Goal: Task Accomplishment & Management: Use online tool/utility

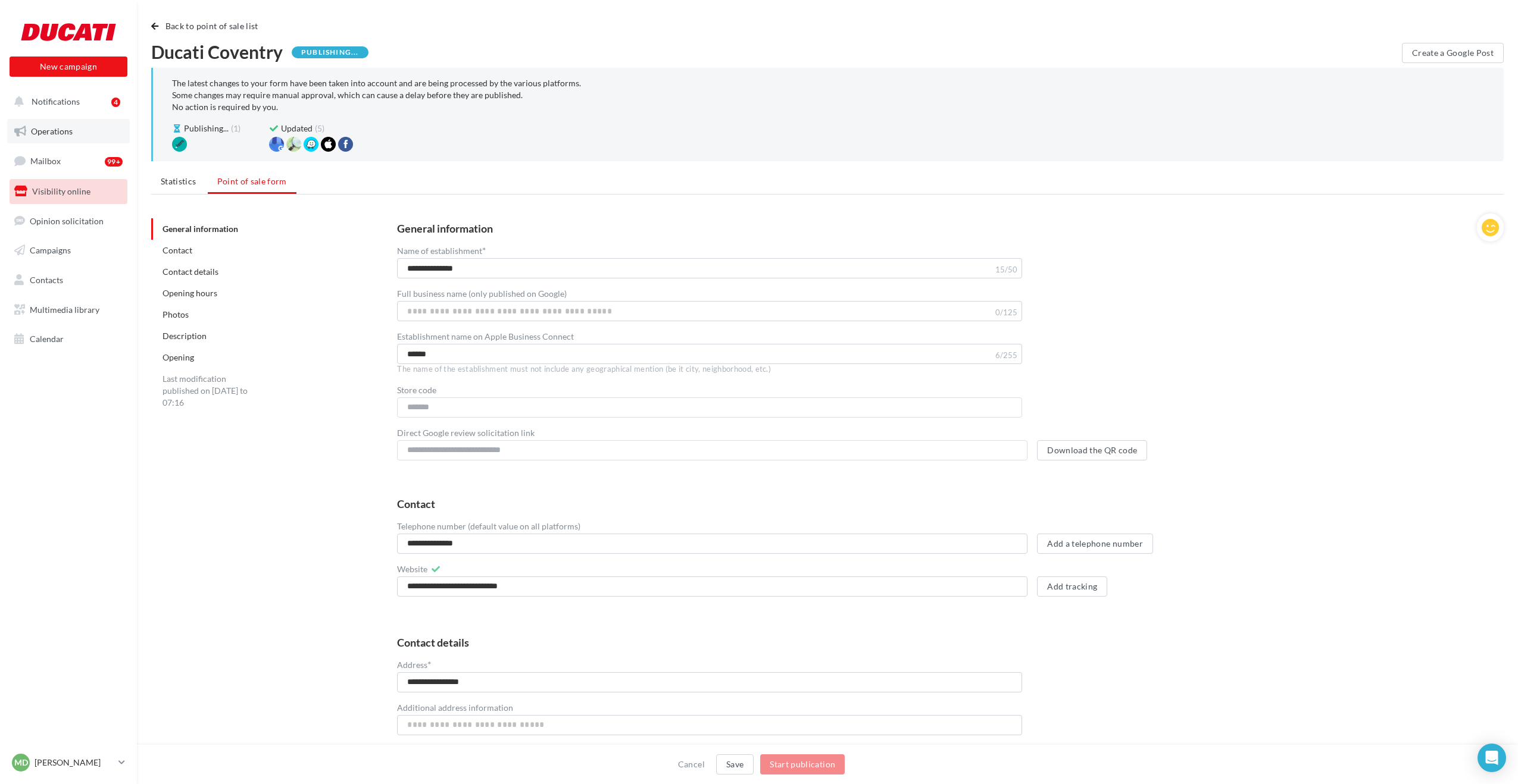
click at [59, 132] on span "Operations" at bounding box center [52, 132] width 42 height 10
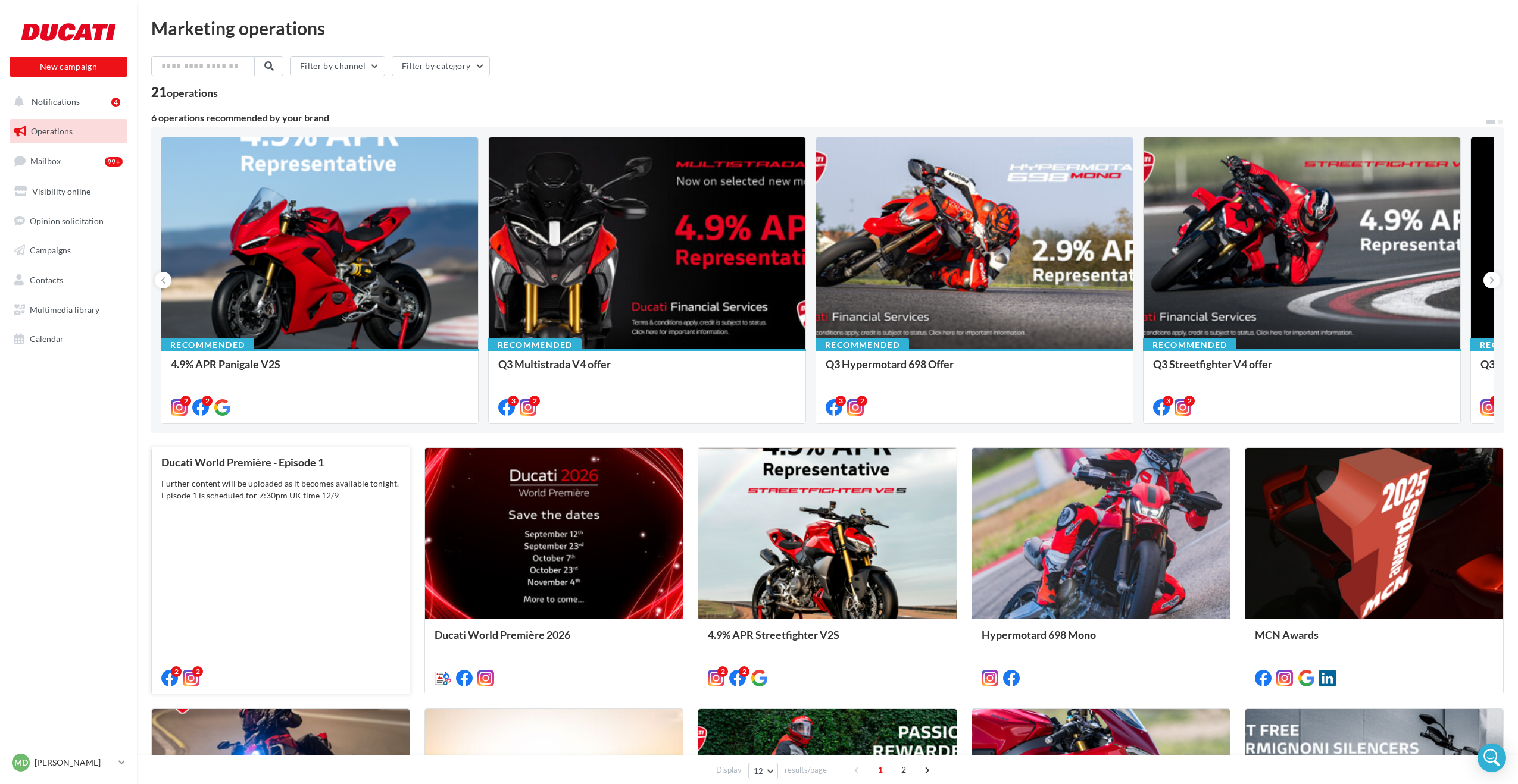
click at [249, 516] on div "Ducati World Première - Episode 1 Further content will be uploaded as it become…" at bounding box center [281, 570] width 239 height 227
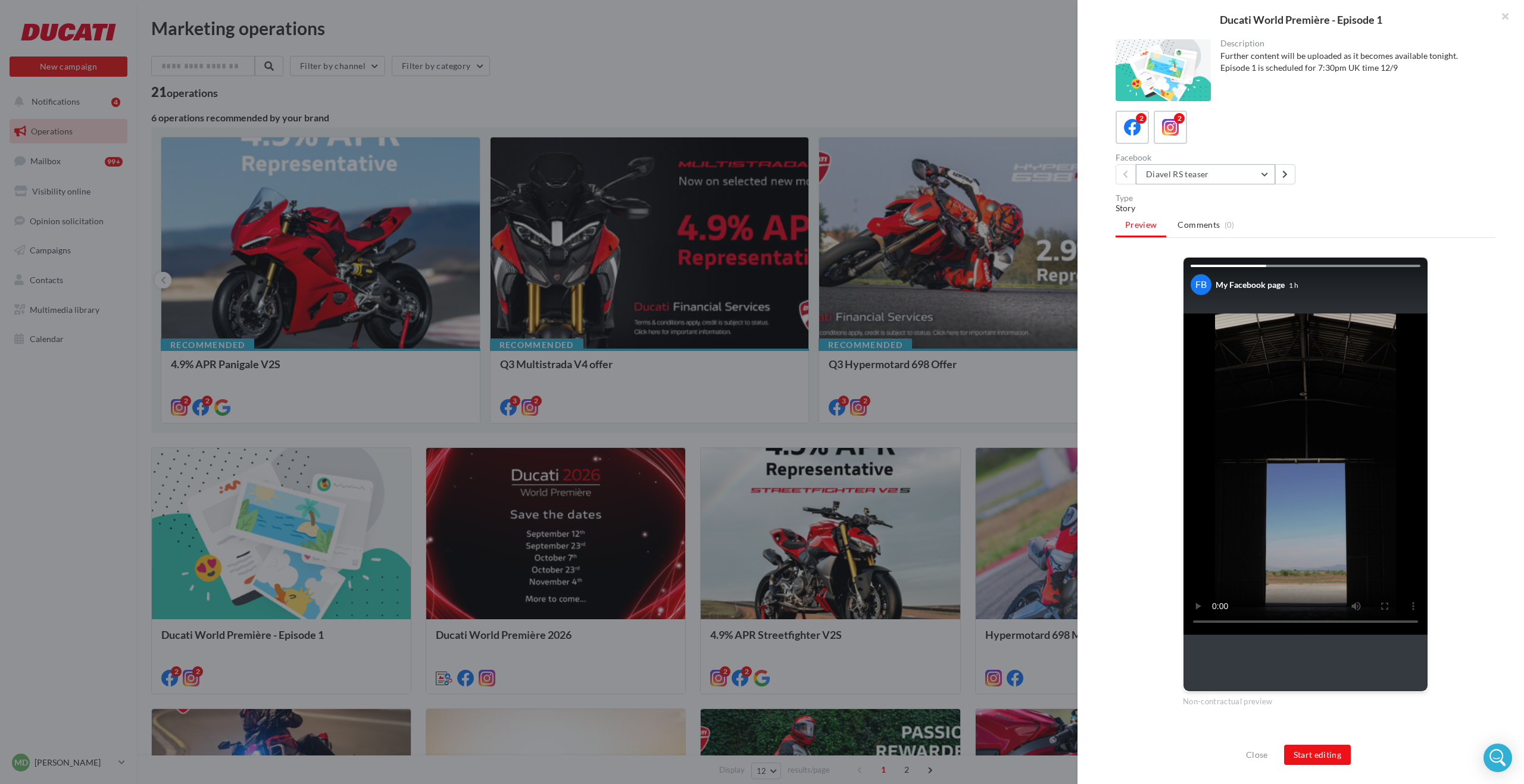
click at [1264, 174] on button "Diavel RS teaser" at bounding box center [1205, 174] width 139 height 20
click at [1215, 229] on button "Multi RS teaser" at bounding box center [1224, 236] width 179 height 31
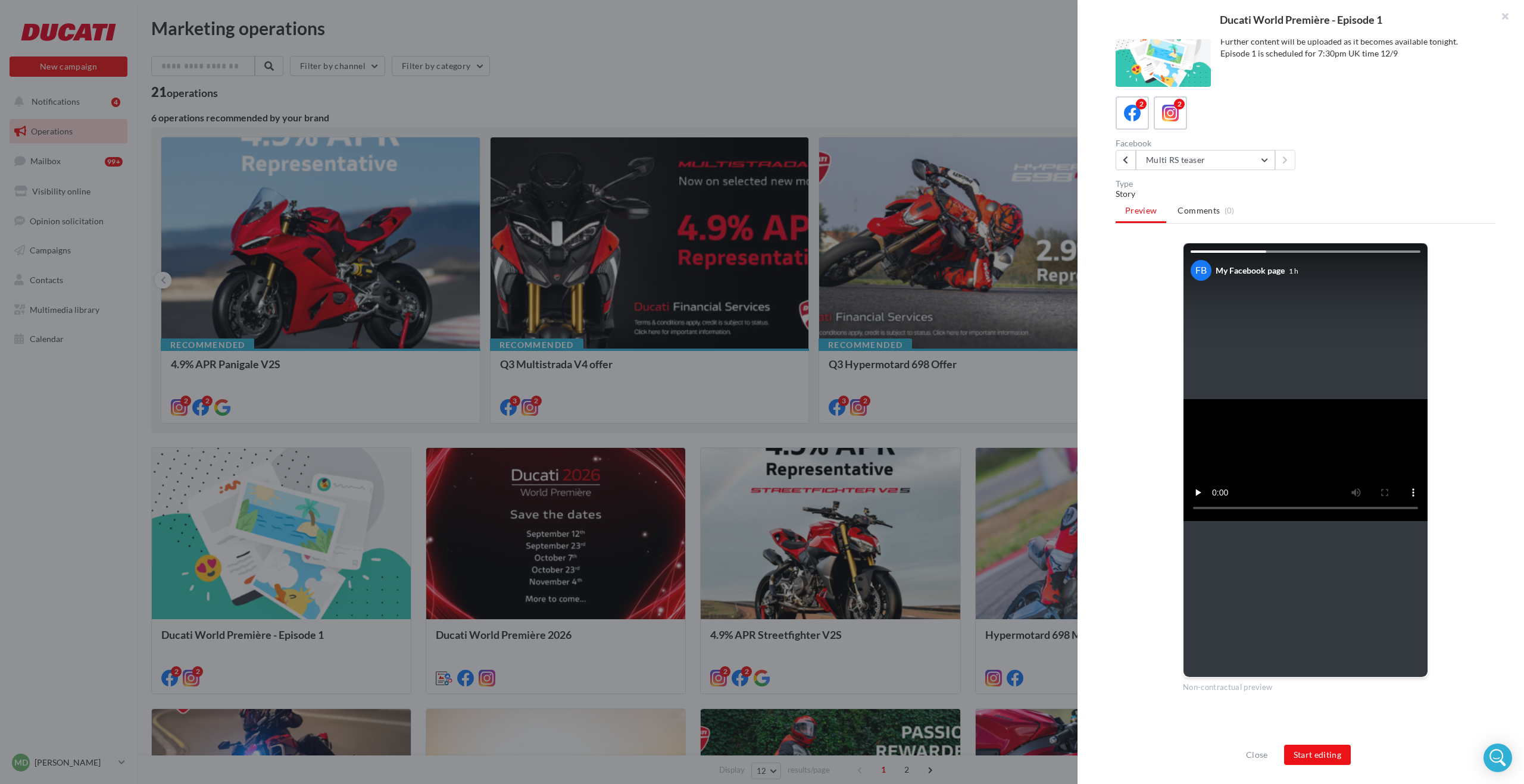
scroll to position [21, 0]
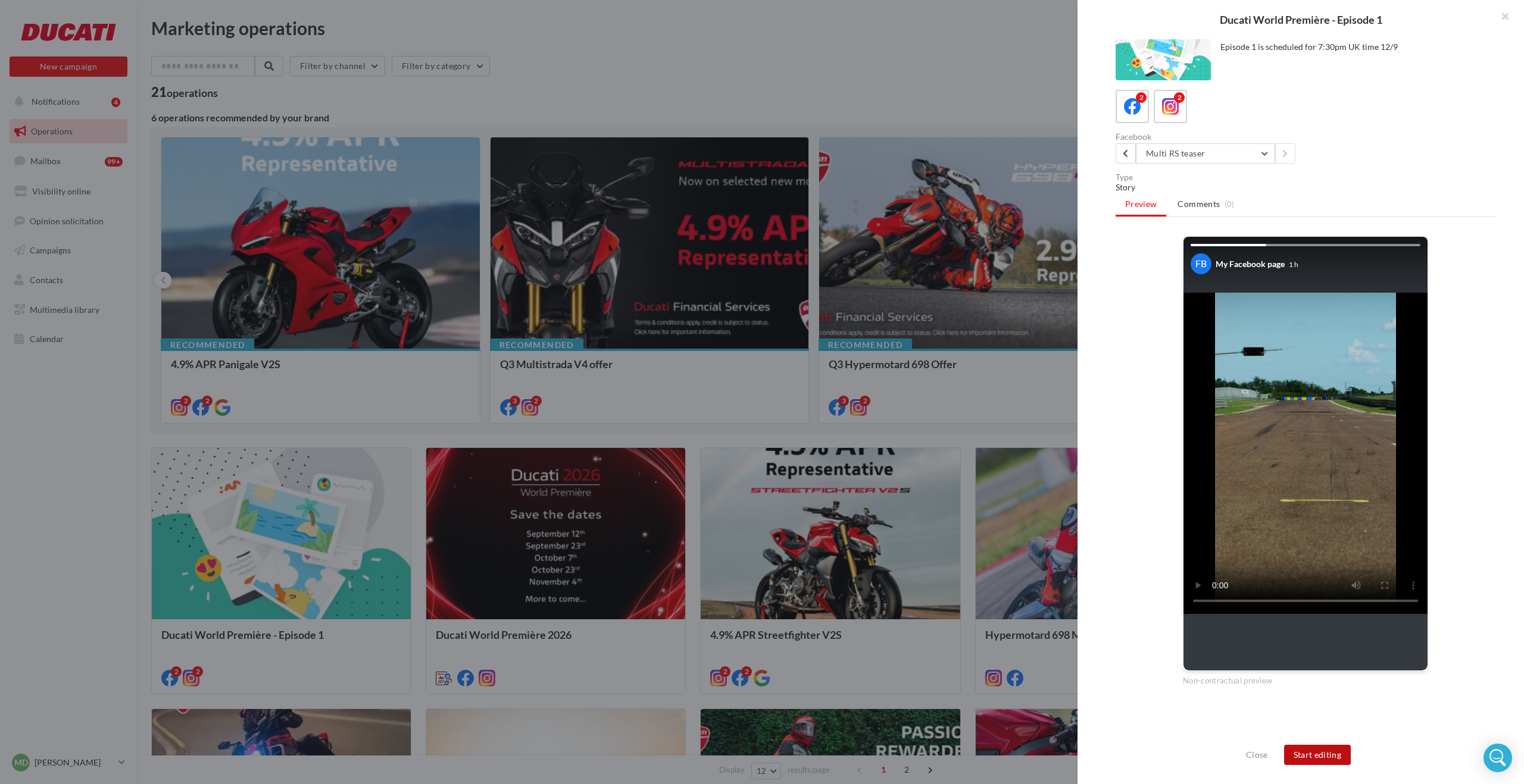
click at [1317, 750] on button "Start editing" at bounding box center [1317, 754] width 67 height 20
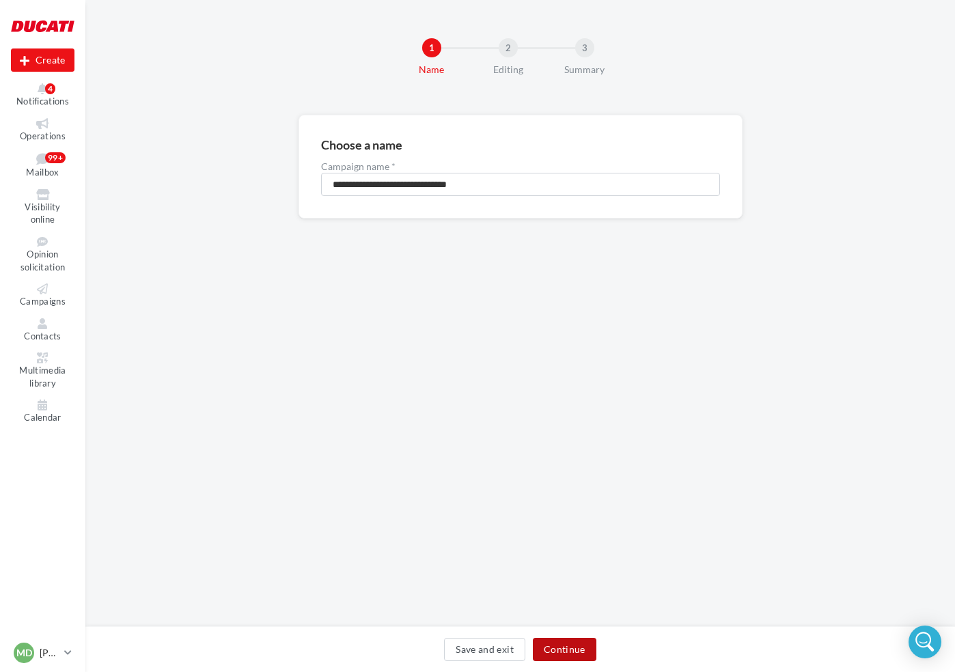
click at [564, 647] on button "Continue" at bounding box center [565, 649] width 64 height 23
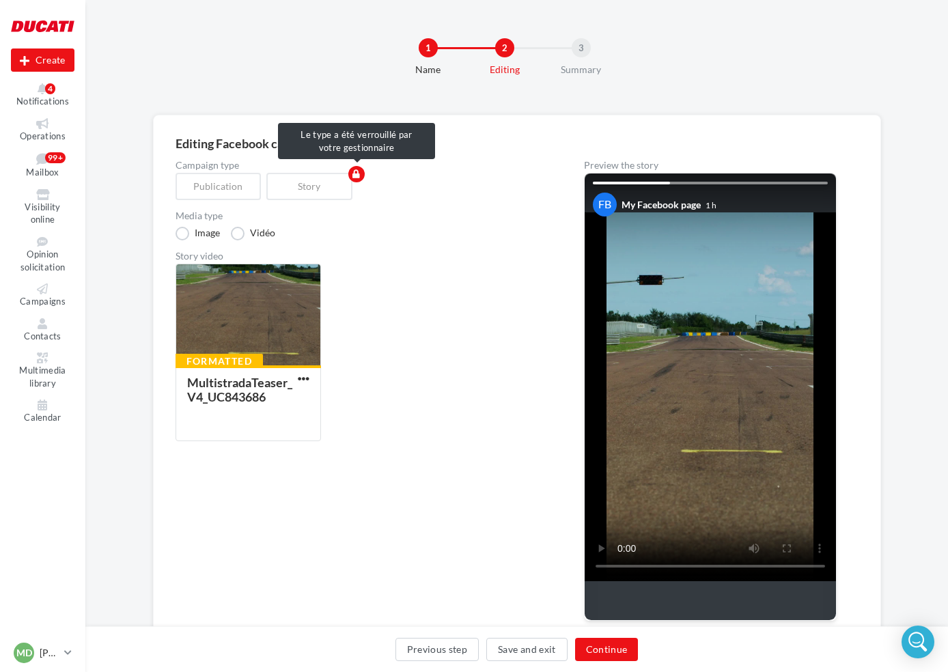
click at [227, 195] on div "Publication" at bounding box center [222, 186] width 92 height 27
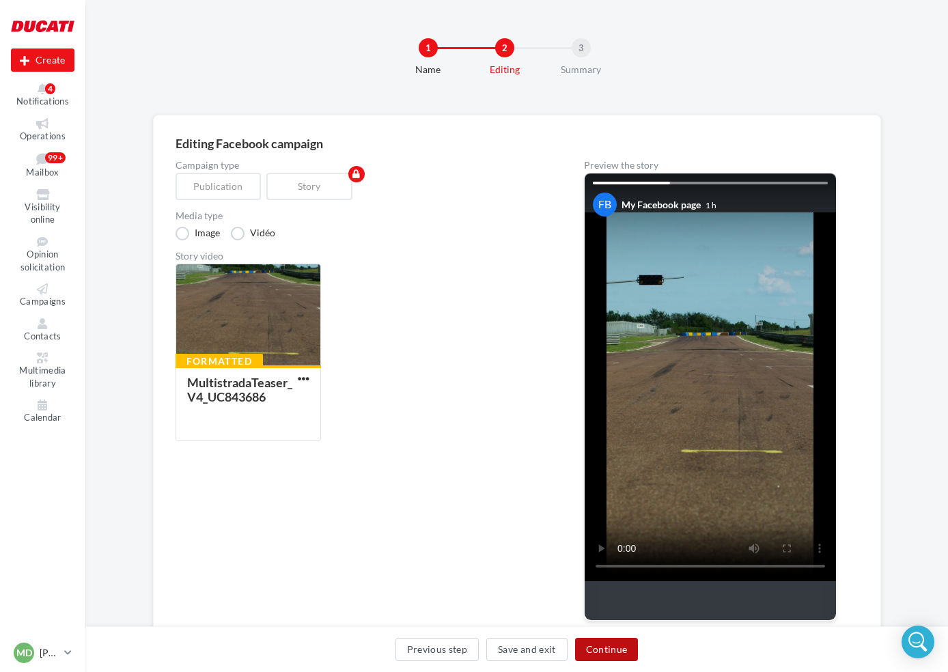
click at [613, 647] on button "Continue" at bounding box center [607, 649] width 64 height 23
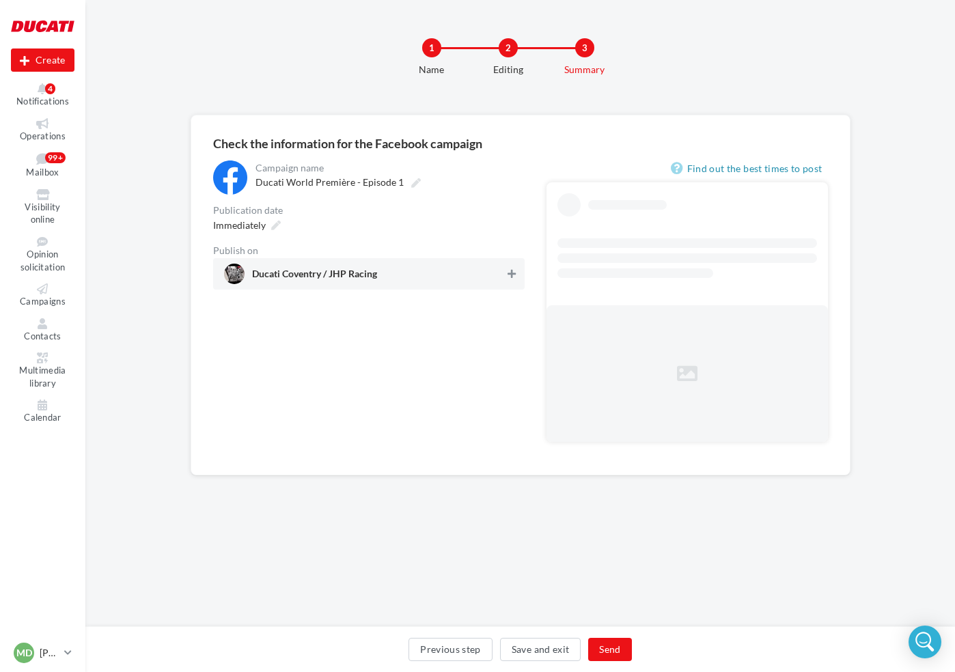
click at [511, 277] on icon at bounding box center [512, 274] width 8 height 10
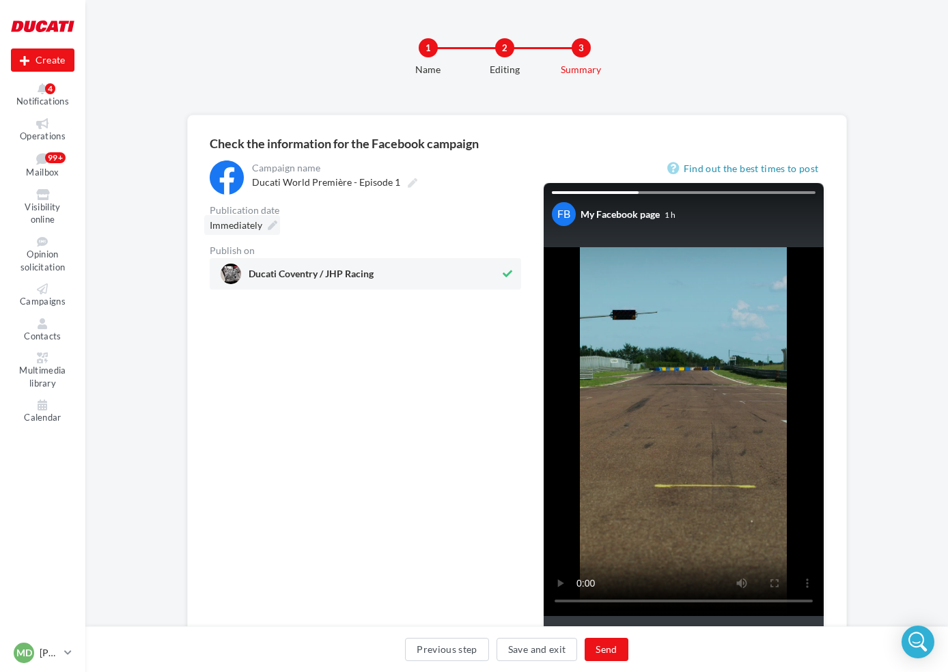
click at [262, 223] on div "Immediately" at bounding box center [242, 225] width 76 height 20
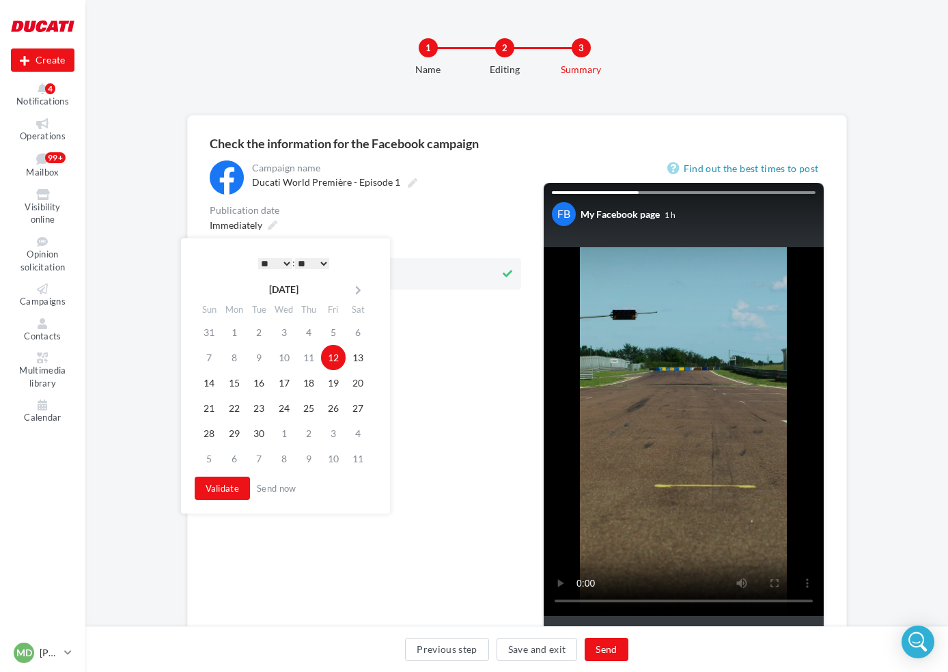
click at [287, 262] on select "* * * * * * * * * * ** ** ** ** ** ** ** ** ** ** ** ** ** **" at bounding box center [275, 263] width 34 height 11
click at [322, 264] on select "** ** ** ** ** **" at bounding box center [312, 263] width 34 height 11
click at [346, 255] on div "* * * * * * * * * * ** ** ** ** ** ** ** ** ** ** ** ** ** ** : ** ** ** ** ** …" at bounding box center [294, 263] width 138 height 20
click at [322, 262] on select "** ** ** ** ** **" at bounding box center [312, 263] width 34 height 11
click at [232, 489] on button "Validate" at bounding box center [223, 488] width 56 height 23
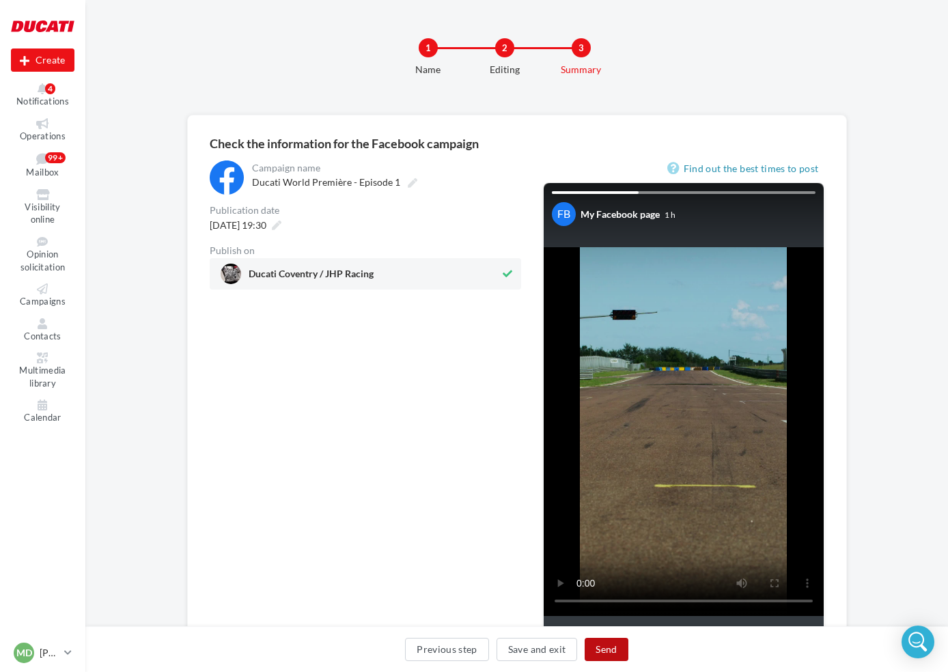
click at [618, 652] on button "Send" at bounding box center [606, 649] width 43 height 23
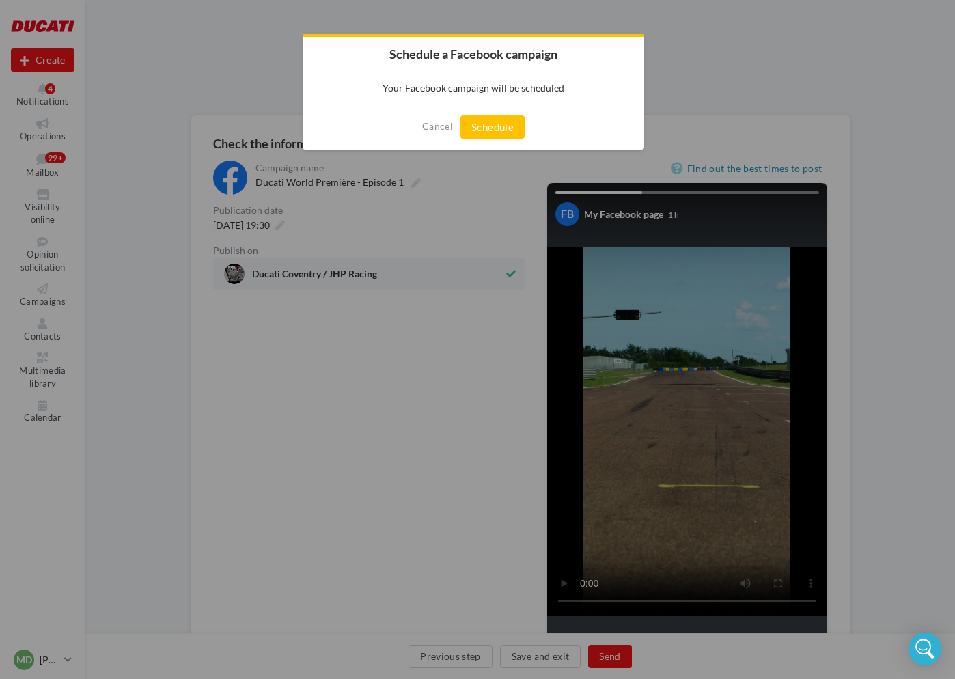
click at [488, 129] on button "Schedule" at bounding box center [492, 126] width 64 height 23
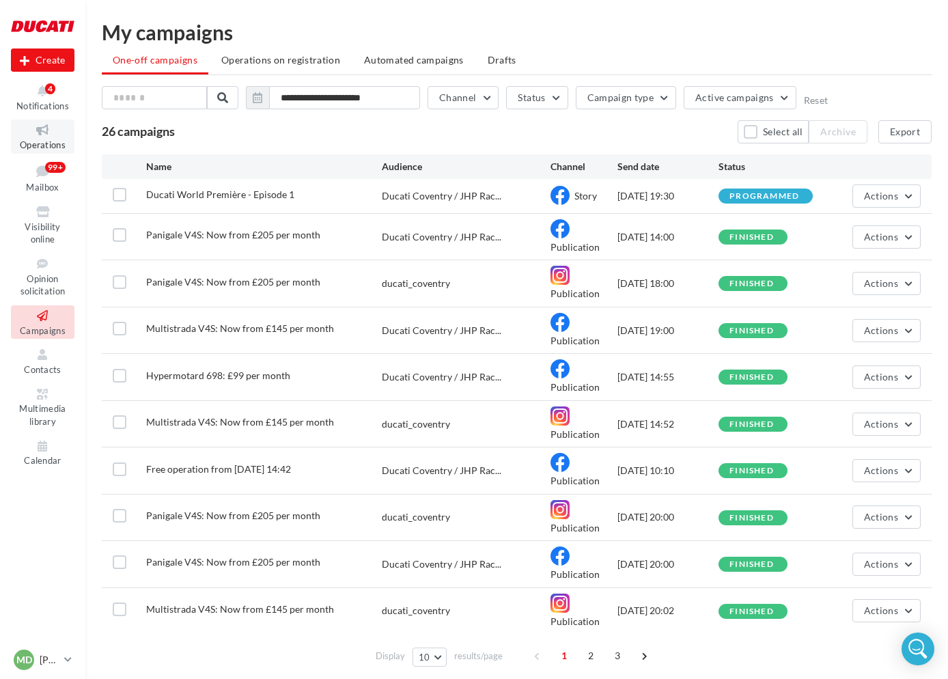
click at [44, 130] on icon at bounding box center [42, 130] width 55 height 16
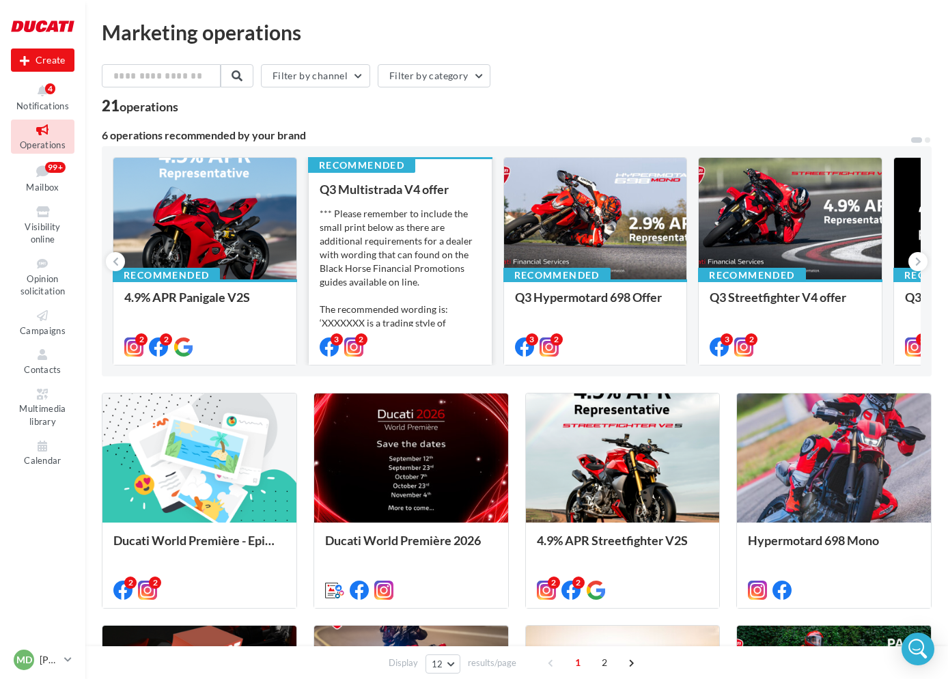
click at [373, 216] on div "*** Please remember to include the small print below as there are additional re…" at bounding box center [400, 275] width 161 height 137
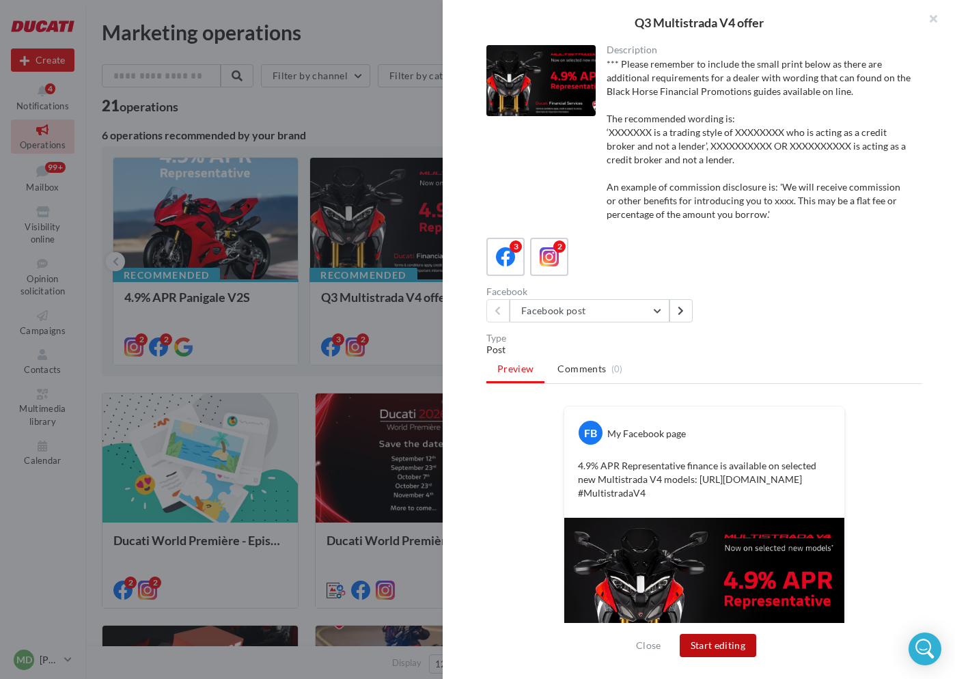
click at [740, 644] on button "Start editing" at bounding box center [718, 645] width 77 height 23
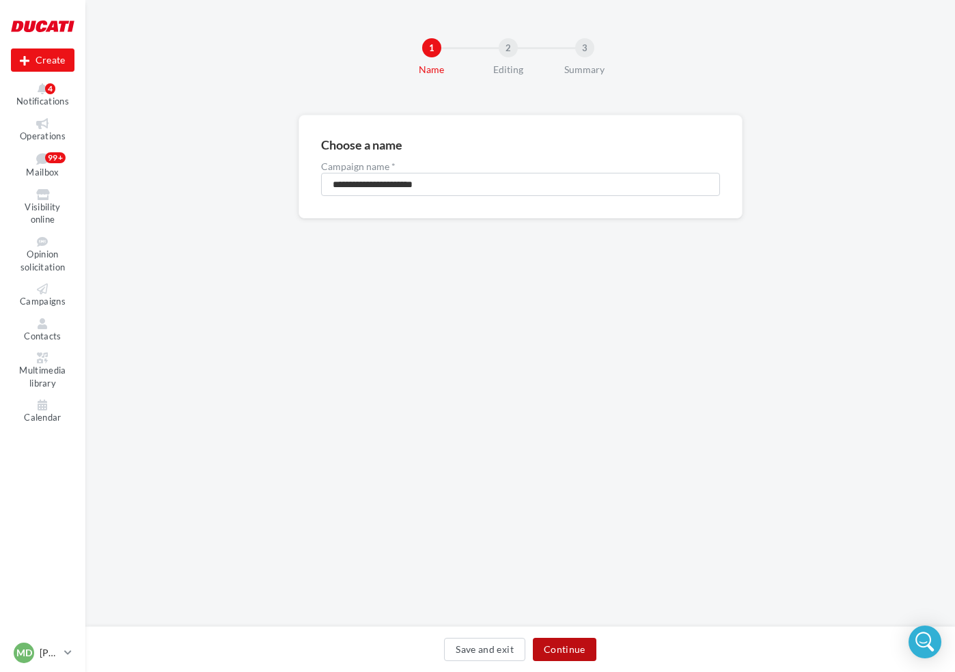
click at [554, 648] on button "Continue" at bounding box center [565, 649] width 64 height 23
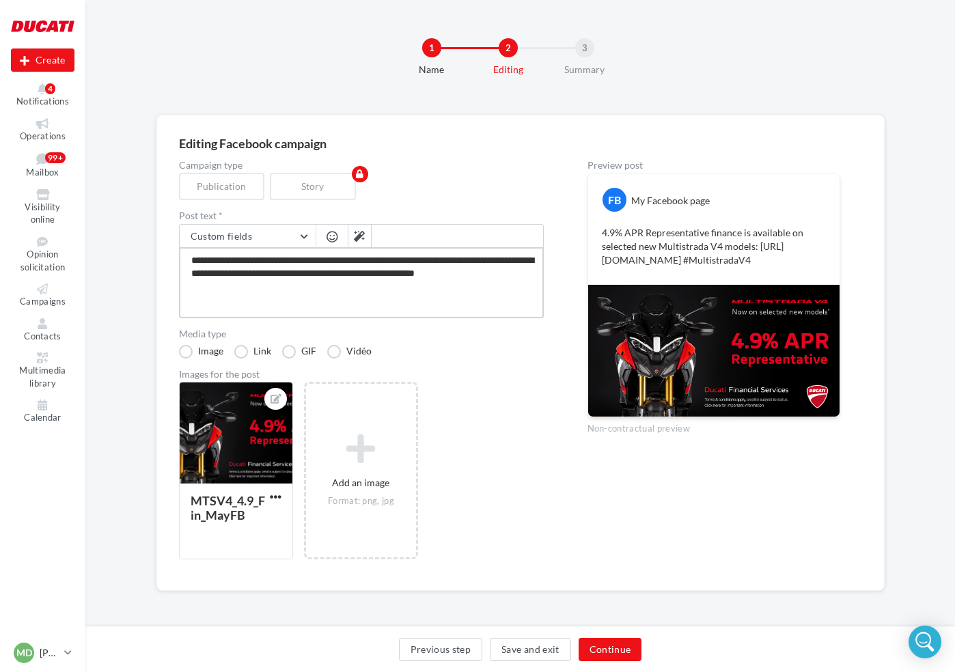
click at [291, 281] on textarea "**********" at bounding box center [361, 282] width 365 height 71
drag, startPoint x: 226, startPoint y: 270, endPoint x: 347, endPoint y: 279, distance: 121.3
click at [347, 279] on textarea "**********" at bounding box center [361, 282] width 365 height 71
click at [46, 128] on icon at bounding box center [42, 123] width 55 height 11
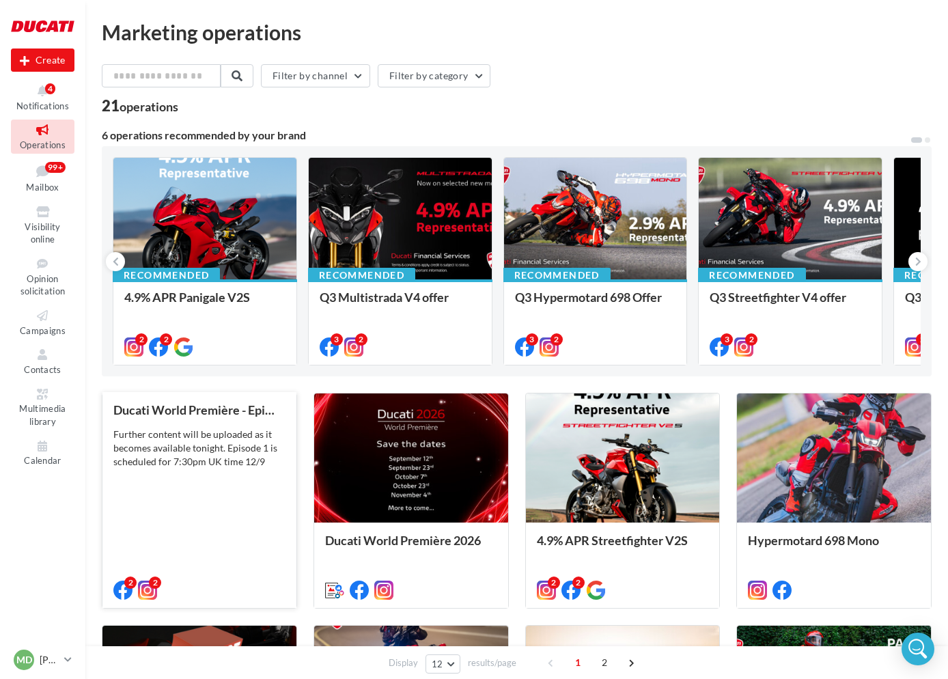
click at [196, 443] on div "Further content will be uploaded as it becomes available tonight. Episode 1 is …" at bounding box center [199, 448] width 172 height 41
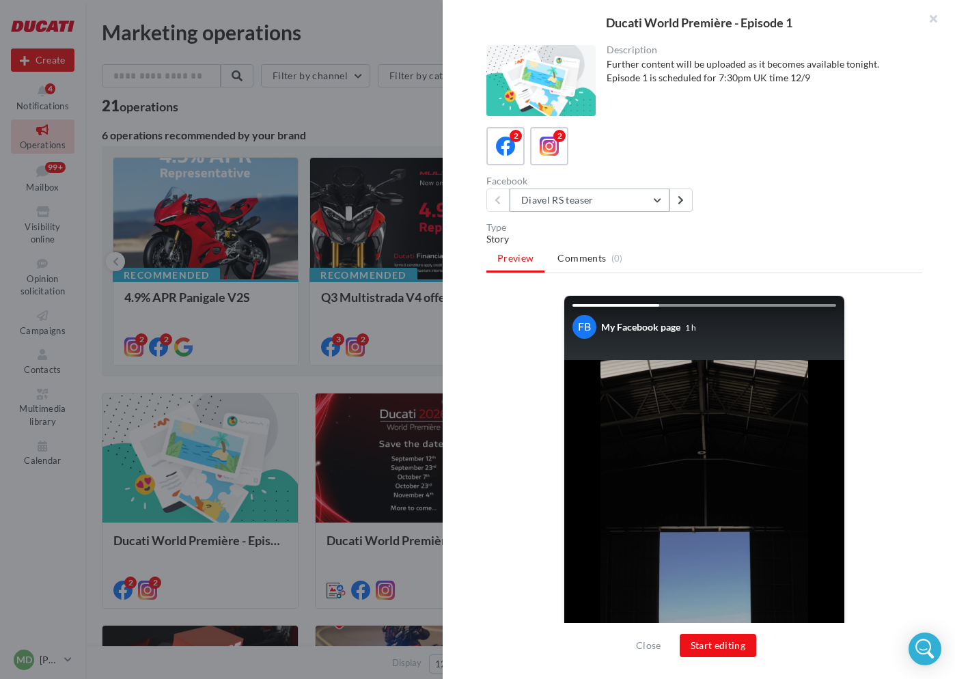
click at [660, 197] on button "Diavel RS teaser" at bounding box center [590, 200] width 160 height 23
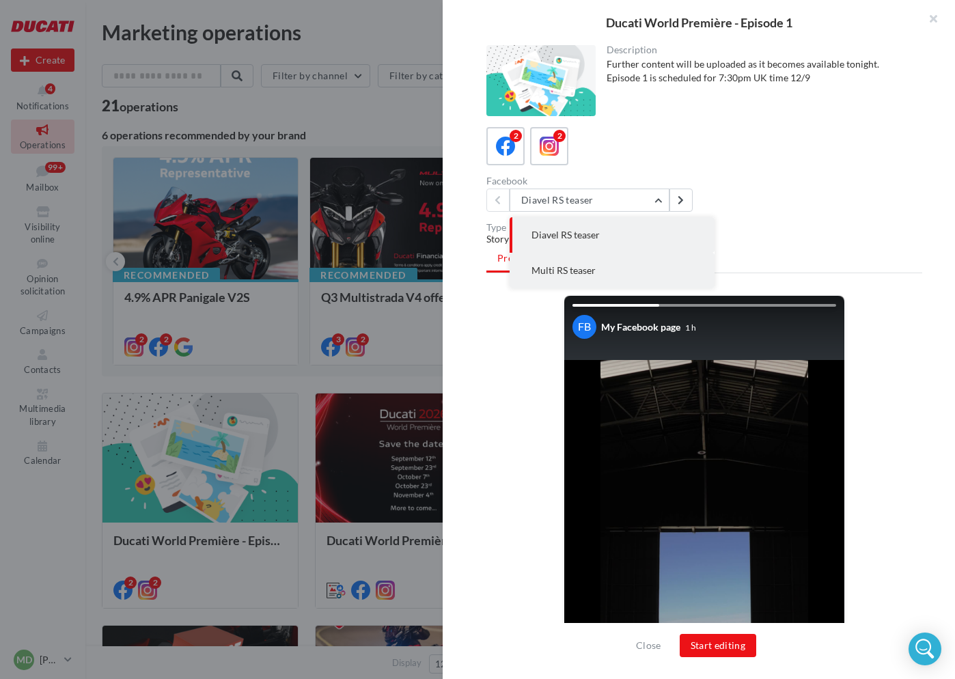
click at [627, 270] on button "Multi RS teaser" at bounding box center [612, 271] width 205 height 36
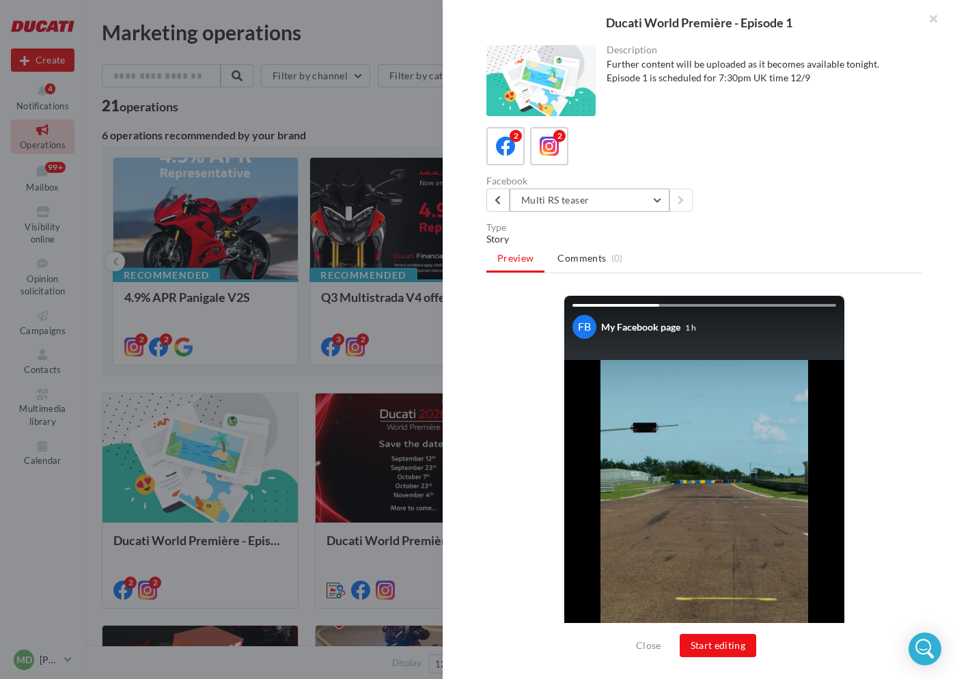
click at [658, 199] on button "Multi RS teaser" at bounding box center [590, 200] width 160 height 23
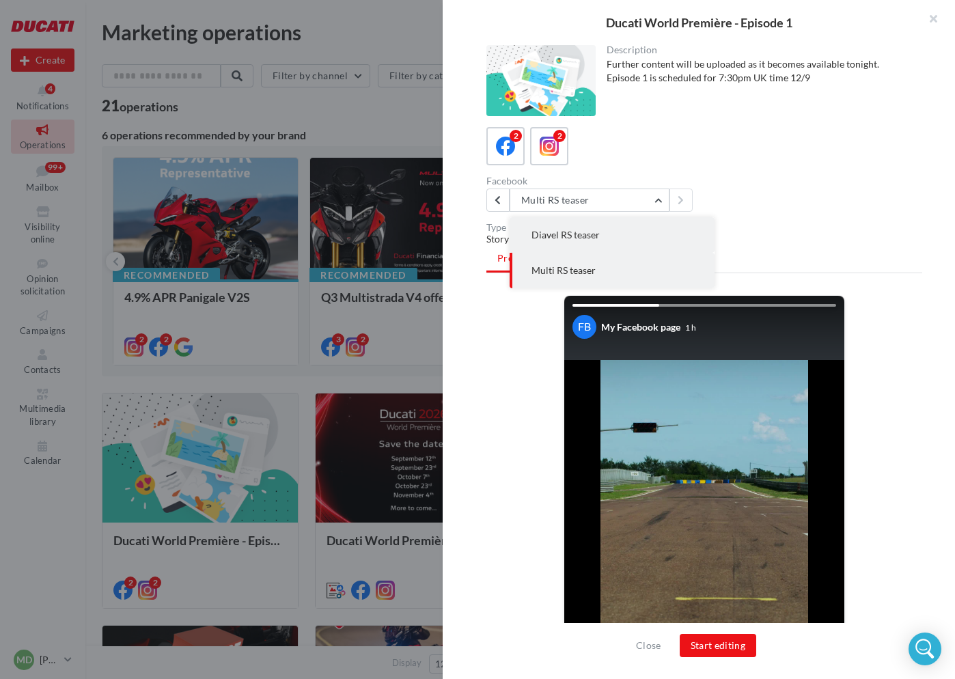
click at [564, 230] on span "Diavel RS teaser" at bounding box center [566, 235] width 68 height 12
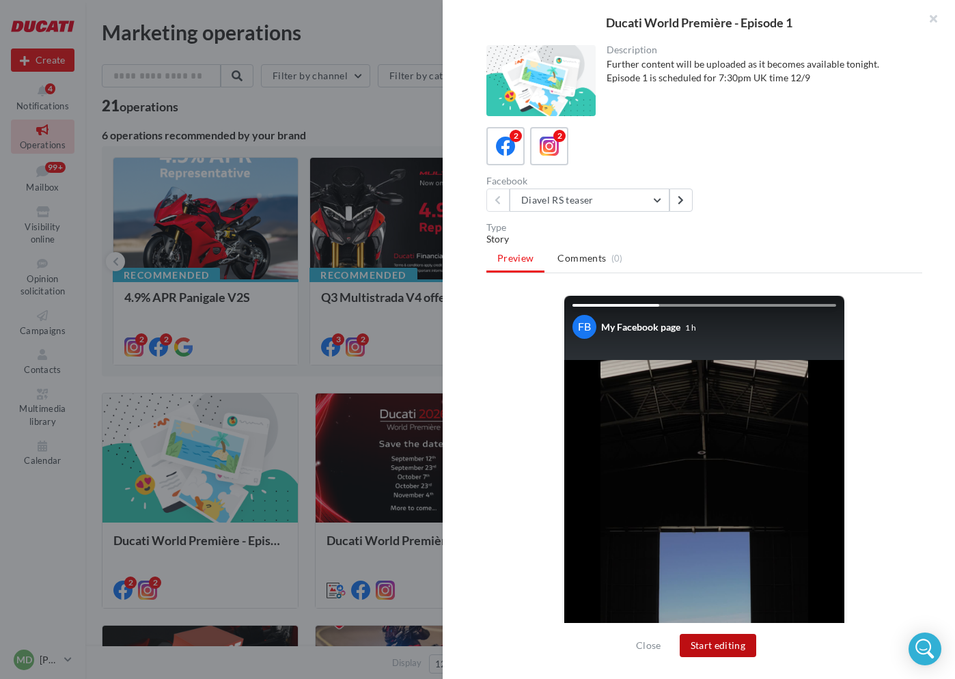
click at [712, 650] on button "Start editing" at bounding box center [718, 645] width 77 height 23
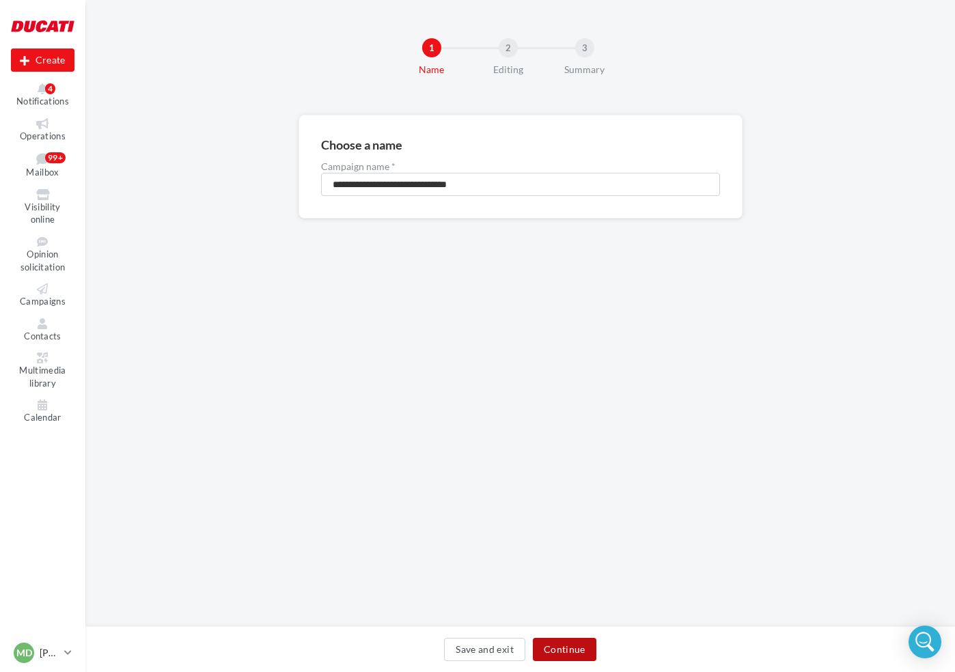
click at [585, 655] on button "Continue" at bounding box center [565, 649] width 64 height 23
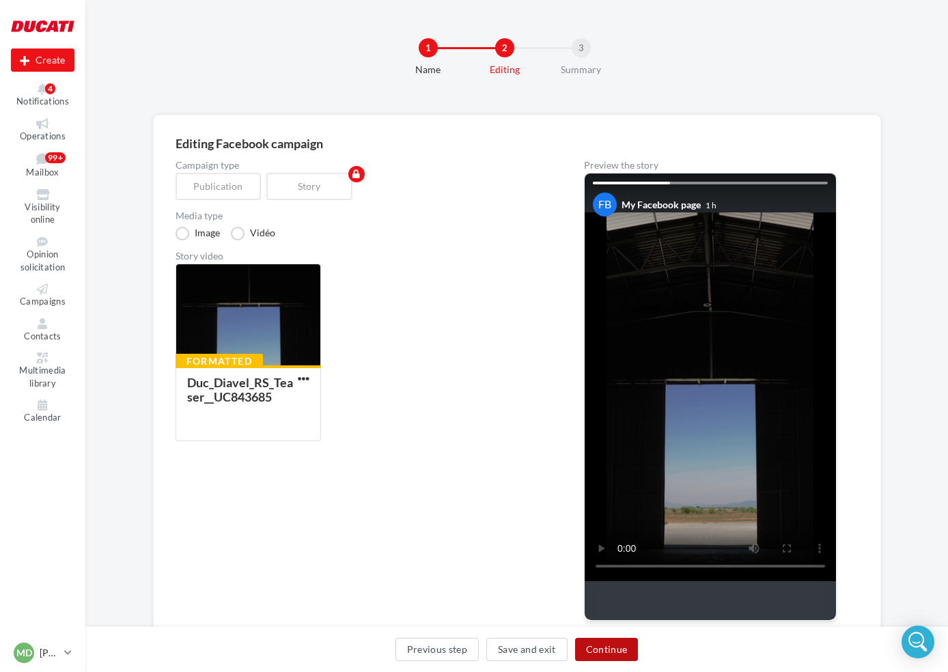
click at [610, 648] on button "Continue" at bounding box center [607, 649] width 64 height 23
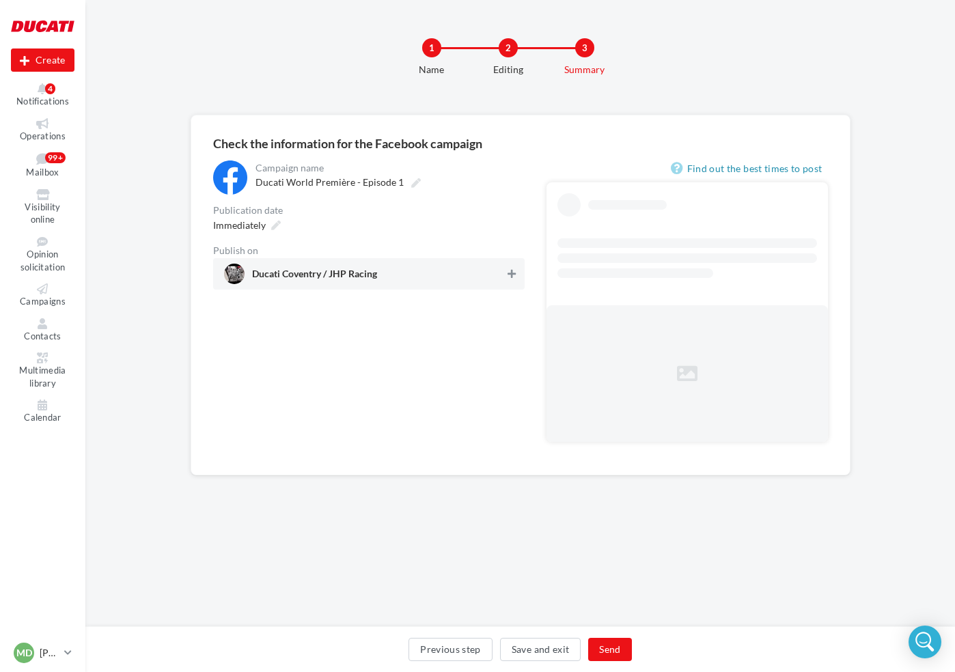
click at [510, 271] on icon at bounding box center [512, 274] width 8 height 10
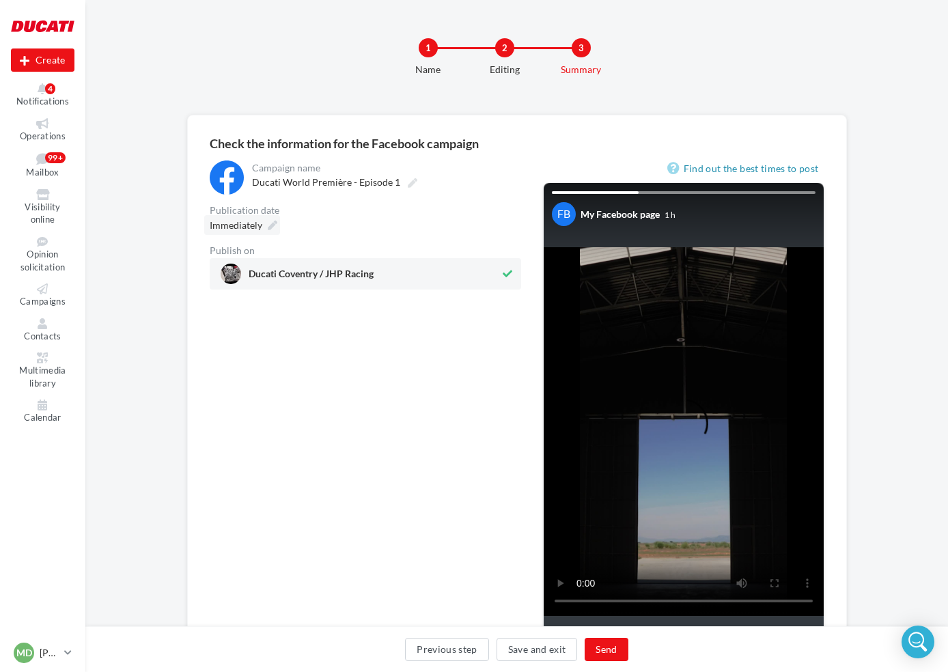
click at [271, 222] on icon at bounding box center [273, 226] width 10 height 10
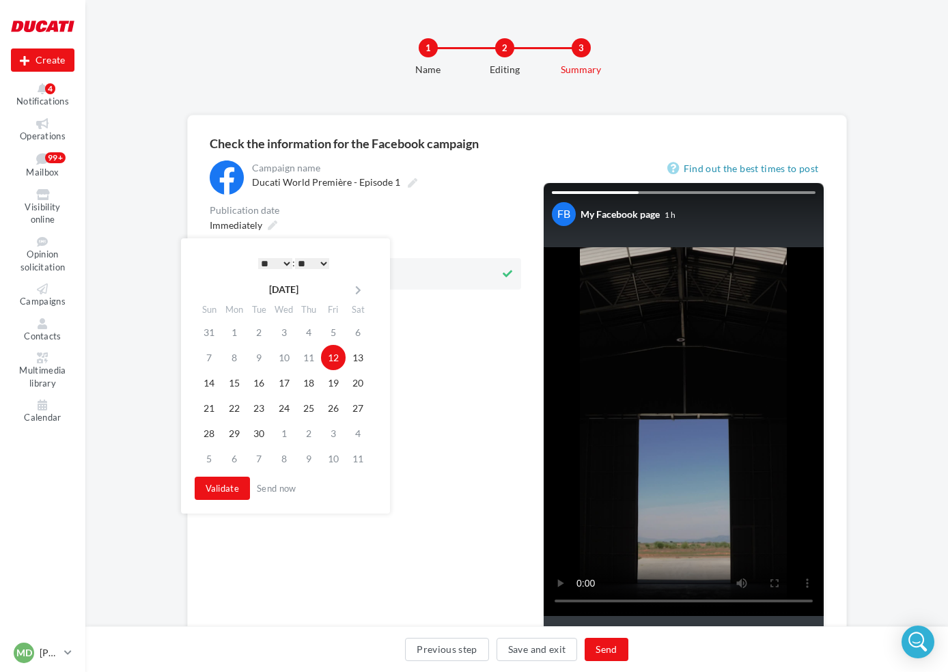
click at [268, 262] on select "* * * * * * * * * * ** ** ** ** ** ** ** ** ** ** ** ** ** **" at bounding box center [275, 263] width 34 height 11
click at [317, 264] on select "** ** ** ** ** **" at bounding box center [312, 263] width 34 height 11
click at [323, 256] on div "* * * * * * * * * * ** ** ** ** ** ** ** ** ** ** ** ** ** ** : ** ** ** ** ** …" at bounding box center [294, 263] width 138 height 20
click at [328, 259] on select "** ** ** ** ** **" at bounding box center [312, 263] width 34 height 11
click at [327, 260] on select "** ** ** ** ** **" at bounding box center [312, 263] width 34 height 11
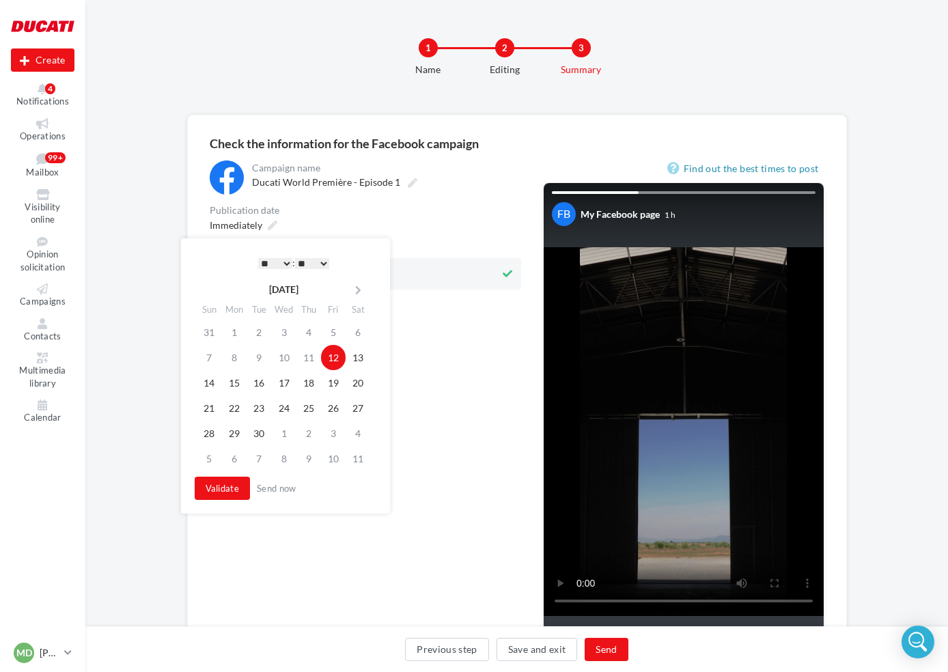
click at [327, 260] on select "** ** ** ** ** **" at bounding box center [312, 263] width 34 height 11
click at [227, 493] on button "Validate" at bounding box center [223, 488] width 56 height 23
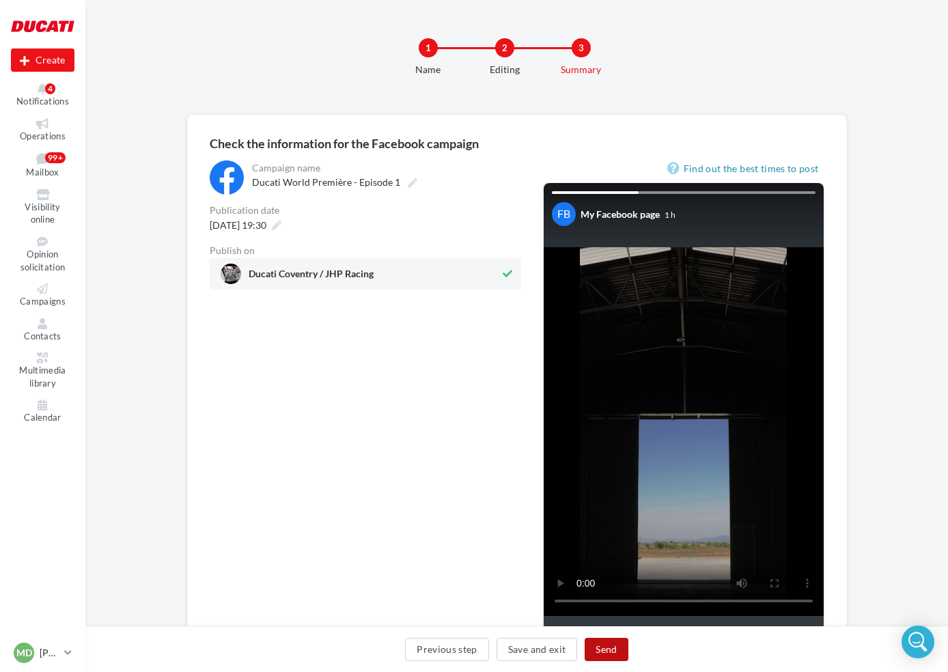
click at [609, 653] on button "Send" at bounding box center [606, 649] width 43 height 23
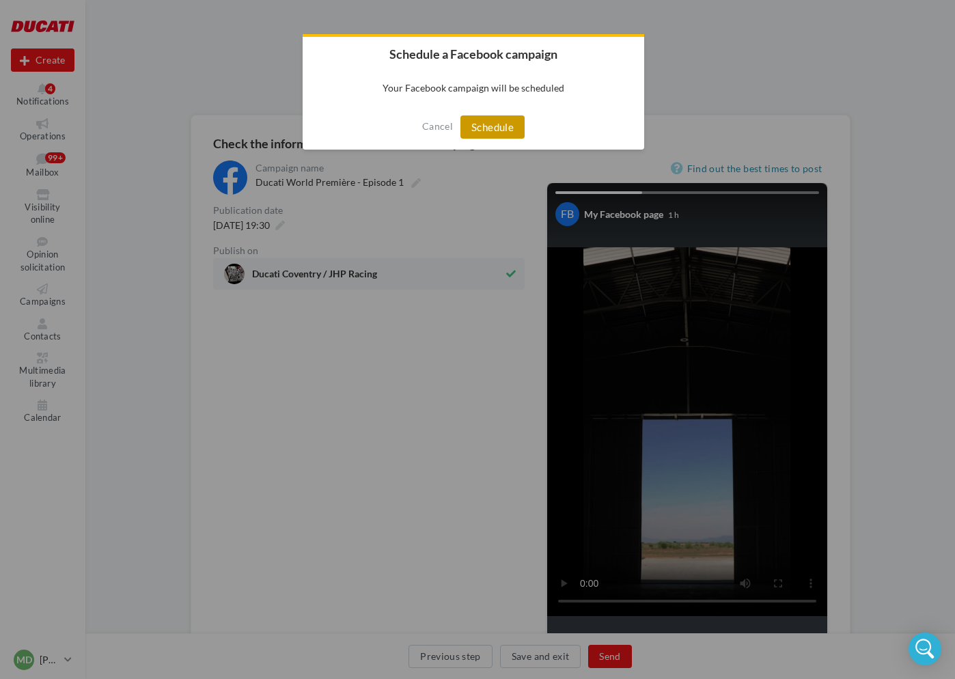
click at [501, 128] on button "Schedule" at bounding box center [492, 126] width 64 height 23
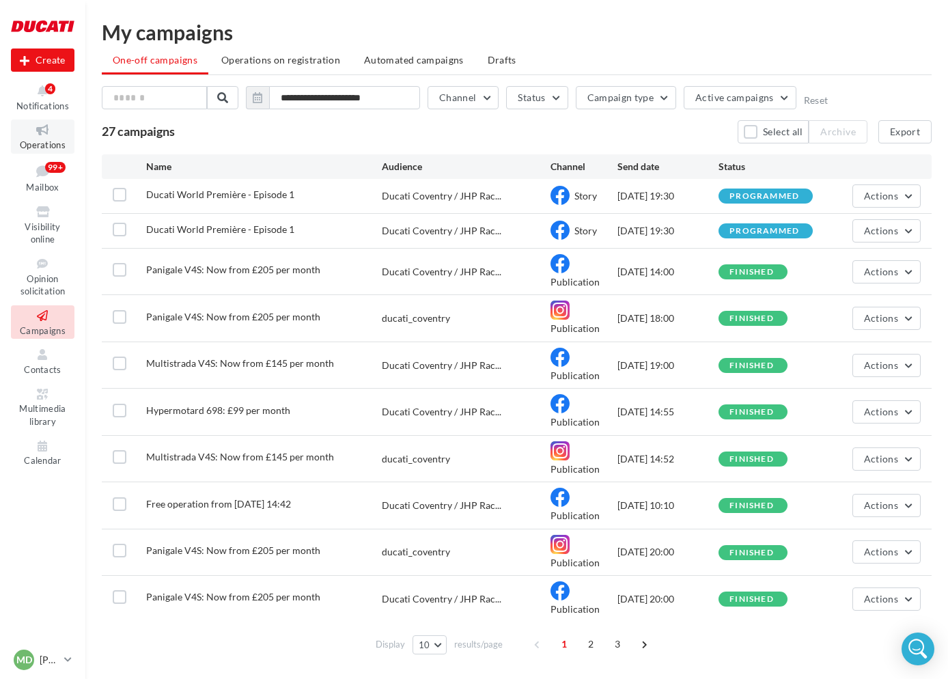
click at [52, 139] on link "Operations" at bounding box center [43, 136] width 64 height 33
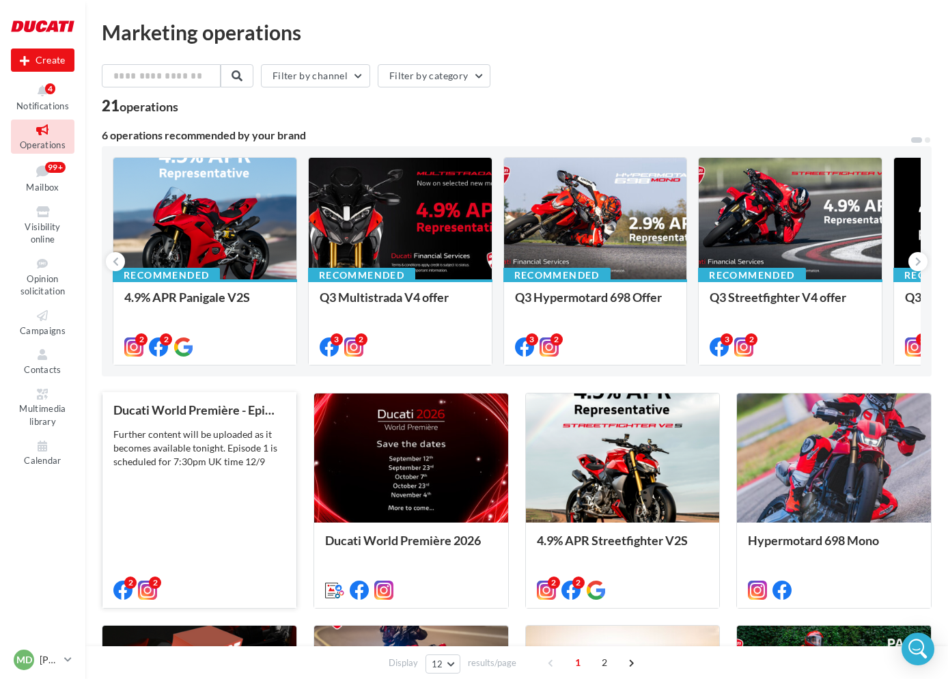
click at [190, 447] on div "Further content will be uploaded as it becomes available tonight. Episode 1 is …" at bounding box center [199, 448] width 172 height 41
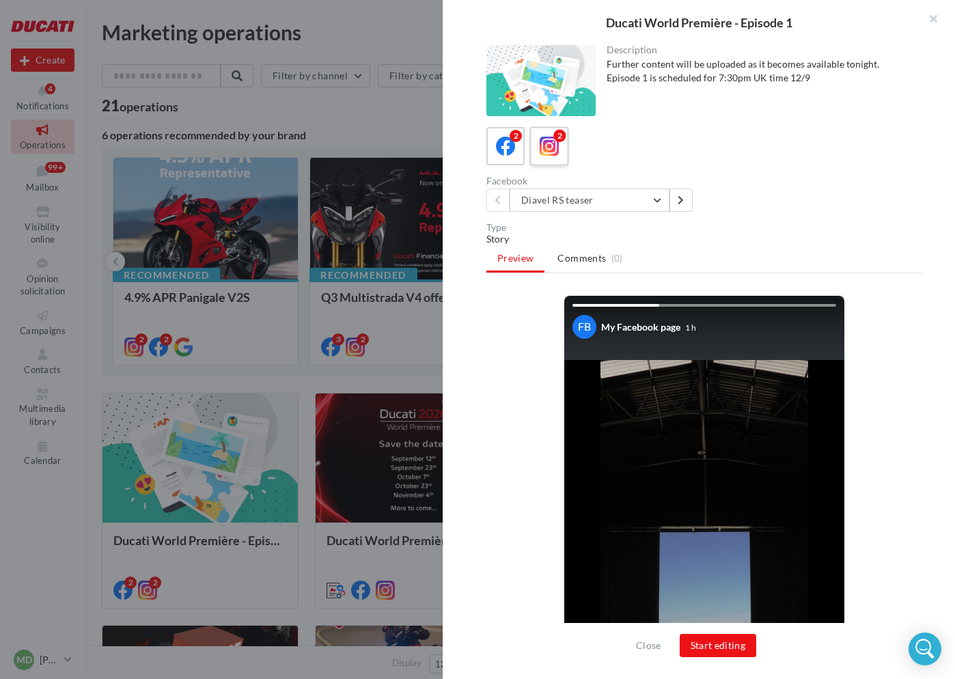
click at [557, 144] on icon at bounding box center [550, 147] width 20 height 20
click at [730, 646] on button "Start editing" at bounding box center [718, 645] width 77 height 23
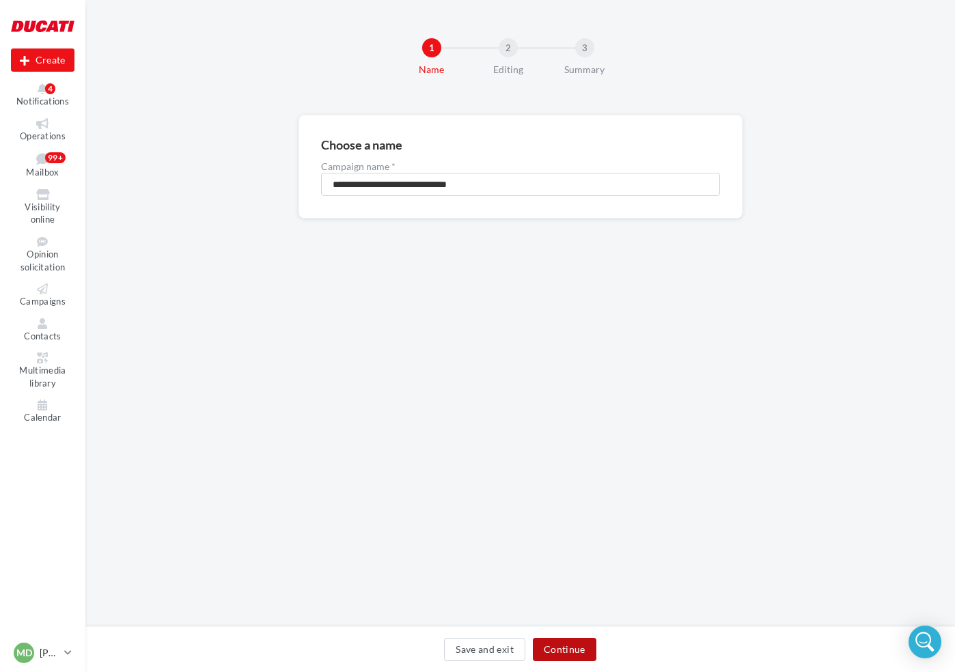
click at [575, 649] on button "Continue" at bounding box center [565, 649] width 64 height 23
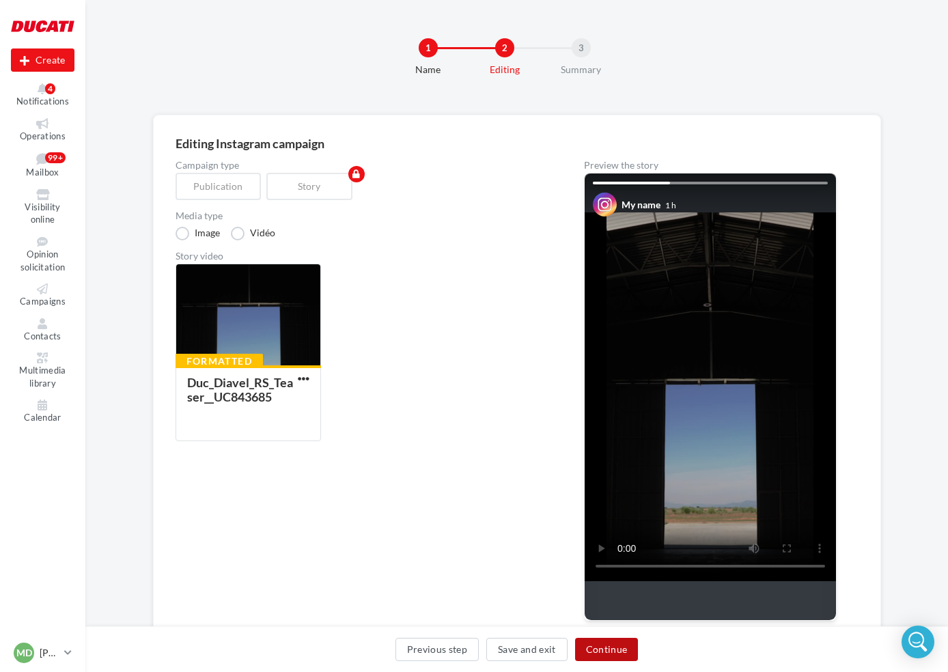
click at [620, 646] on button "Continue" at bounding box center [607, 649] width 64 height 23
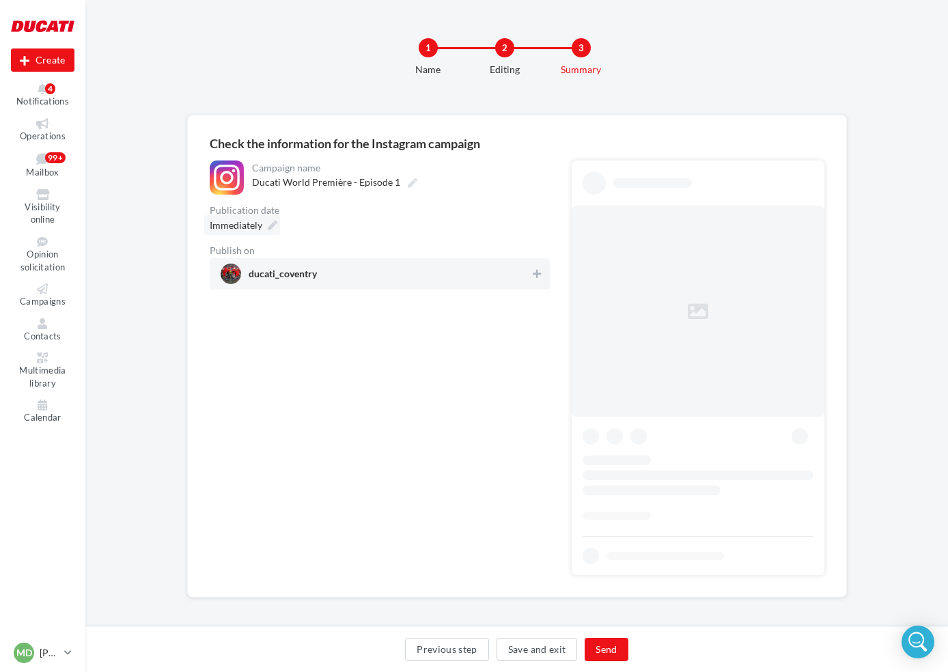
click at [258, 227] on span "Immediately" at bounding box center [236, 225] width 53 height 12
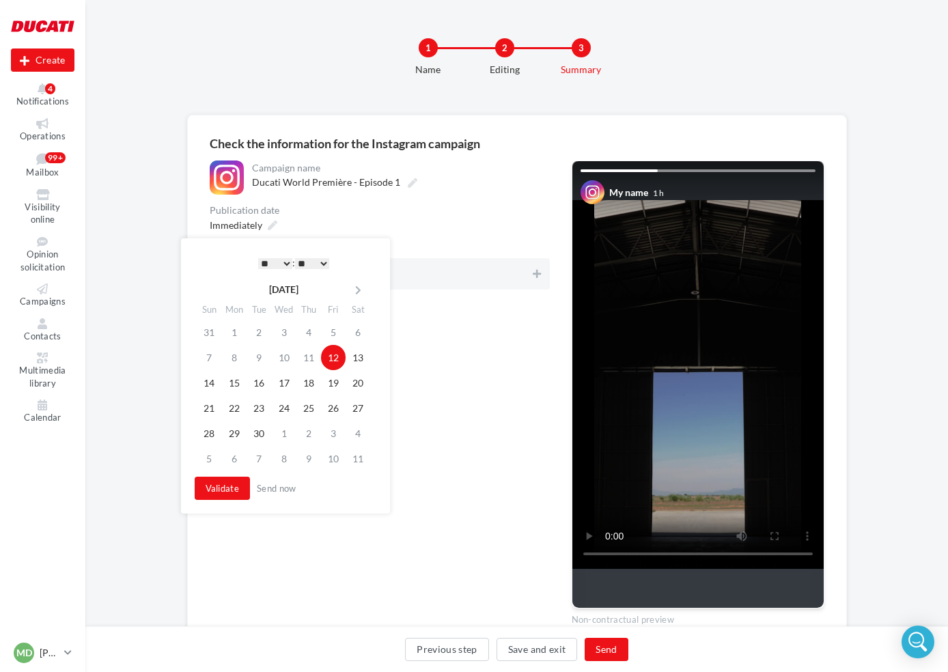
click at [278, 262] on select "* * * * * * * * * * ** ** ** ** ** ** ** ** ** ** ** ** ** **" at bounding box center [275, 263] width 34 height 11
click at [318, 271] on div "* * * * * * * * * * ** ** ** ** ** ** ** ** ** ** ** ** ** ** : ** ** ** ** ** …" at bounding box center [294, 263] width 138 height 20
click at [318, 263] on select "** ** ** ** ** **" at bounding box center [312, 263] width 34 height 11
click at [232, 488] on button "Validate" at bounding box center [223, 488] width 56 height 23
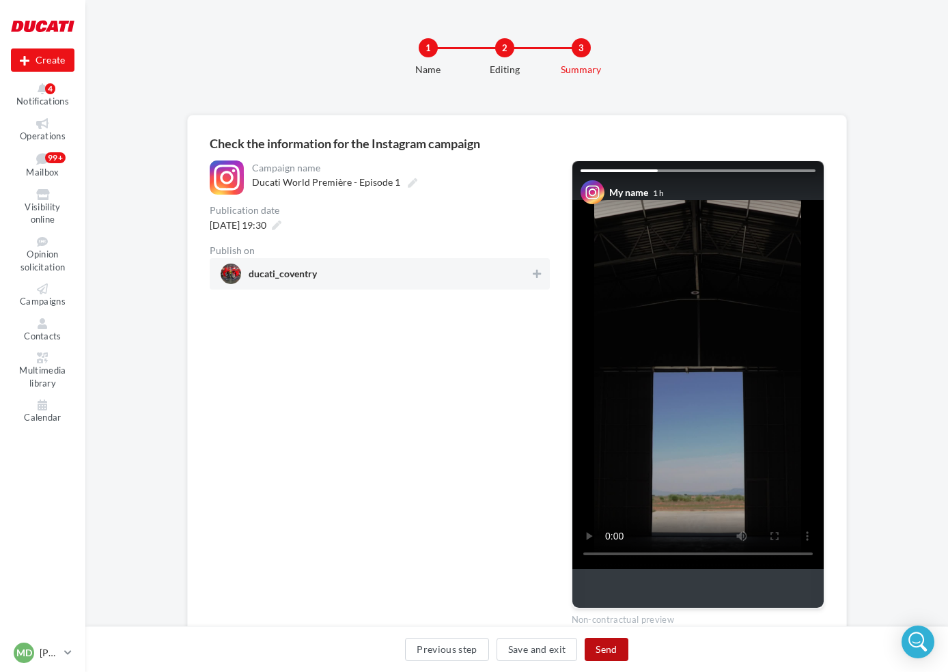
click at [623, 651] on button "Send" at bounding box center [606, 649] width 43 height 23
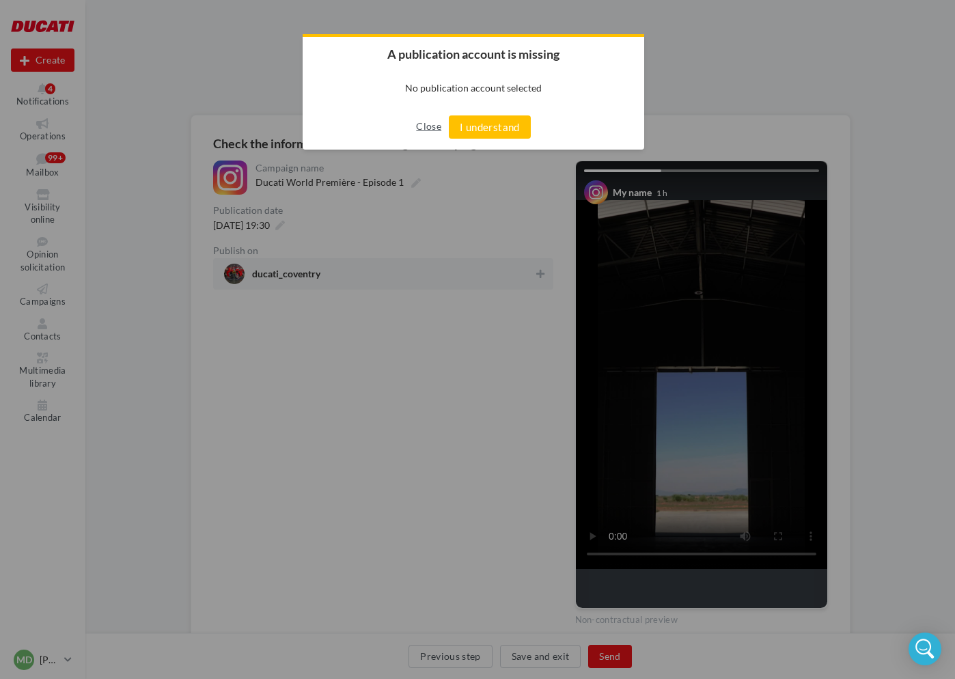
click at [427, 126] on button "Close" at bounding box center [428, 126] width 25 height 22
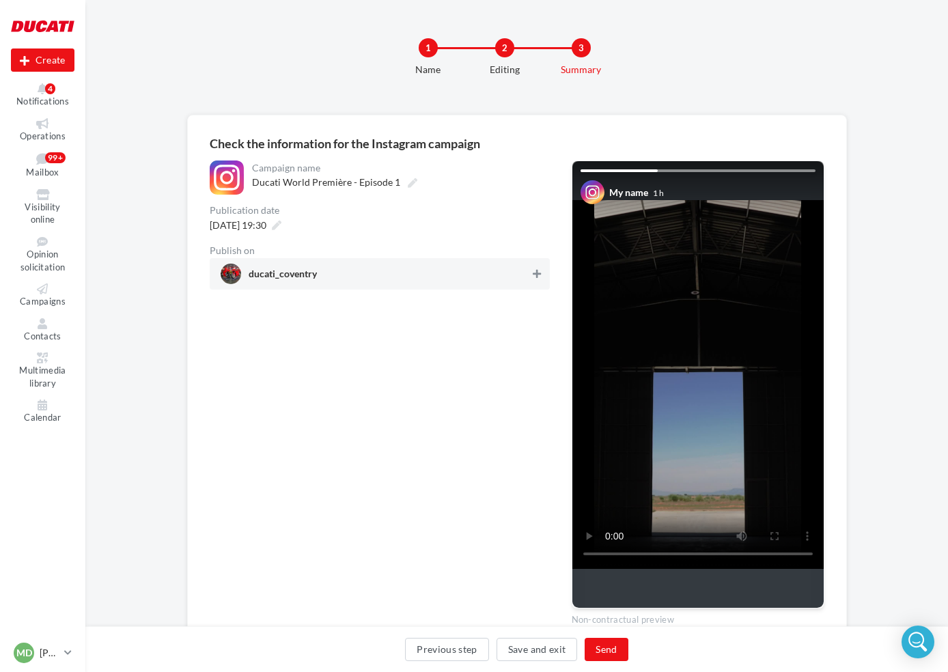
click at [541, 278] on button at bounding box center [537, 274] width 14 height 16
click at [620, 649] on button "Send" at bounding box center [606, 649] width 43 height 23
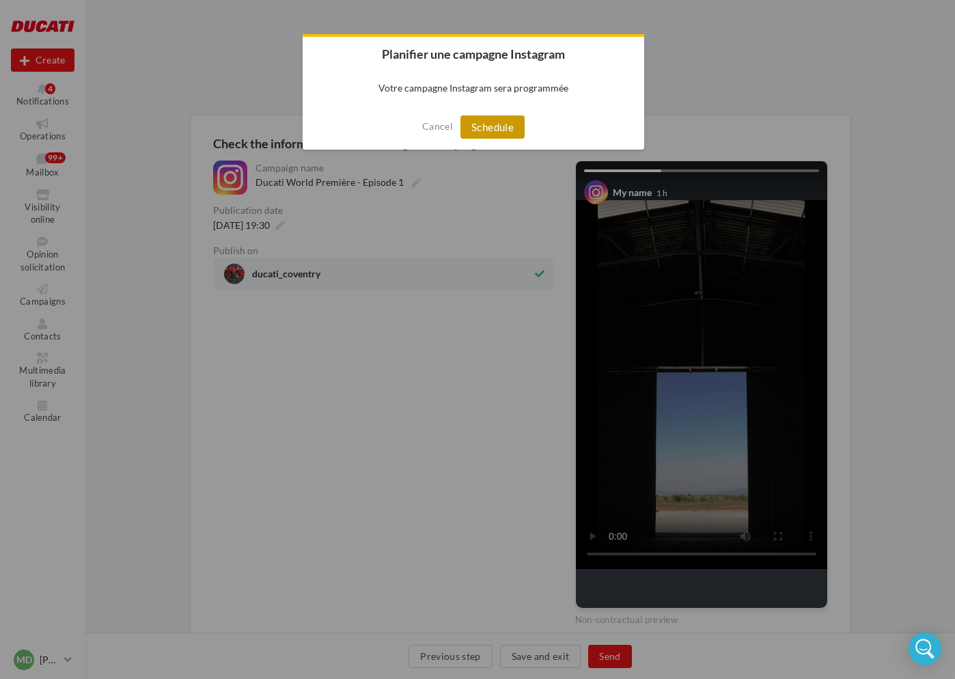
click at [501, 127] on button "Schedule" at bounding box center [492, 126] width 64 height 23
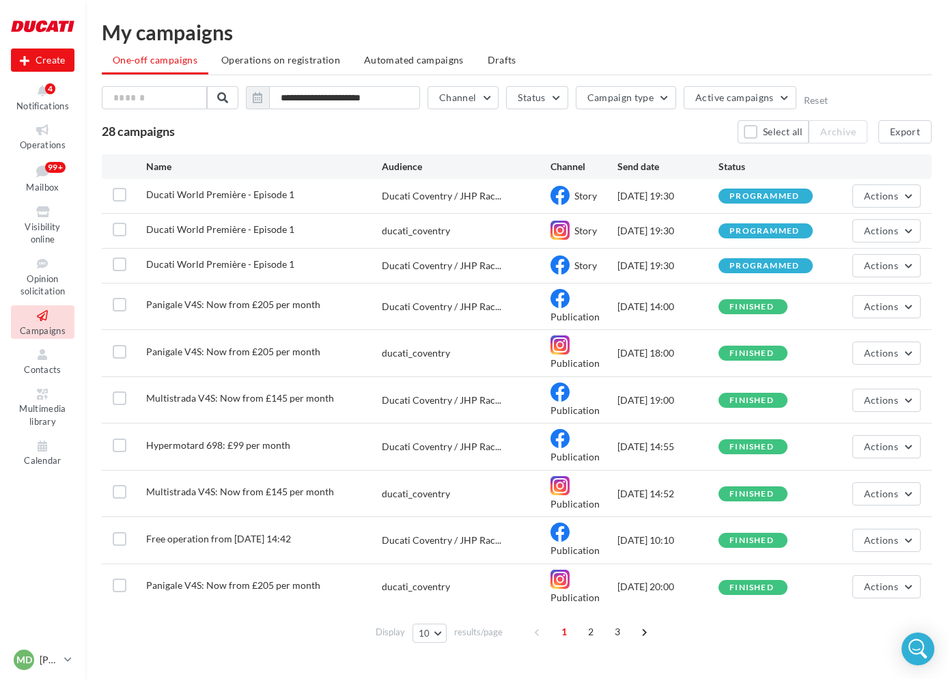
click at [552, 18] on div "**********" at bounding box center [516, 335] width 863 height 670
click at [899, 192] on button "Actions" at bounding box center [887, 195] width 68 height 23
drag, startPoint x: 229, startPoint y: 207, endPoint x: 222, endPoint y: 197, distance: 11.8
click at [229, 206] on div "Ducati World Première - Episode 1 Ducati Coventry / JHP Rac... Story [DATE] 19:…" at bounding box center [517, 196] width 830 height 34
click at [222, 197] on span "Ducati World Première - Episode 1" at bounding box center [220, 195] width 148 height 12
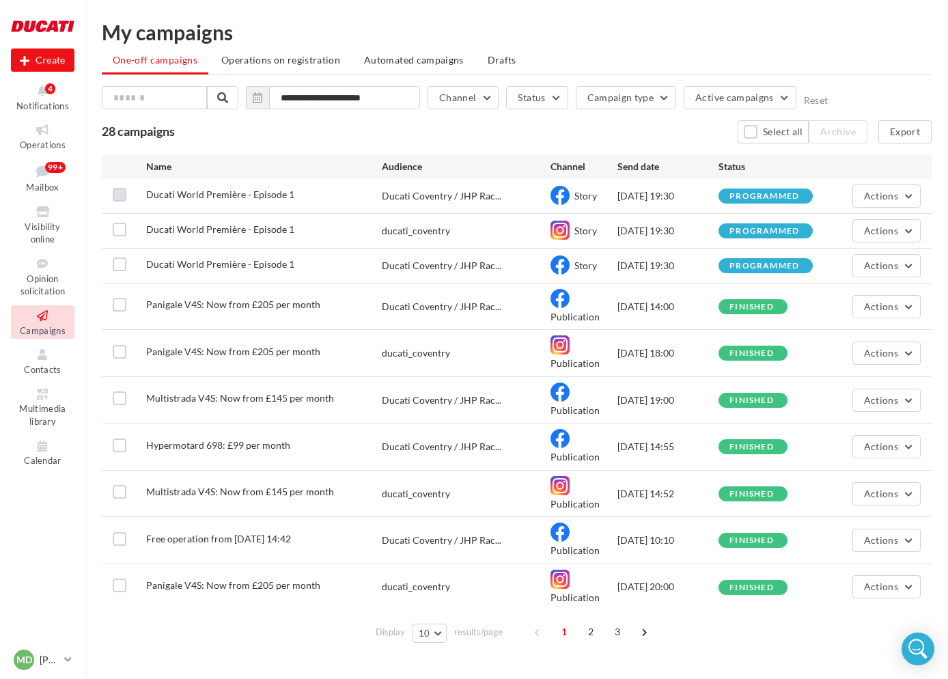
click at [120, 196] on label at bounding box center [120, 195] width 14 height 14
click at [732, 94] on span "Active campaigns" at bounding box center [734, 98] width 79 height 12
click at [618, 60] on ul "One-off campaigns Operations on registration Automated campaigns Drafts" at bounding box center [517, 61] width 830 height 27
click at [788, 193] on div "programmed" at bounding box center [765, 196] width 70 height 9
click at [118, 233] on label at bounding box center [120, 230] width 14 height 14
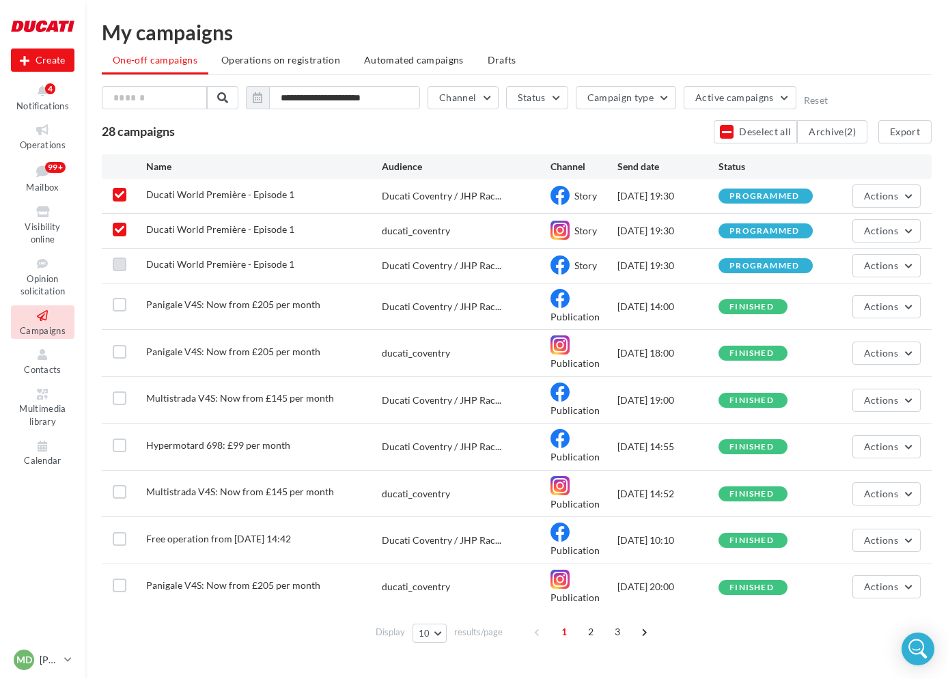
click at [121, 258] on label at bounding box center [120, 265] width 14 height 14
click at [902, 193] on button "Actions" at bounding box center [887, 195] width 68 height 23
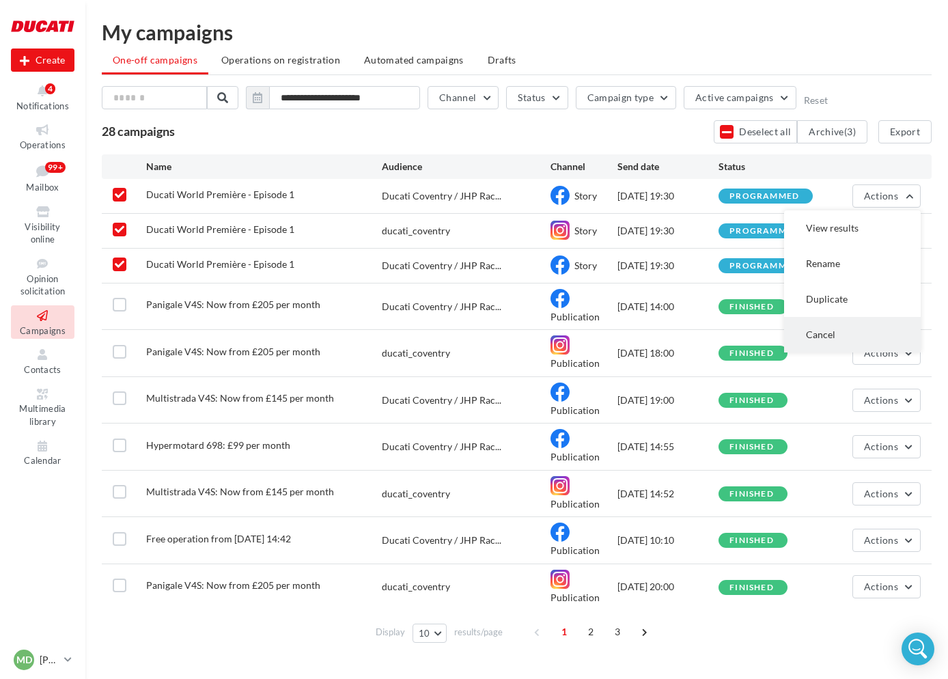
click at [838, 326] on button "Cancel" at bounding box center [852, 335] width 137 height 36
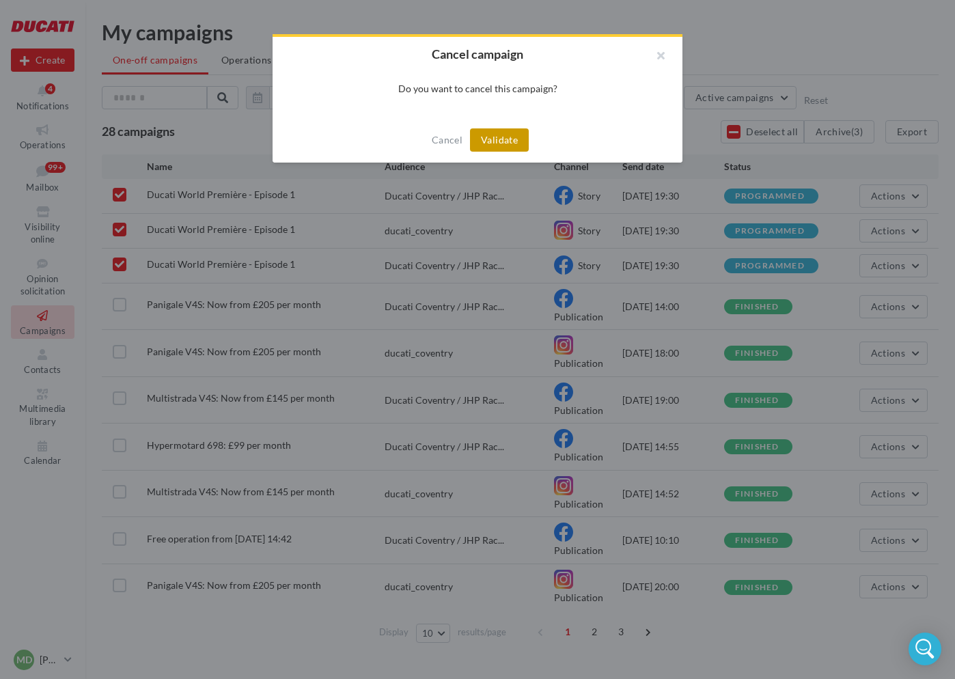
click at [512, 135] on button "Validate" at bounding box center [499, 139] width 59 height 23
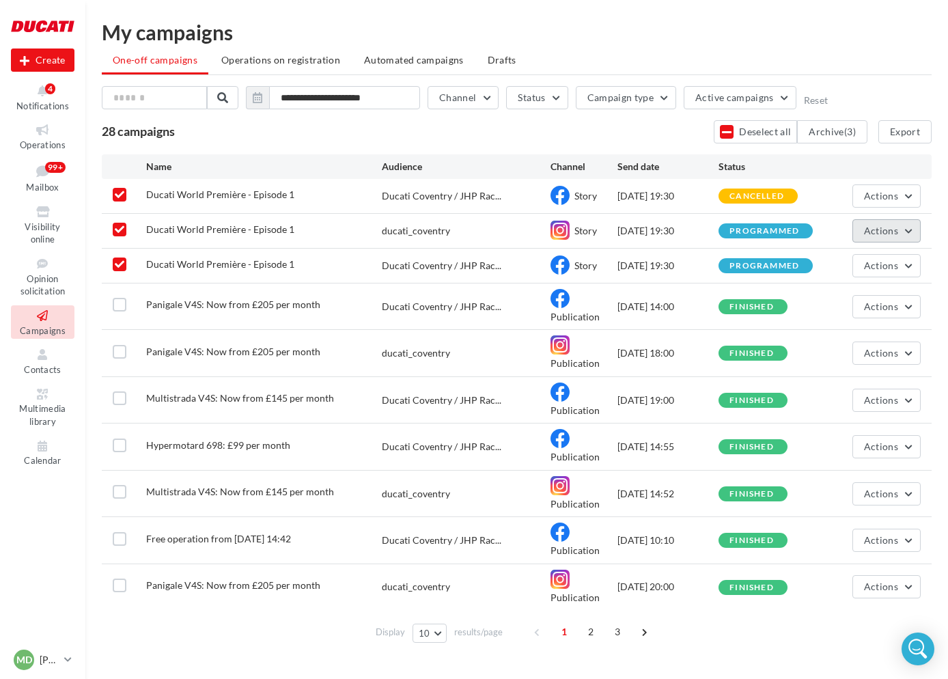
click at [911, 225] on button "Actions" at bounding box center [887, 230] width 68 height 23
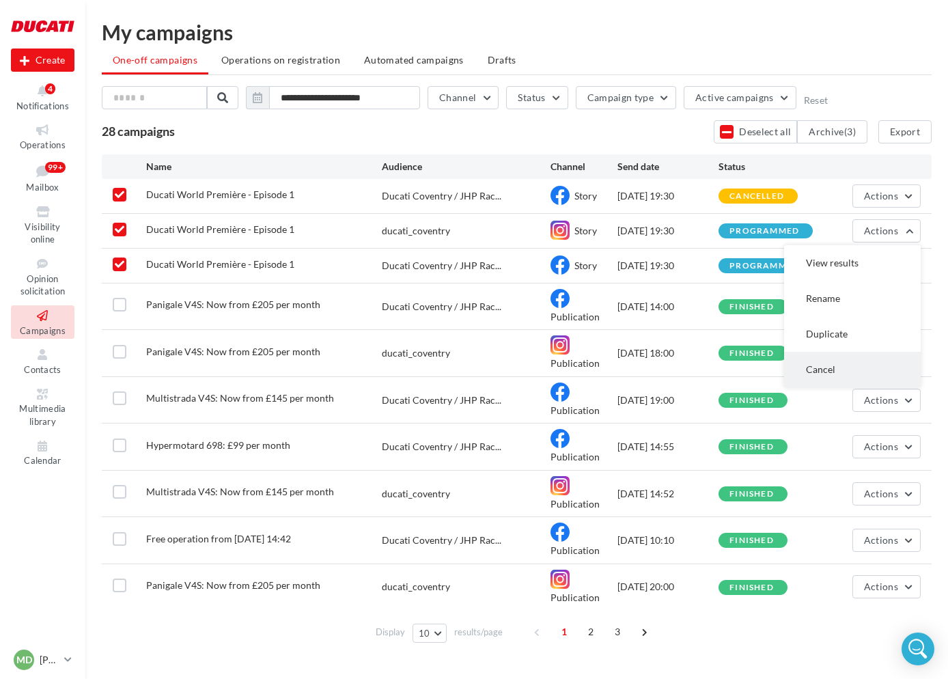
click at [820, 371] on button "Cancel" at bounding box center [852, 370] width 137 height 36
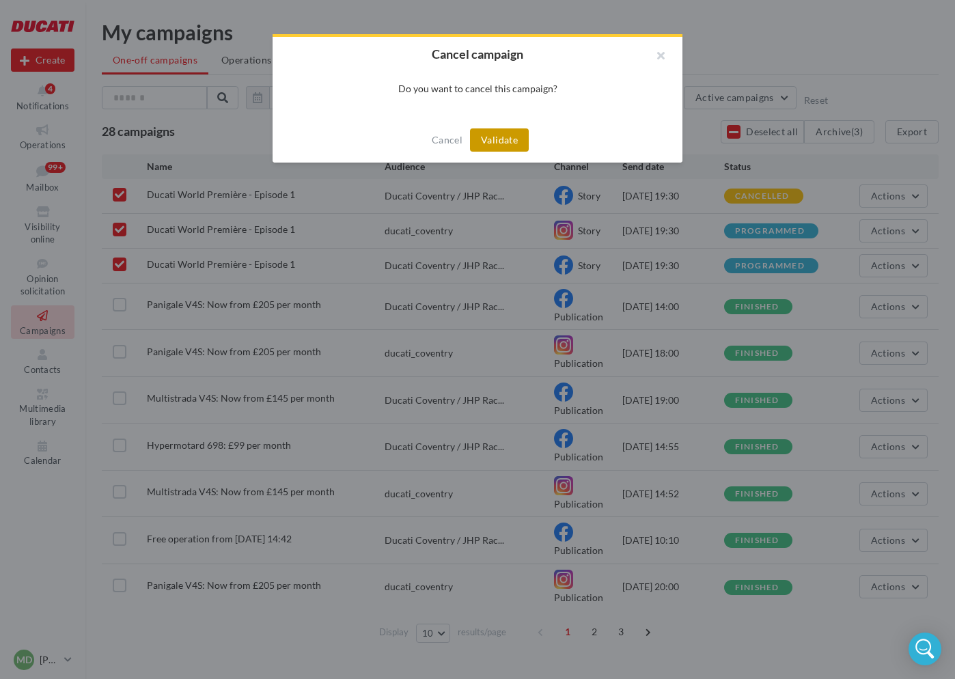
click at [521, 139] on button "Validate" at bounding box center [499, 139] width 59 height 23
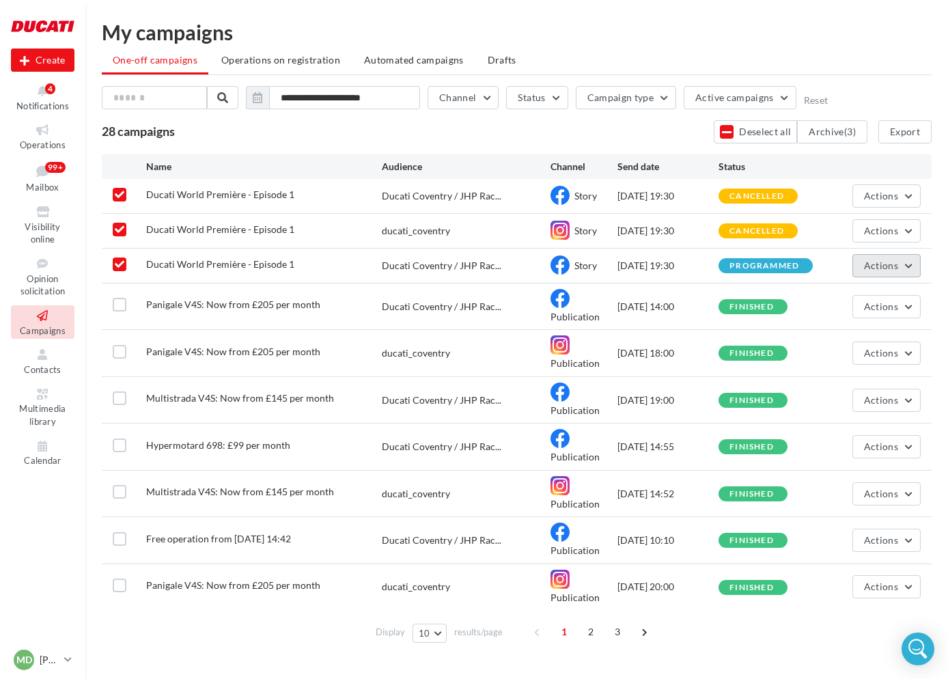
click at [903, 263] on button "Actions" at bounding box center [887, 265] width 68 height 23
click at [820, 401] on button "Cancel" at bounding box center [852, 405] width 137 height 36
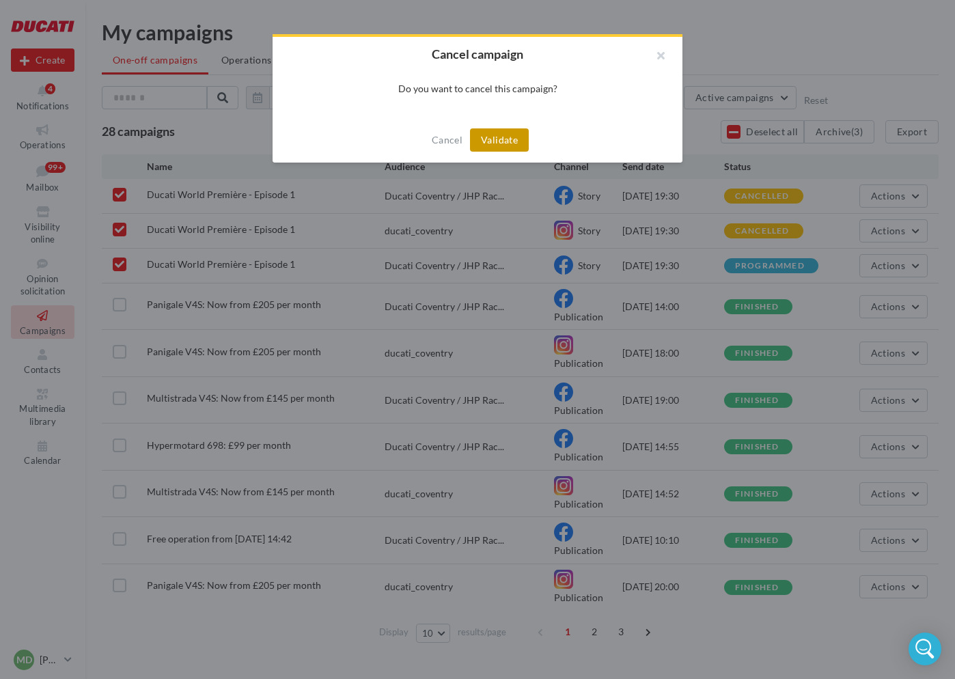
click at [502, 130] on button "Validate" at bounding box center [499, 139] width 59 height 23
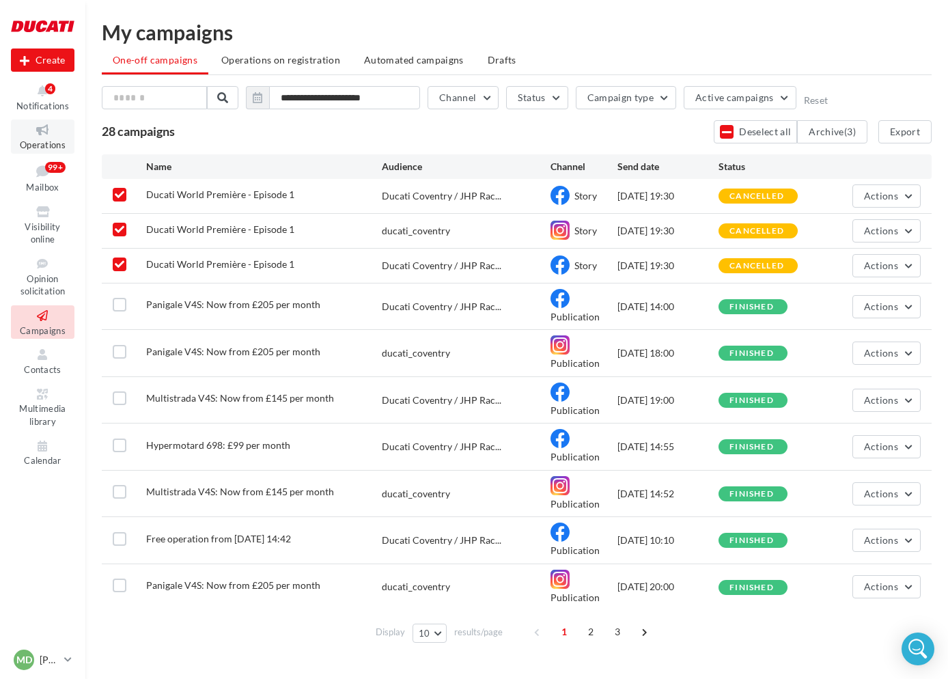
click at [46, 140] on span "Operations" at bounding box center [43, 144] width 46 height 11
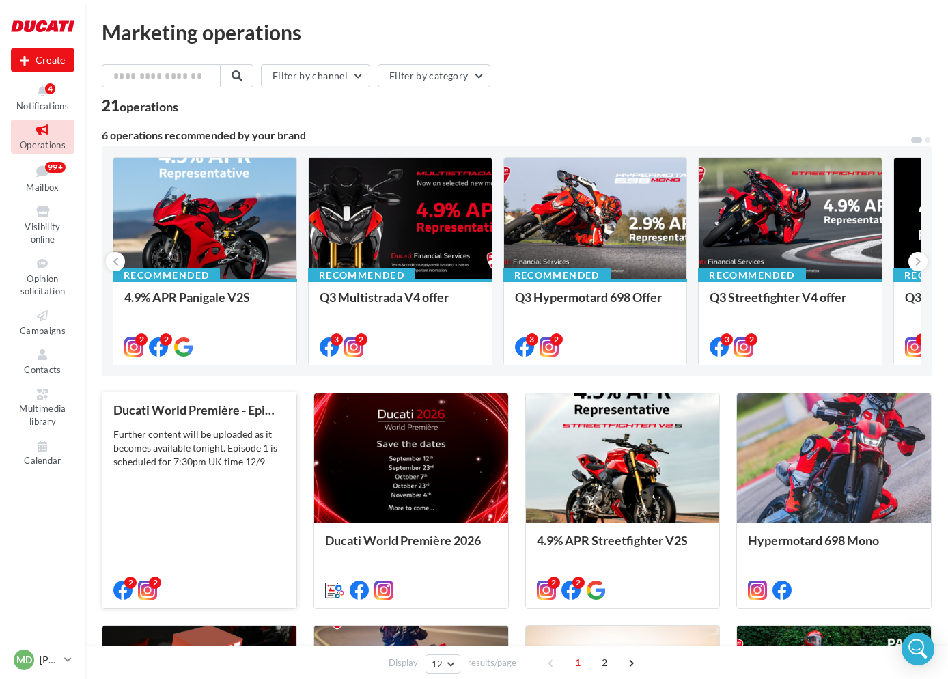
click at [197, 451] on div "Further content will be uploaded as it becomes available tonight. Episode 1 is …" at bounding box center [199, 448] width 172 height 41
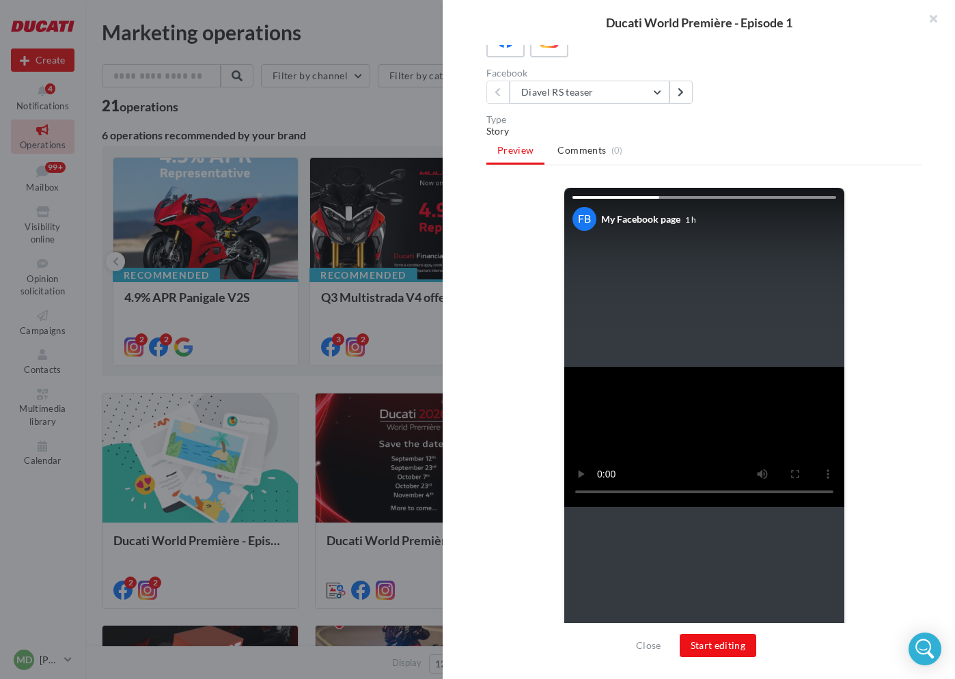
scroll to position [176, 0]
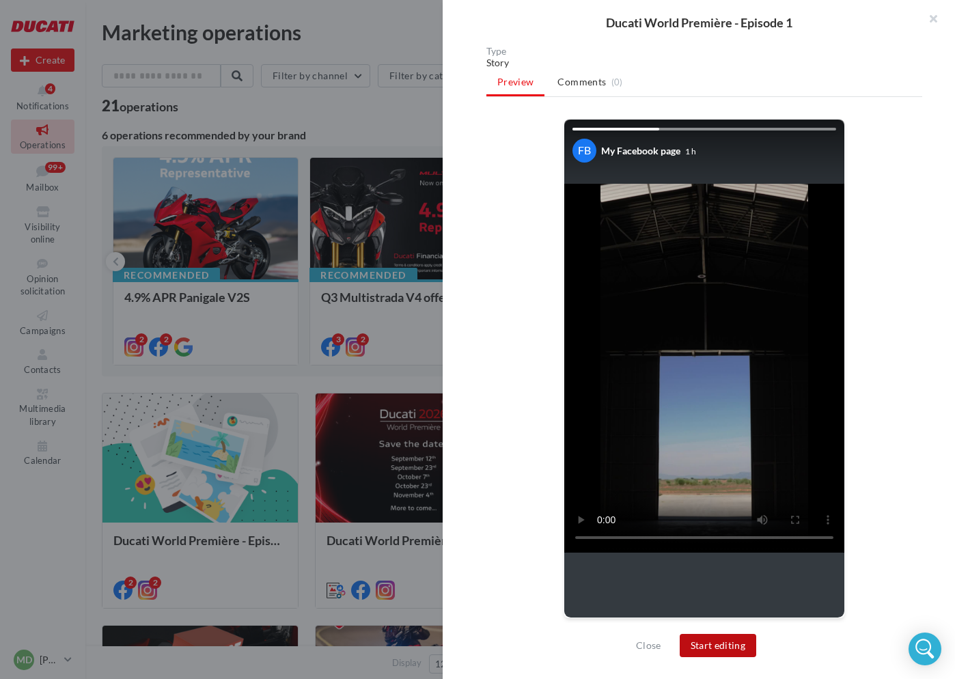
click at [711, 640] on button "Start editing" at bounding box center [718, 645] width 77 height 23
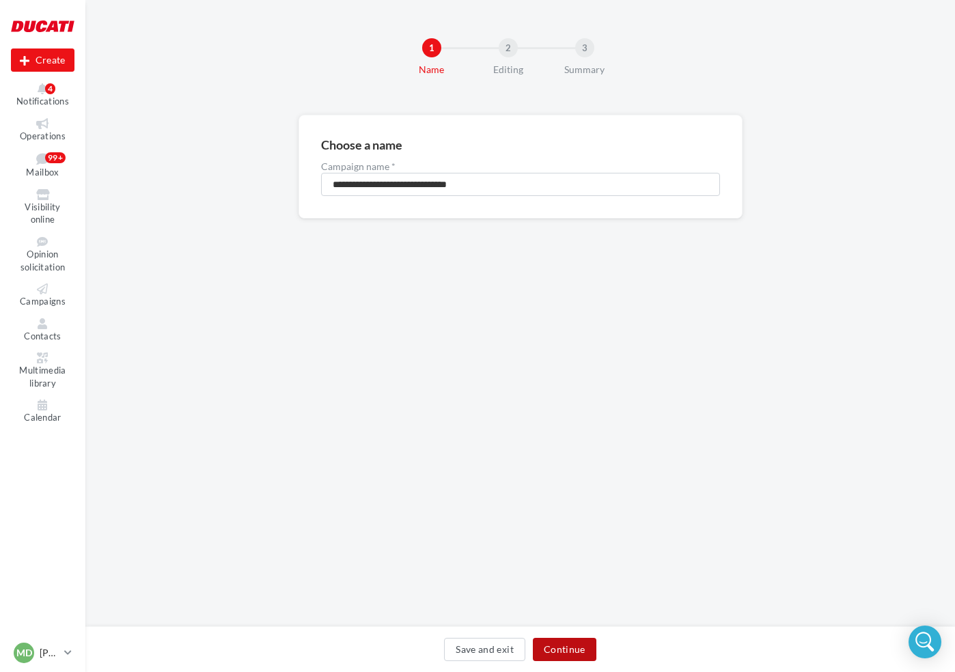
click at [571, 654] on button "Continue" at bounding box center [565, 649] width 64 height 23
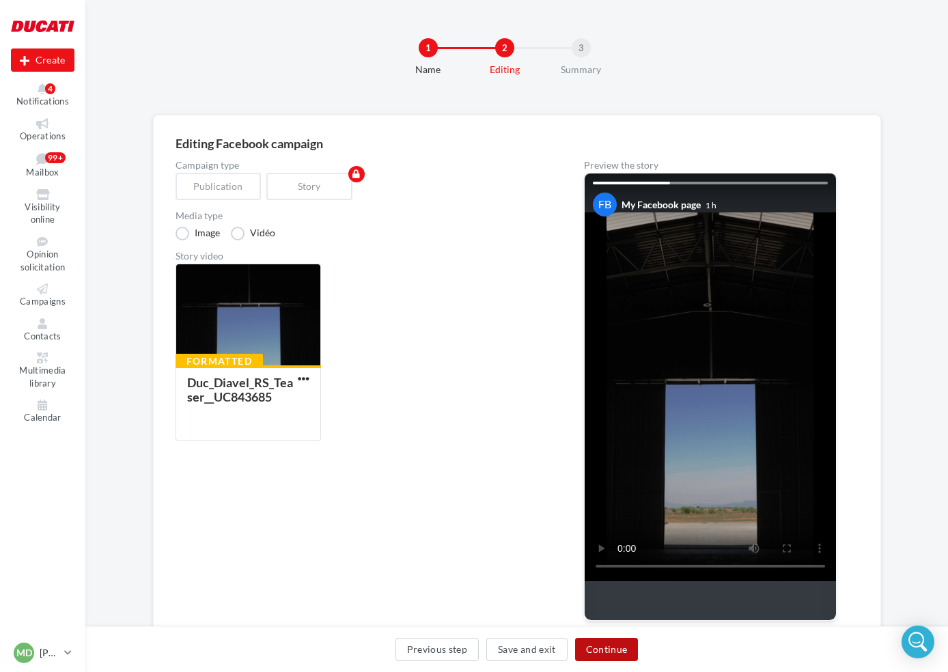
click at [606, 648] on button "Continue" at bounding box center [607, 649] width 64 height 23
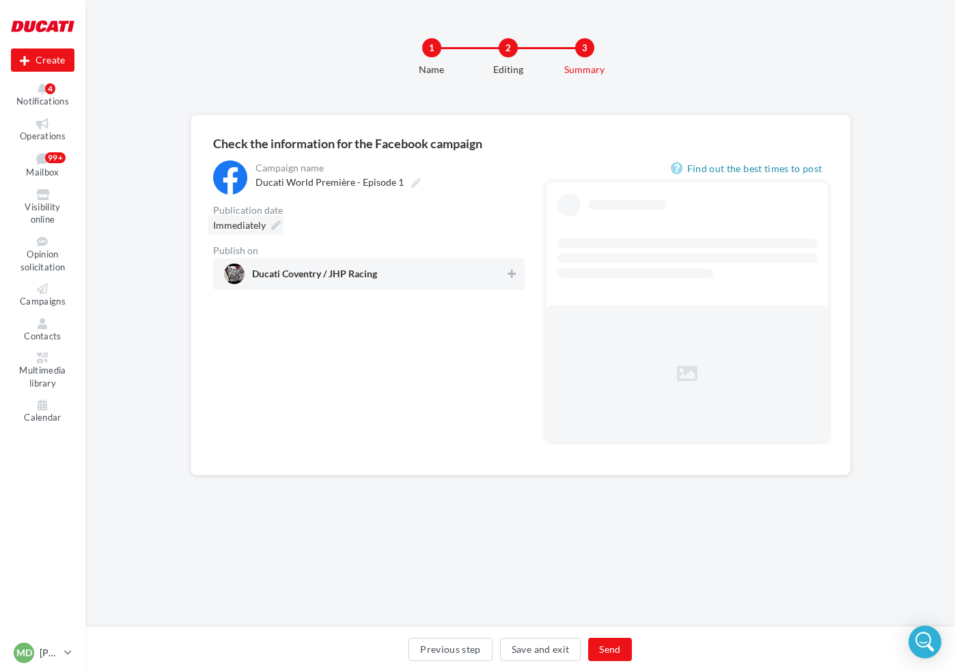
click at [275, 225] on icon at bounding box center [276, 226] width 10 height 10
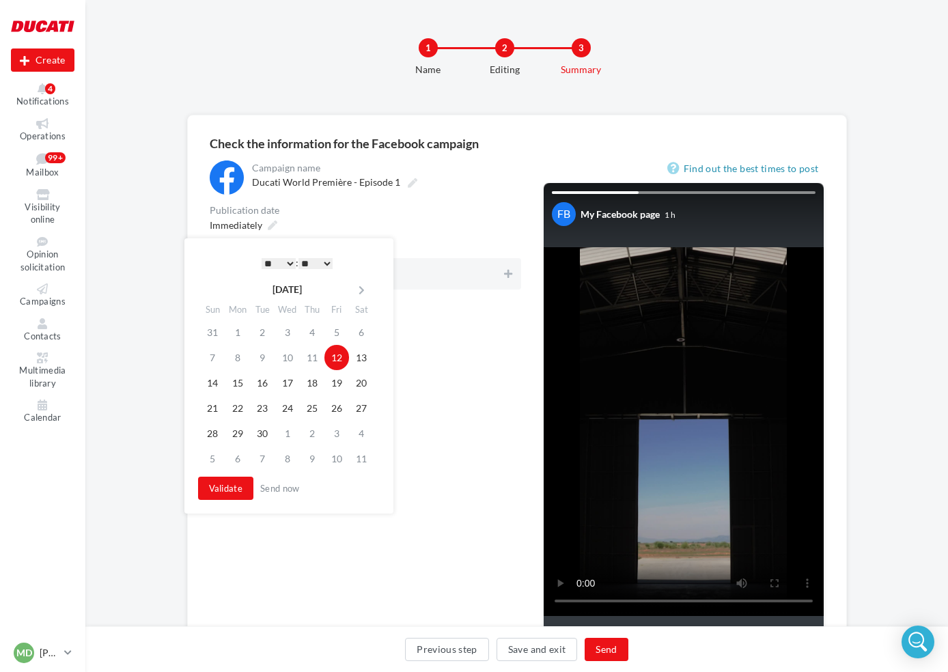
click at [271, 264] on select "* * * * * * * * * * ** ** ** ** ** ** ** ** ** ** ** ** ** **" at bounding box center [279, 263] width 34 height 11
click at [219, 491] on button "Validate" at bounding box center [223, 488] width 56 height 23
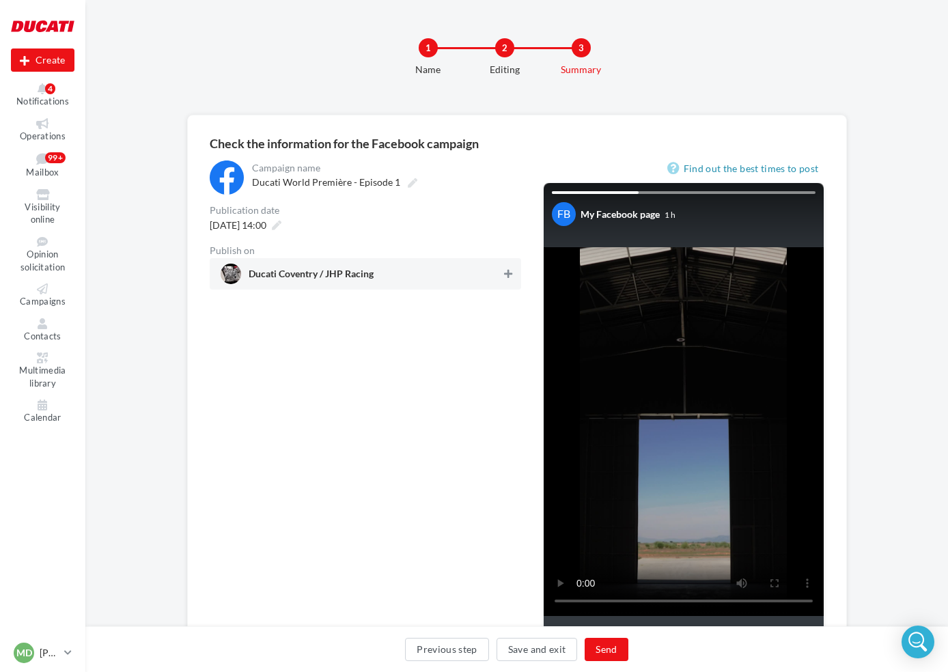
click at [504, 275] on icon at bounding box center [508, 274] width 8 height 10
click at [618, 644] on button "Send" at bounding box center [606, 649] width 43 height 23
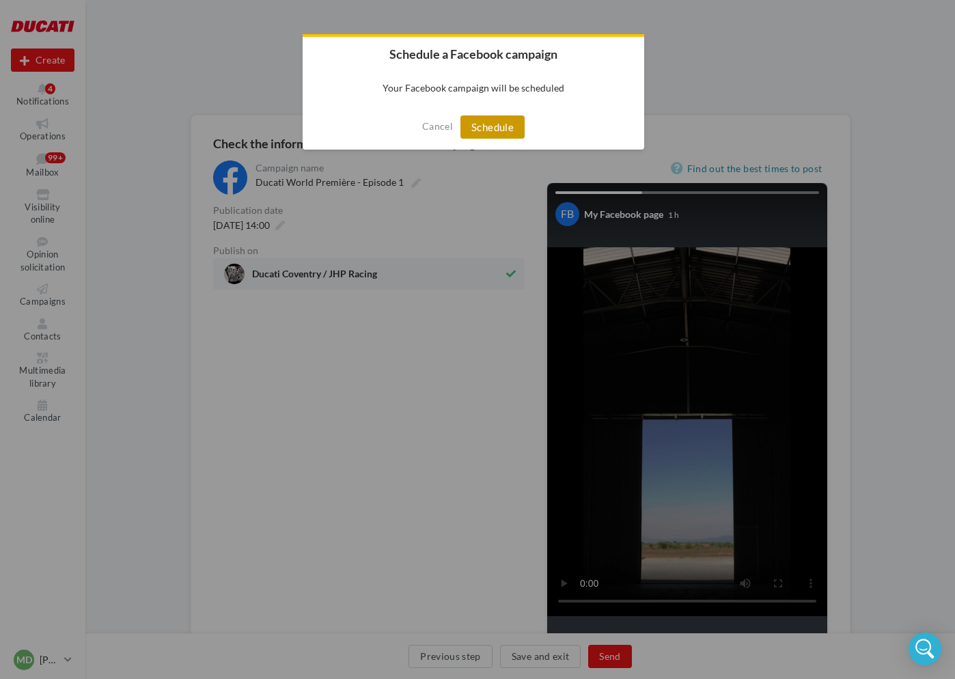
click at [474, 128] on button "Schedule" at bounding box center [492, 126] width 64 height 23
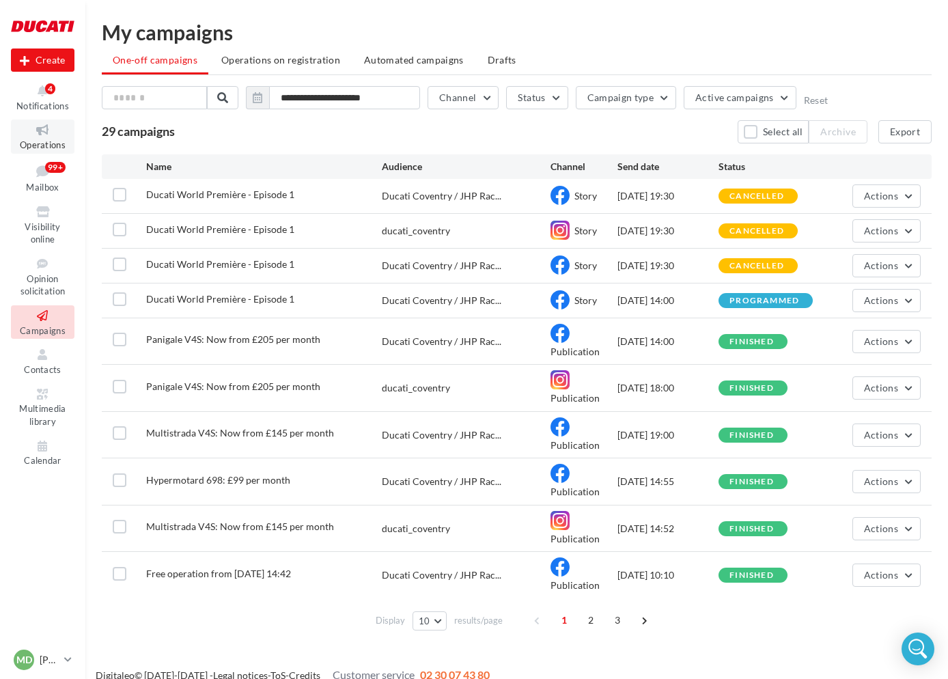
click at [59, 133] on icon at bounding box center [42, 130] width 55 height 16
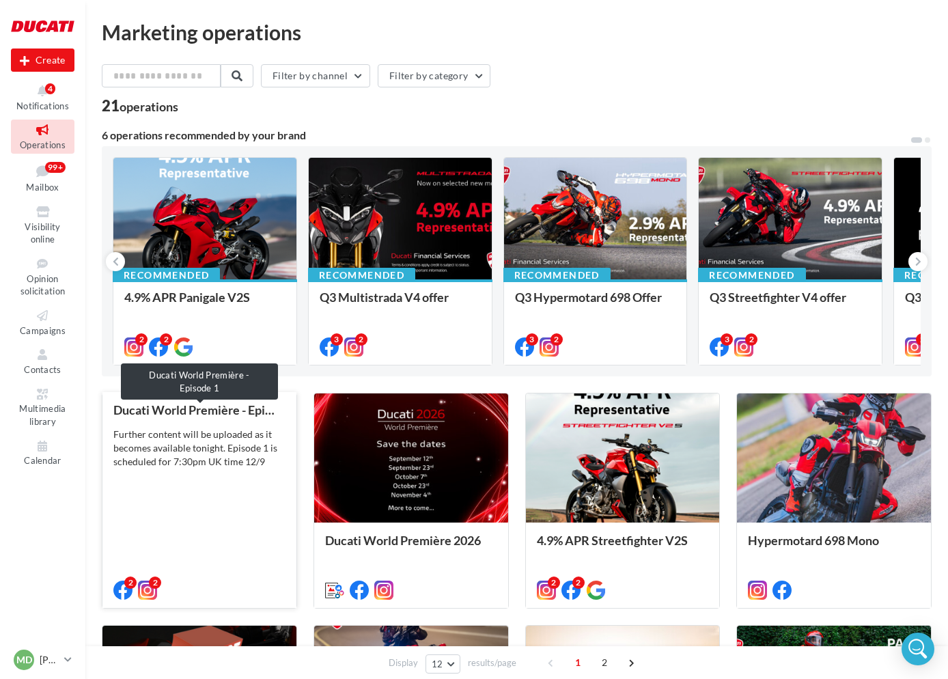
click at [194, 415] on div "Ducati World Première - Episode 1" at bounding box center [199, 410] width 172 height 14
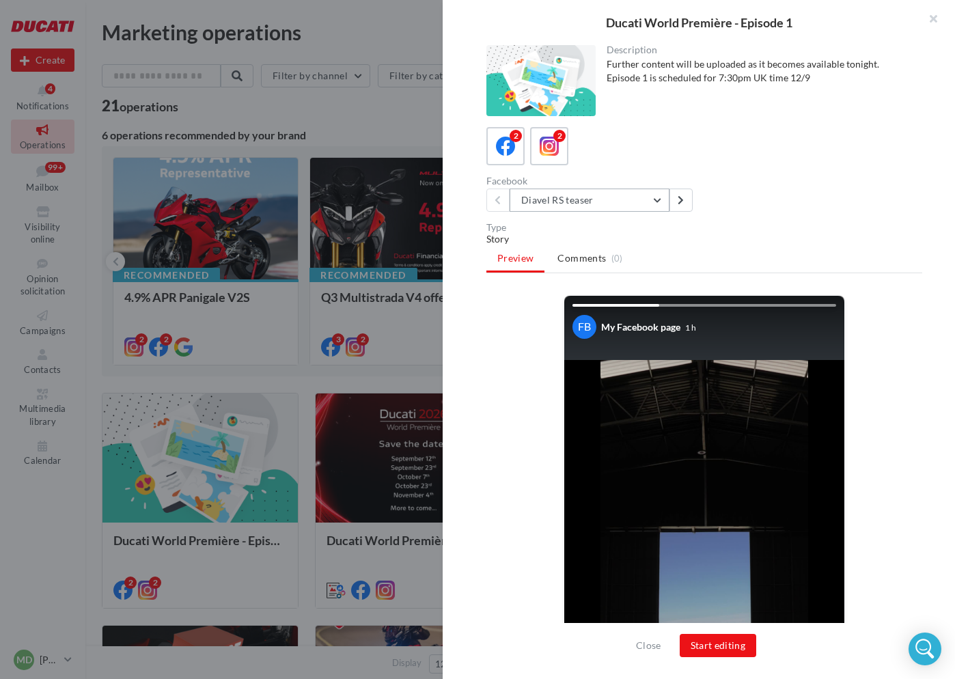
click at [618, 197] on button "Diavel RS teaser" at bounding box center [590, 200] width 160 height 23
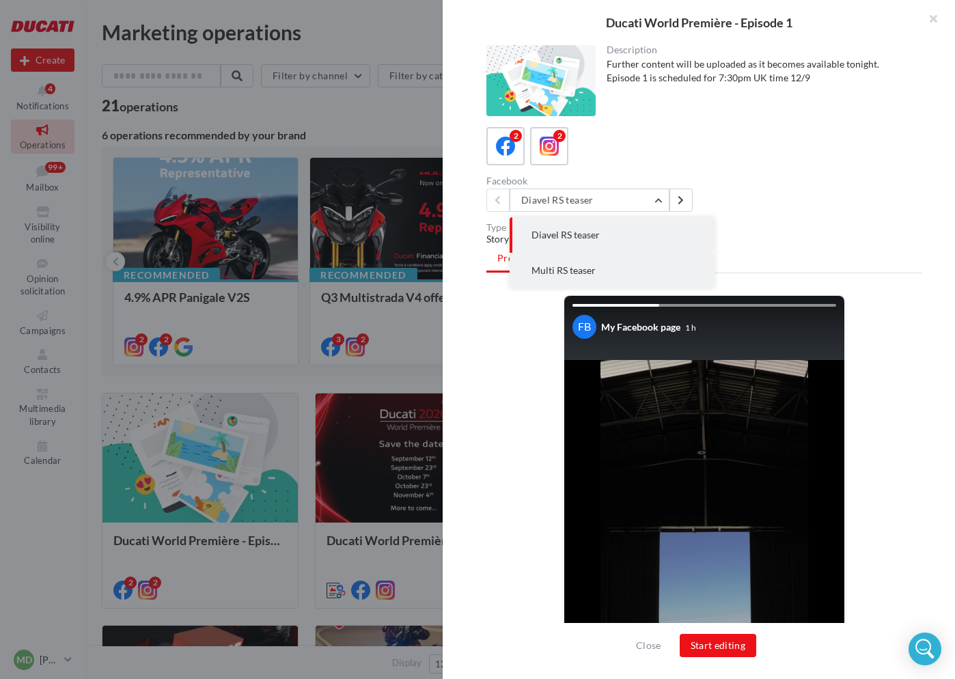
click at [599, 274] on button "Multi RS teaser" at bounding box center [612, 271] width 205 height 36
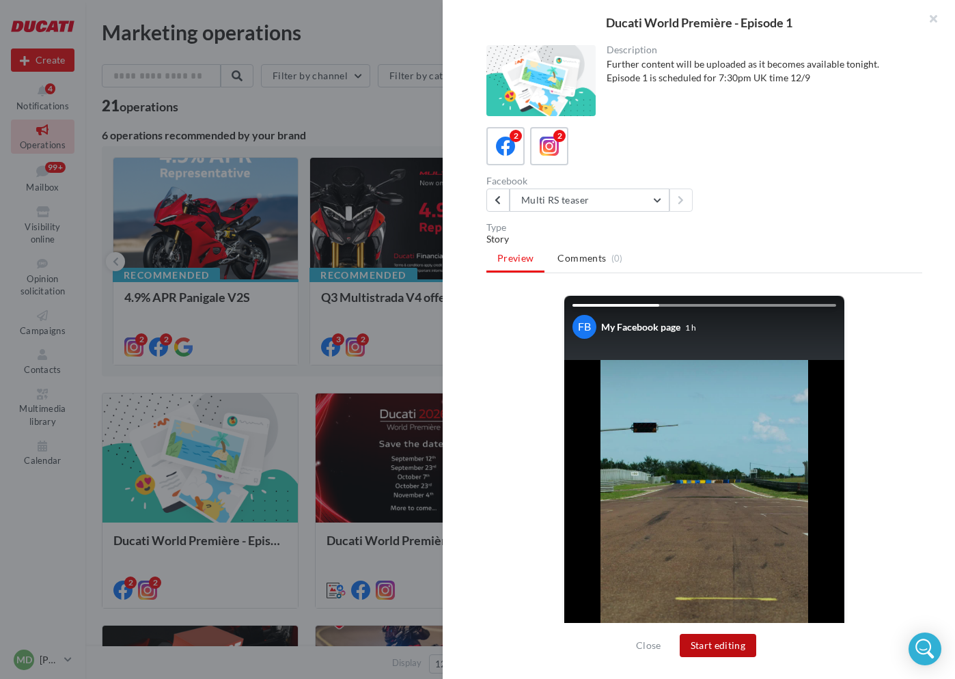
click at [717, 643] on button "Start editing" at bounding box center [718, 645] width 77 height 23
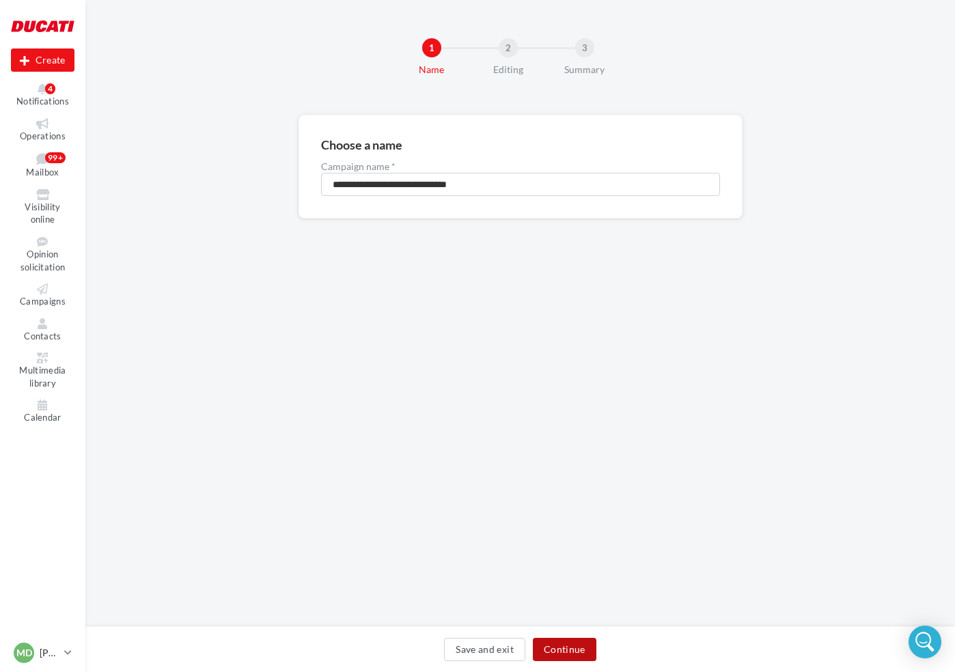
click at [570, 654] on button "Continue" at bounding box center [565, 649] width 64 height 23
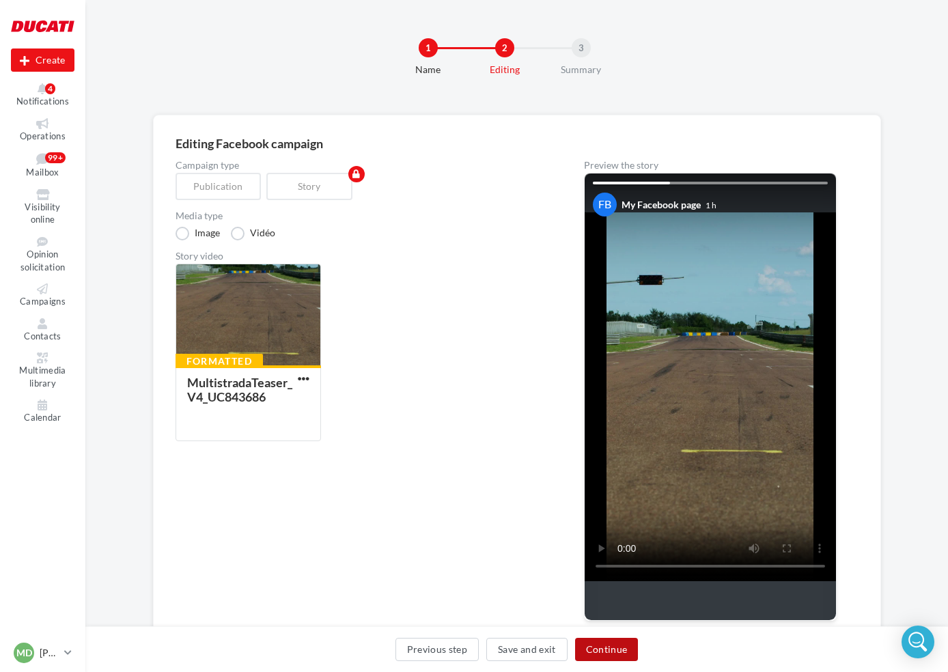
click at [611, 652] on button "Continue" at bounding box center [607, 649] width 64 height 23
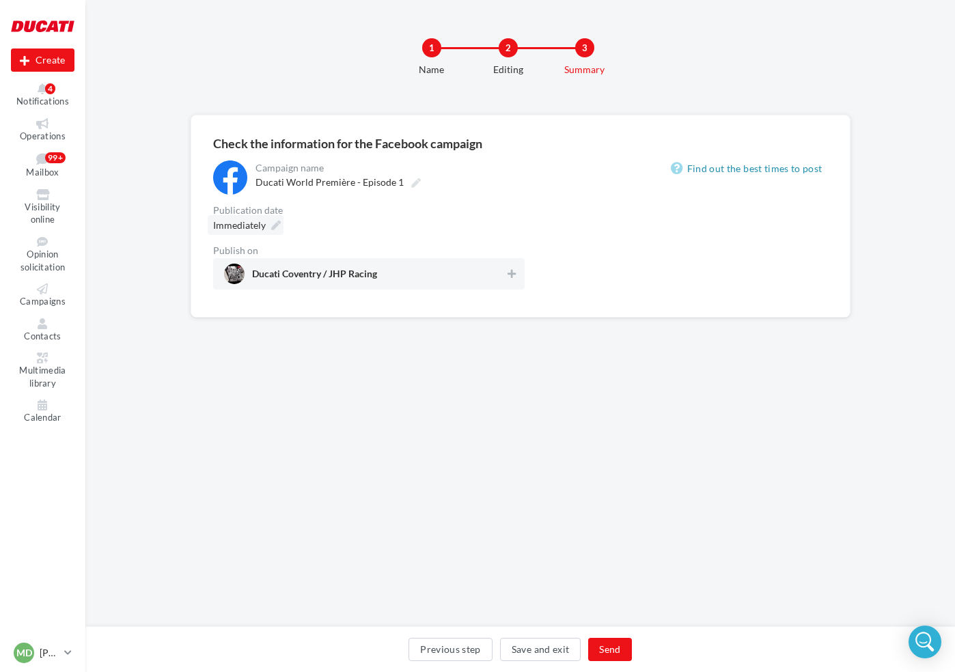
click at [253, 223] on span "Immediately" at bounding box center [239, 225] width 53 height 12
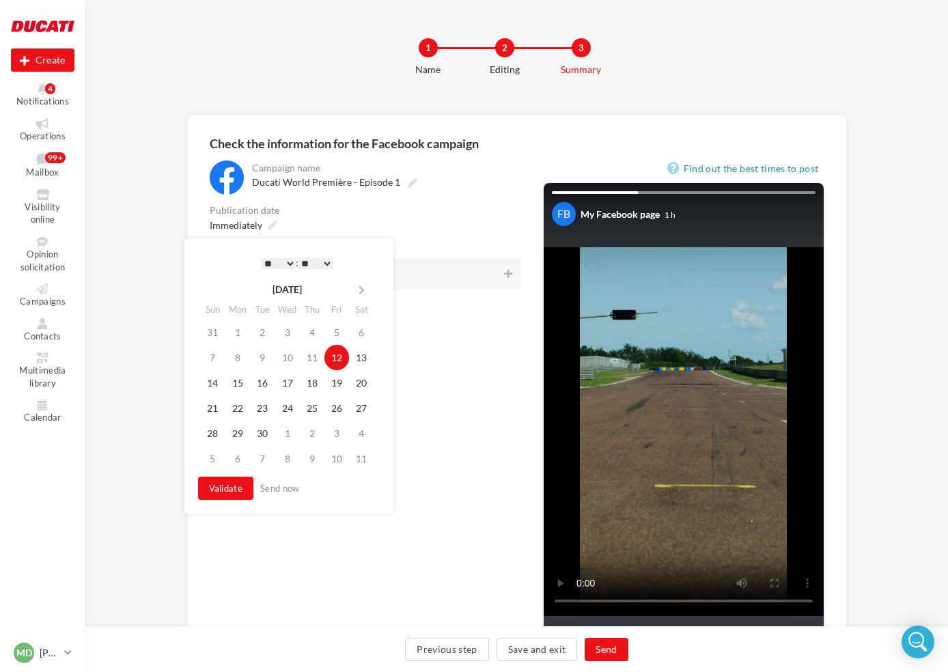
click at [273, 260] on select "* * * * * * * * * * ** ** ** ** ** ** ** ** ** ** ** ** ** **" at bounding box center [279, 263] width 34 height 11
click at [241, 490] on button "Validate" at bounding box center [223, 488] width 56 height 23
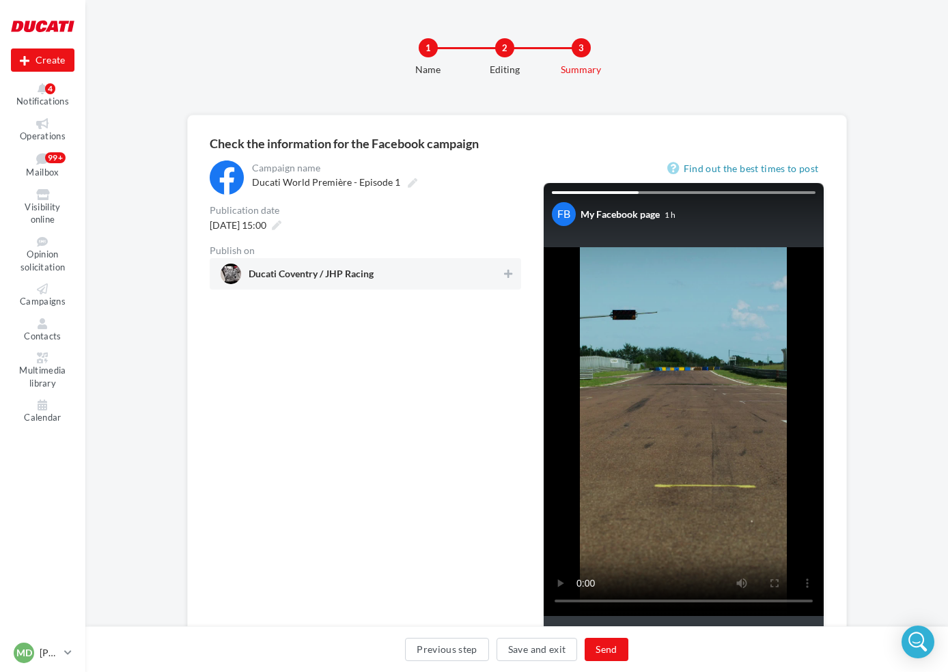
click at [519, 268] on div "Ducati Coventry / JHP Racing" at bounding box center [366, 273] width 312 height 31
click at [607, 646] on button "Send" at bounding box center [606, 649] width 43 height 23
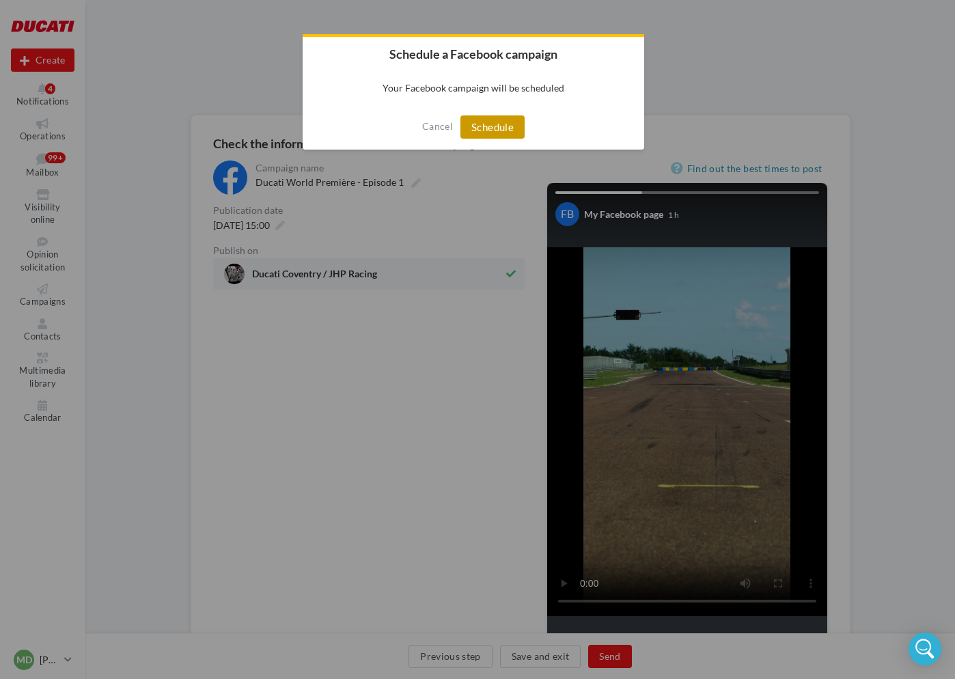
click at [504, 130] on button "Schedule" at bounding box center [492, 126] width 64 height 23
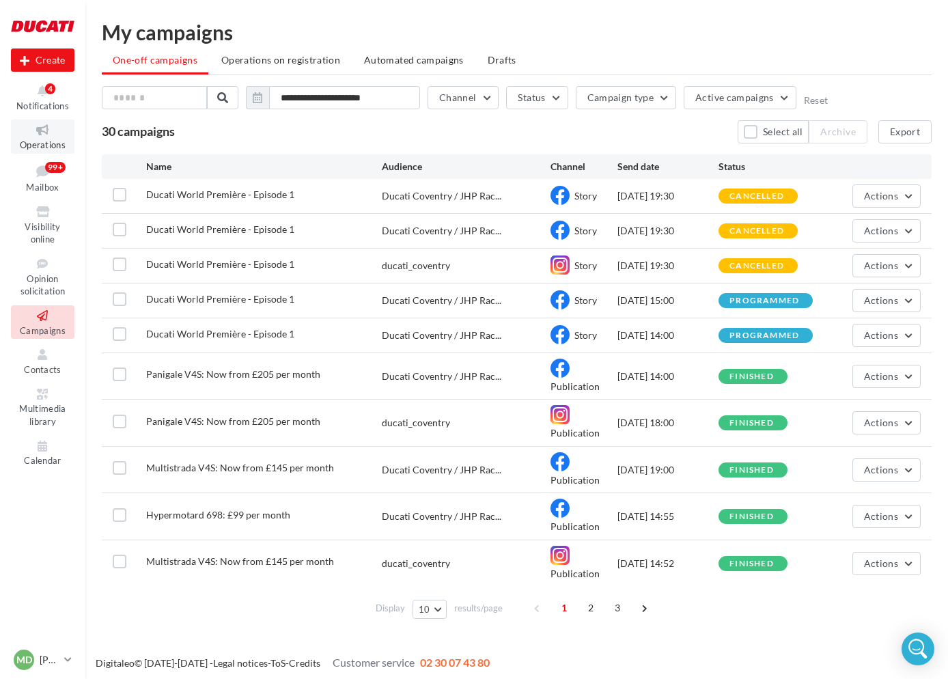
click at [33, 133] on icon at bounding box center [42, 130] width 55 height 16
click at [289, 295] on span "Ducati World Première - Episode 1" at bounding box center [220, 299] width 148 height 12
click at [893, 303] on span "Actions" at bounding box center [881, 300] width 34 height 12
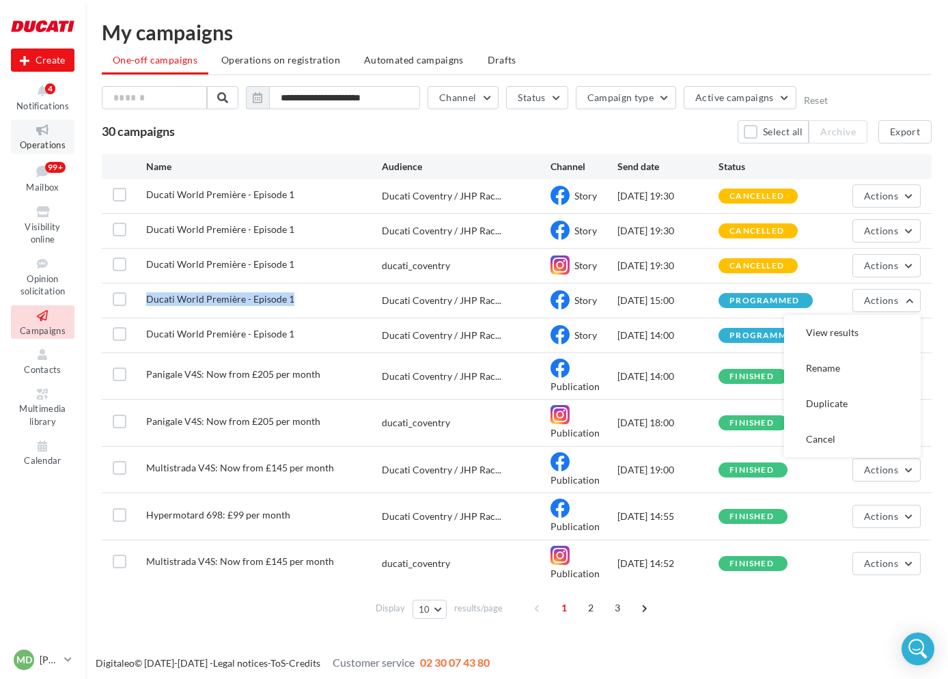
click at [40, 137] on link "Operations" at bounding box center [43, 136] width 64 height 33
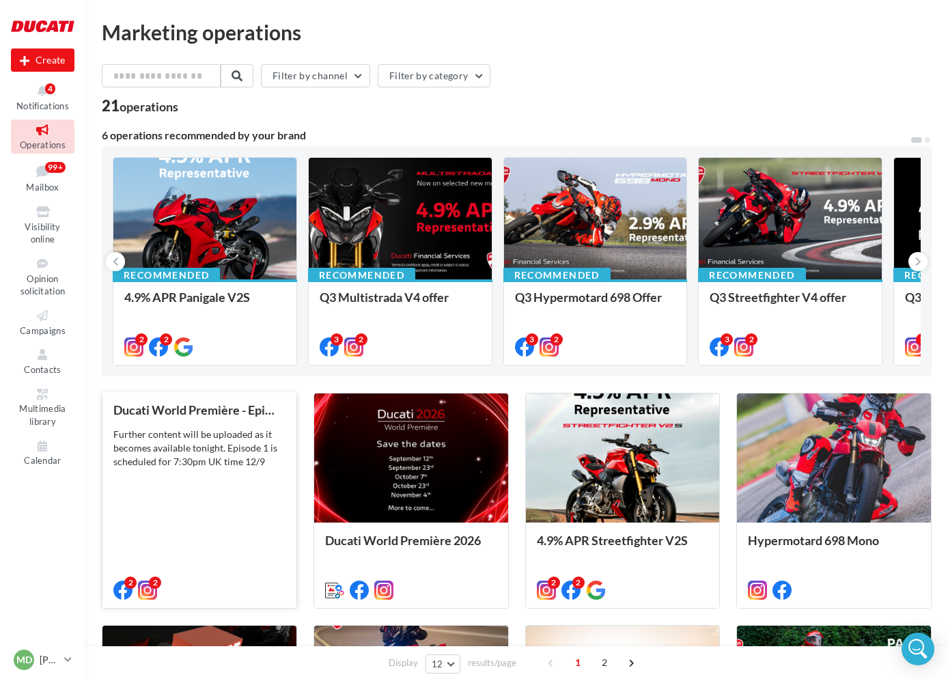
click at [217, 458] on div "Further content will be uploaded as it becomes available tonight. Episode 1 is …" at bounding box center [199, 448] width 172 height 41
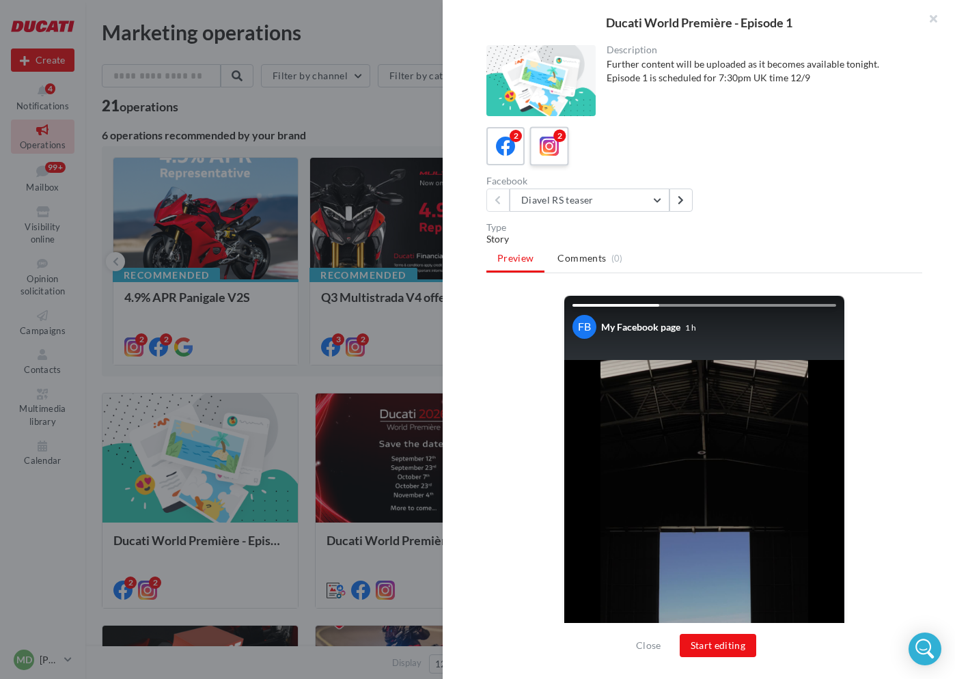
click at [559, 143] on icon at bounding box center [550, 147] width 20 height 20
click at [653, 207] on button "Diavel RS teaser" at bounding box center [590, 200] width 160 height 23
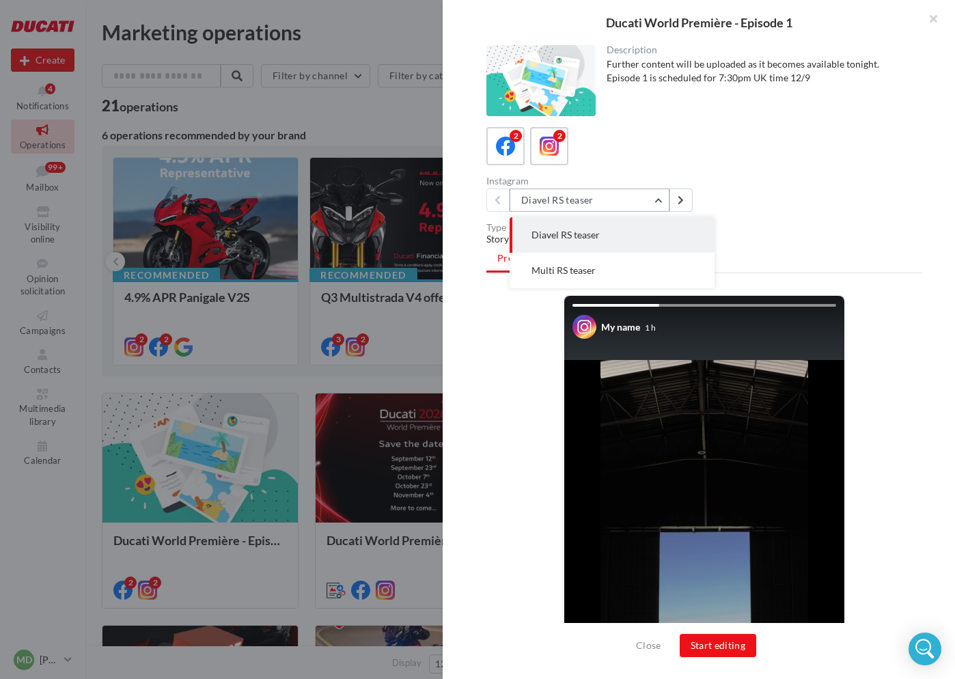
click at [653, 207] on button "Diavel RS teaser" at bounding box center [590, 200] width 160 height 23
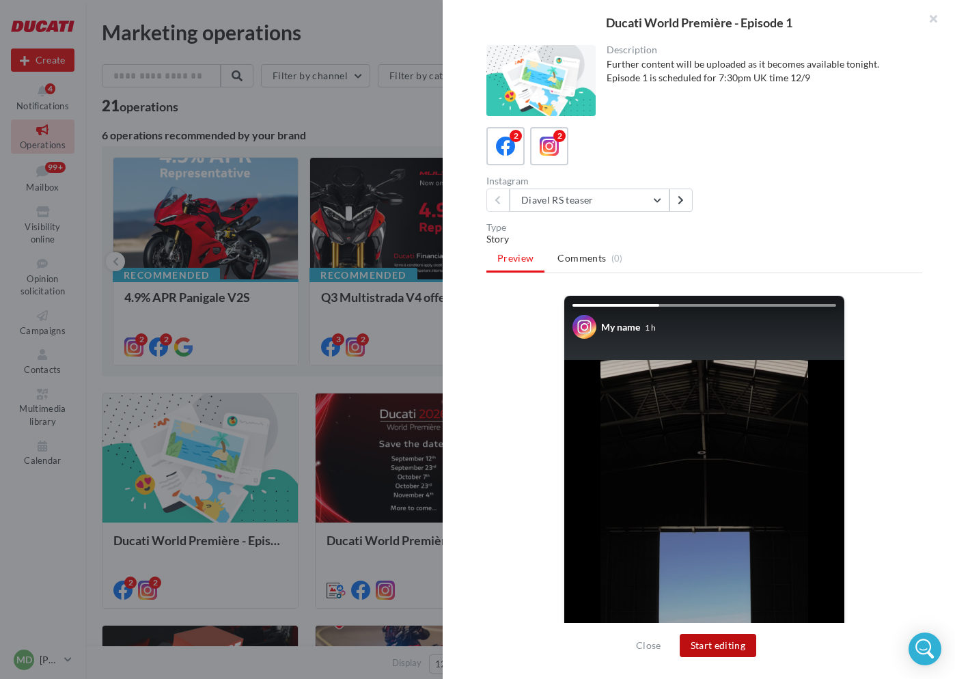
click at [734, 645] on button "Start editing" at bounding box center [718, 645] width 77 height 23
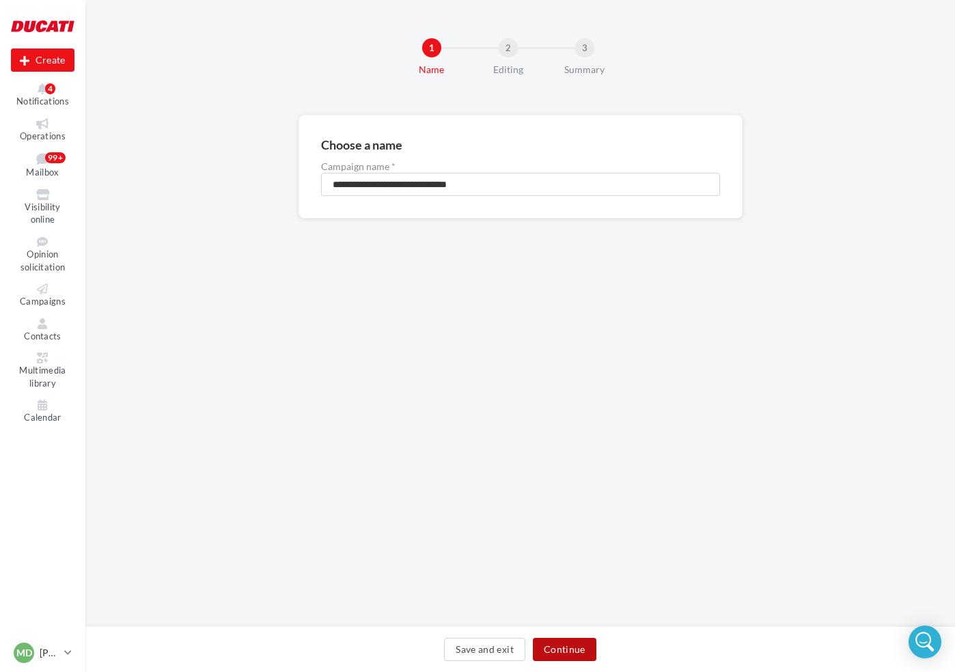
click at [557, 651] on button "Continue" at bounding box center [565, 649] width 64 height 23
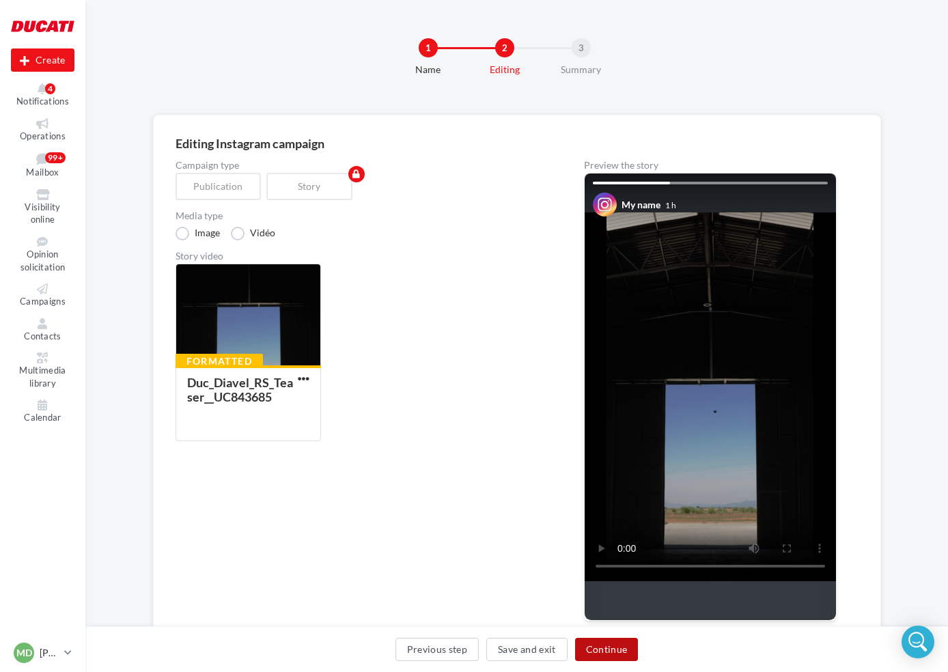
click at [620, 654] on button "Continue" at bounding box center [607, 649] width 64 height 23
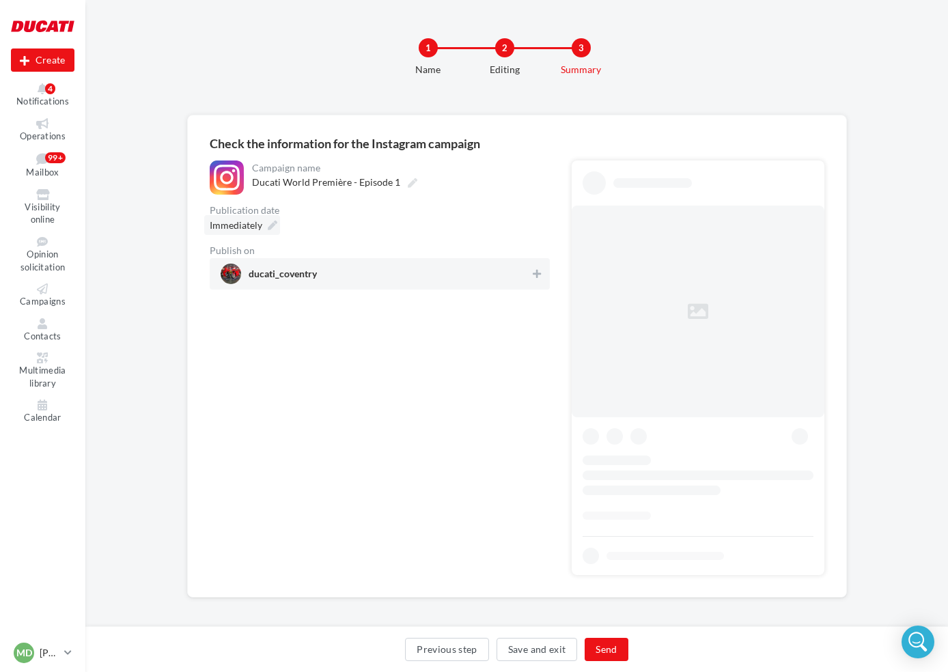
click at [264, 224] on div "Immediately" at bounding box center [242, 225] width 76 height 20
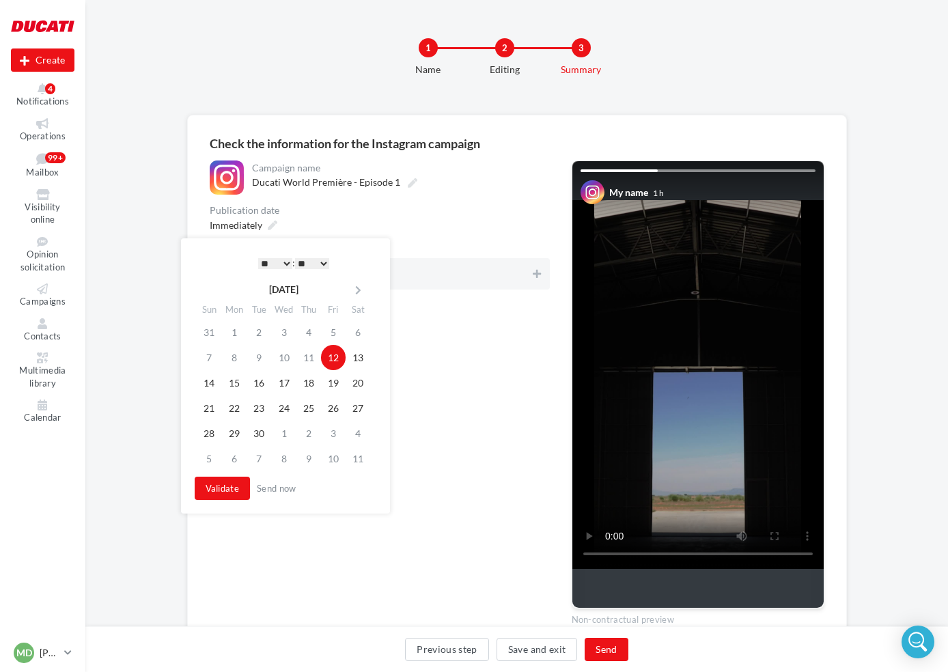
click at [273, 260] on select "* * * * * * * * * * ** ** ** ** ** ** ** ** ** ** ** ** ** **" at bounding box center [275, 263] width 34 height 11
click at [225, 493] on button "Validate" at bounding box center [223, 488] width 56 height 23
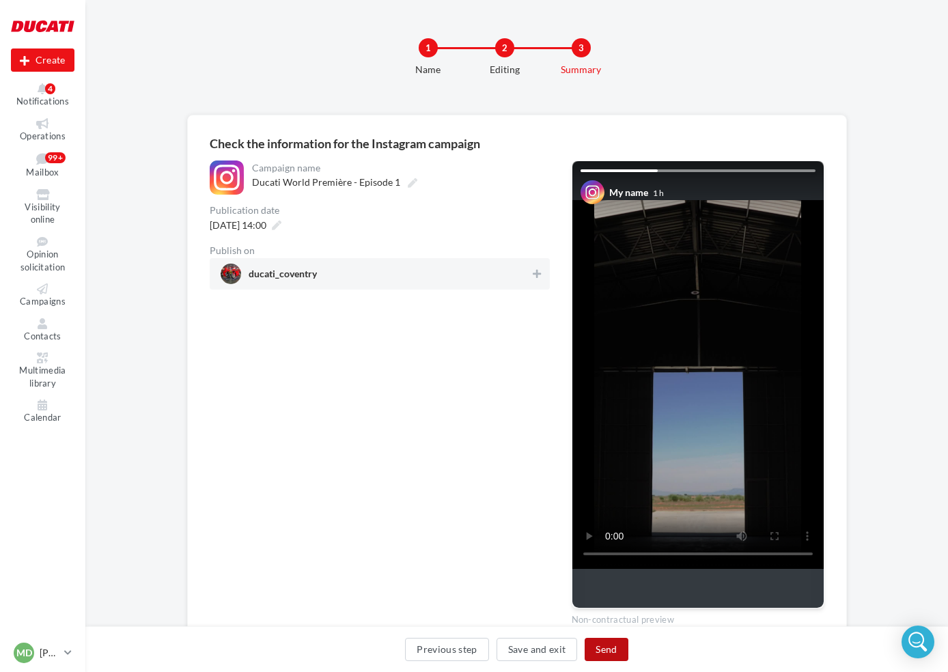
click at [605, 651] on button "Send" at bounding box center [606, 649] width 43 height 23
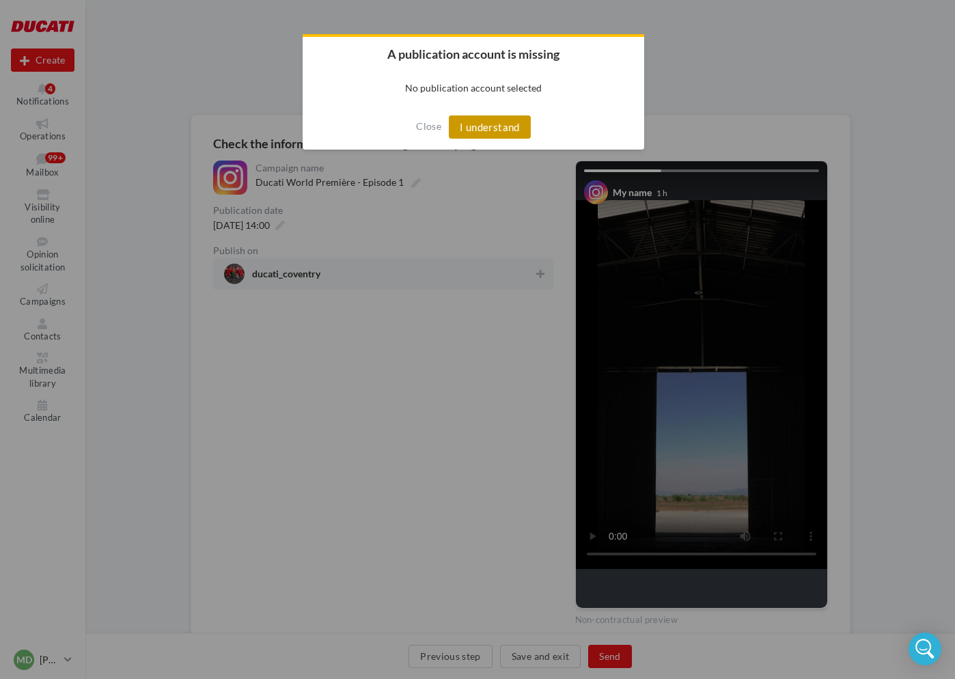
click at [495, 126] on button "I understand" at bounding box center [490, 126] width 82 height 23
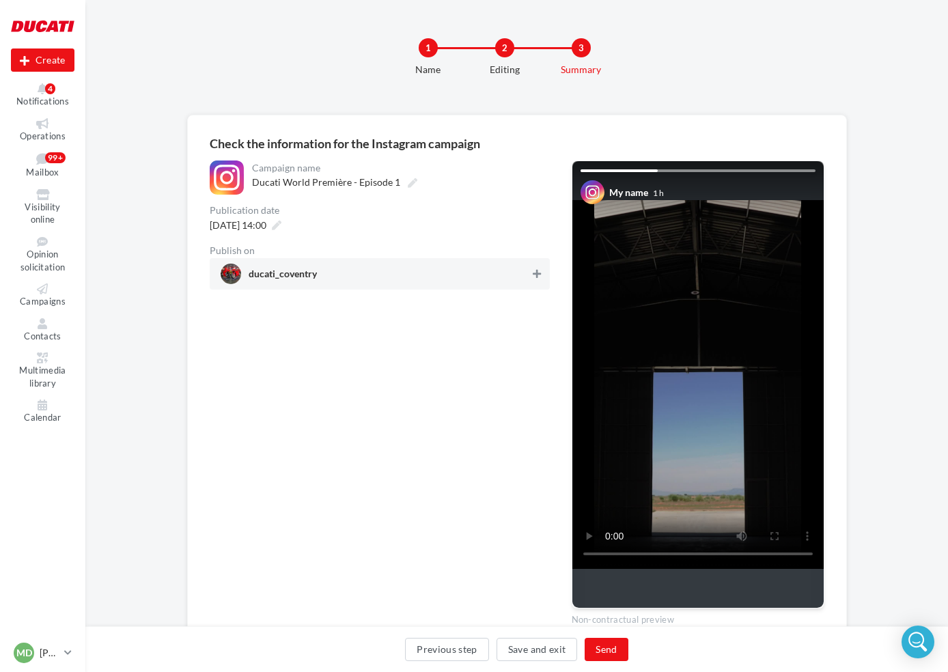
click at [542, 272] on button at bounding box center [537, 274] width 14 height 16
click at [627, 648] on div "Previous step Save and exit Send" at bounding box center [516, 652] width 841 height 29
click at [621, 653] on button "Send" at bounding box center [606, 649] width 43 height 23
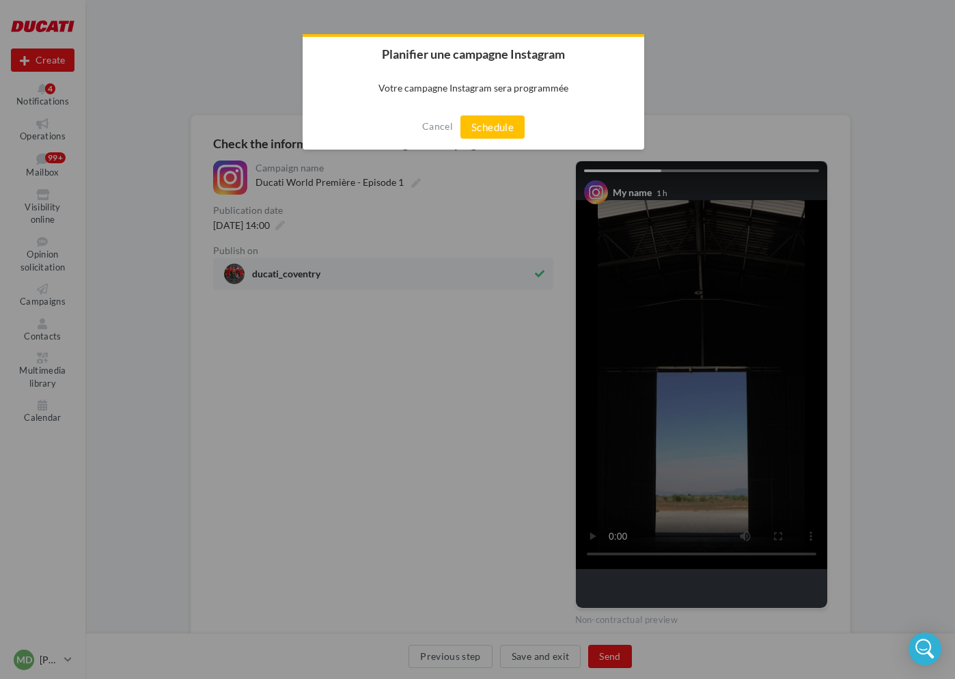
click at [493, 124] on button "Schedule" at bounding box center [492, 126] width 64 height 23
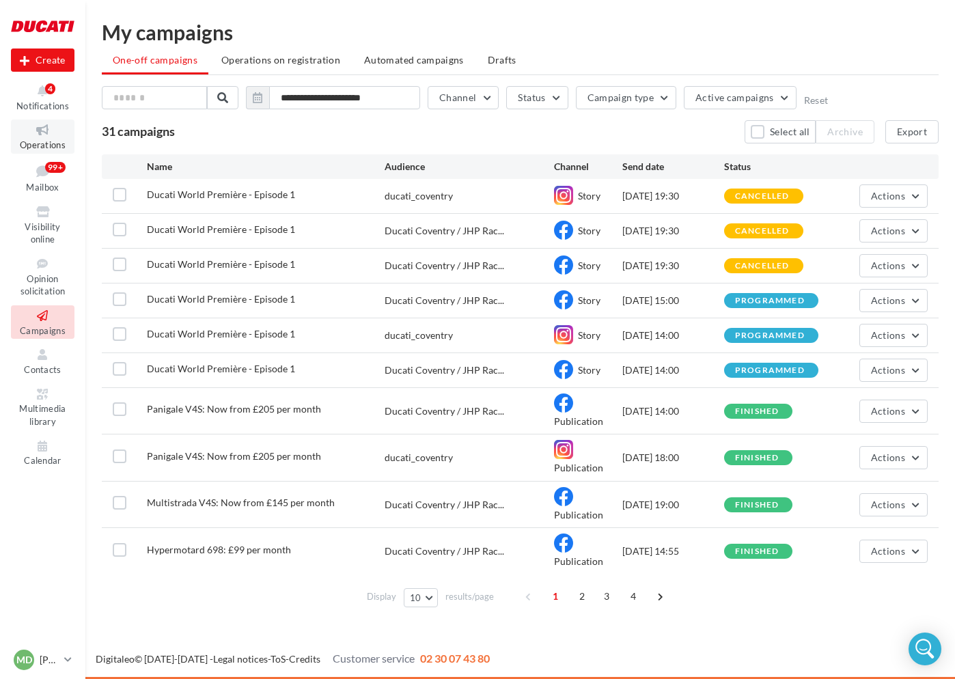
click at [39, 137] on link "Operations" at bounding box center [43, 136] width 64 height 33
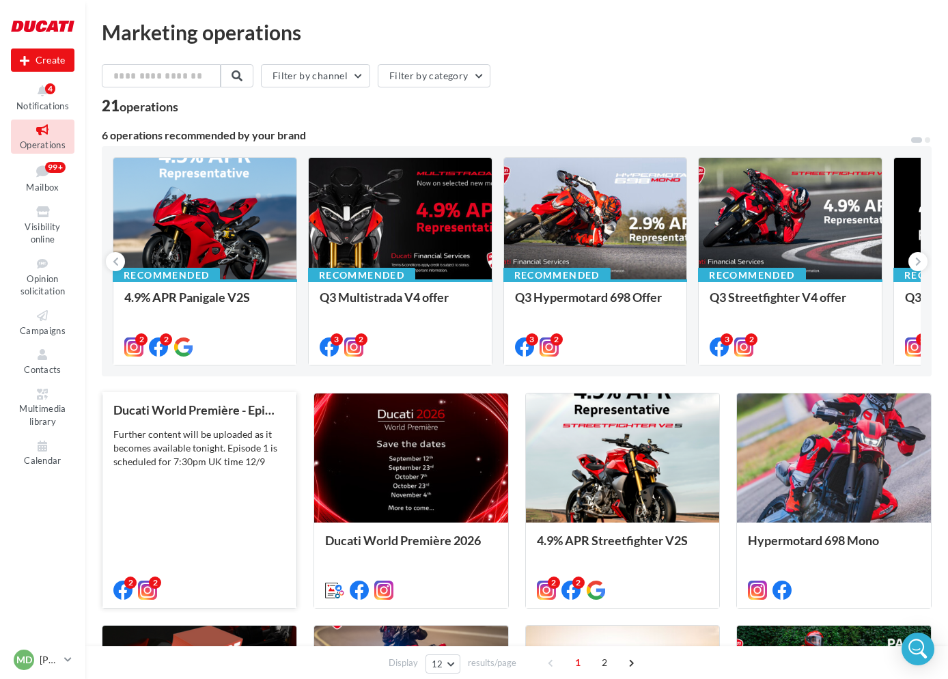
click at [225, 443] on div "Further content will be uploaded as it becomes available tonight. Episode 1 is …" at bounding box center [199, 448] width 172 height 41
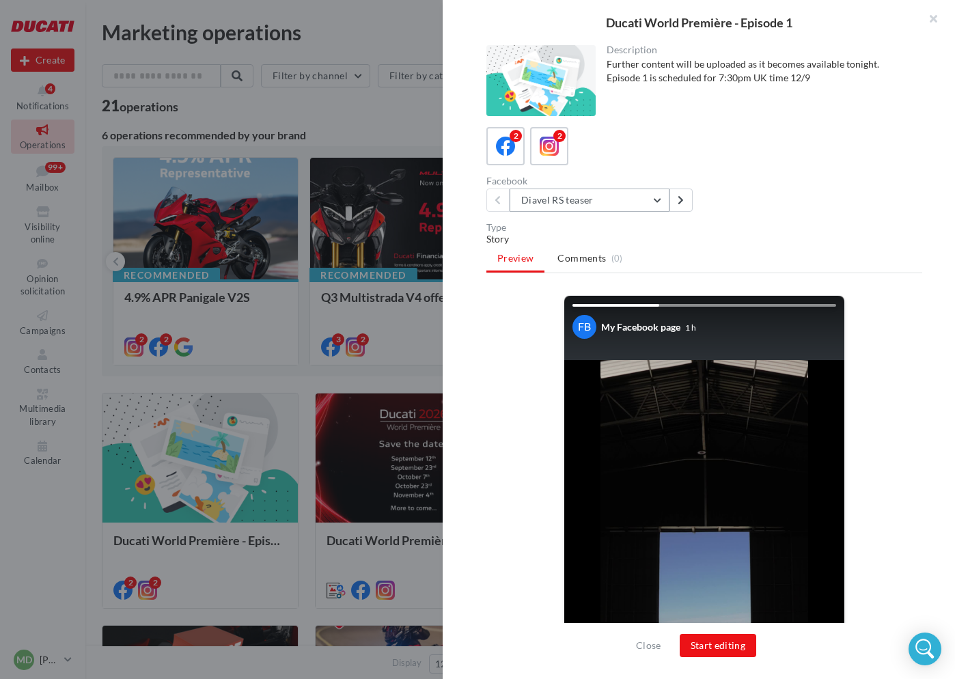
click at [562, 199] on button "Diavel RS teaser" at bounding box center [590, 200] width 160 height 23
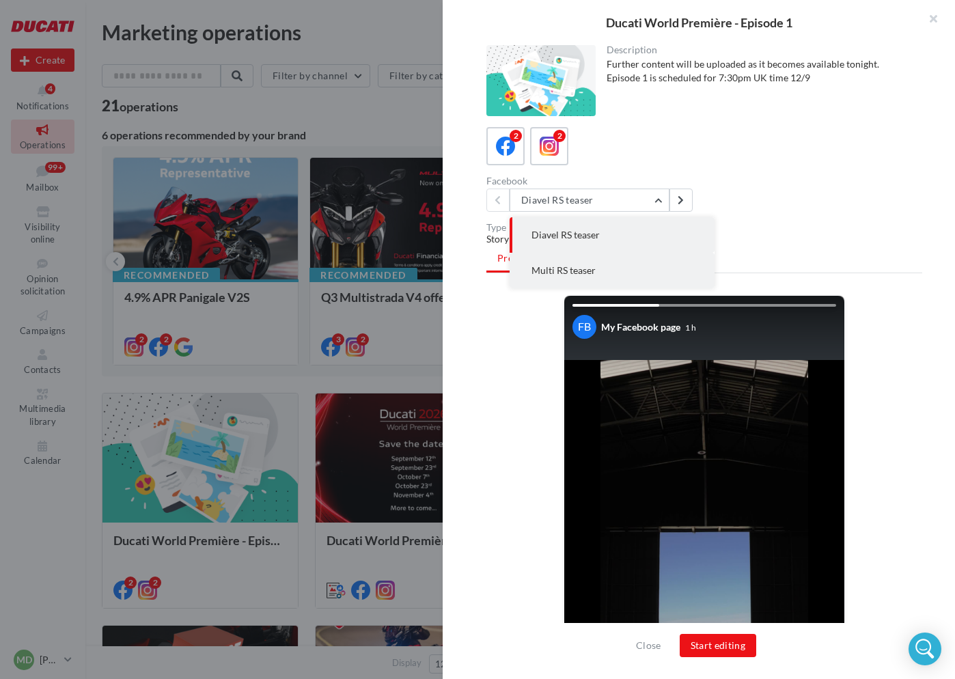
click at [540, 270] on span "Multi RS teaser" at bounding box center [564, 270] width 64 height 12
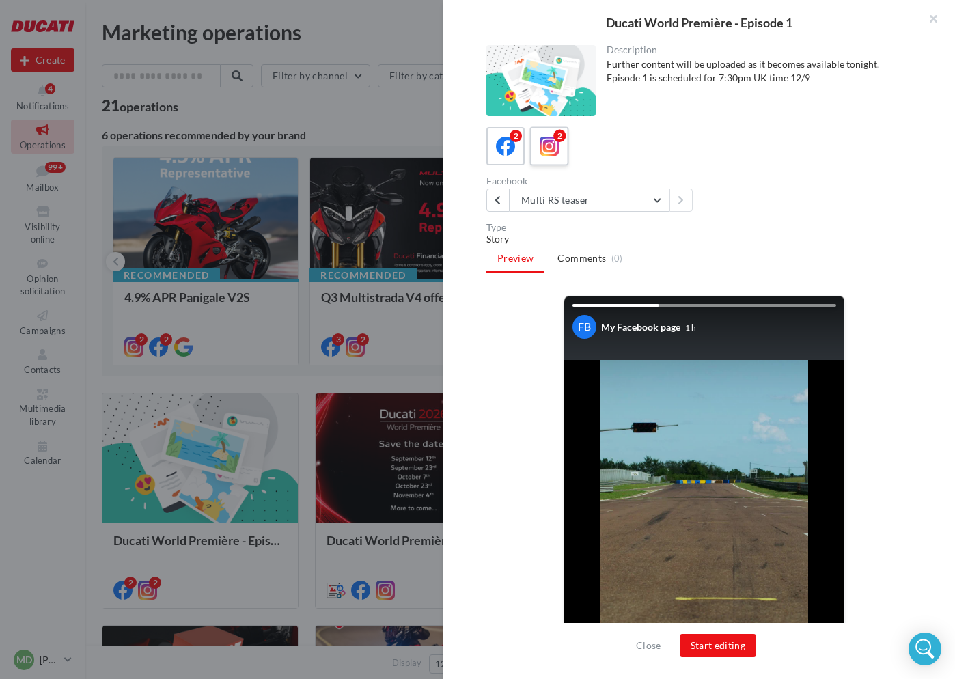
click at [549, 154] on icon at bounding box center [550, 147] width 20 height 20
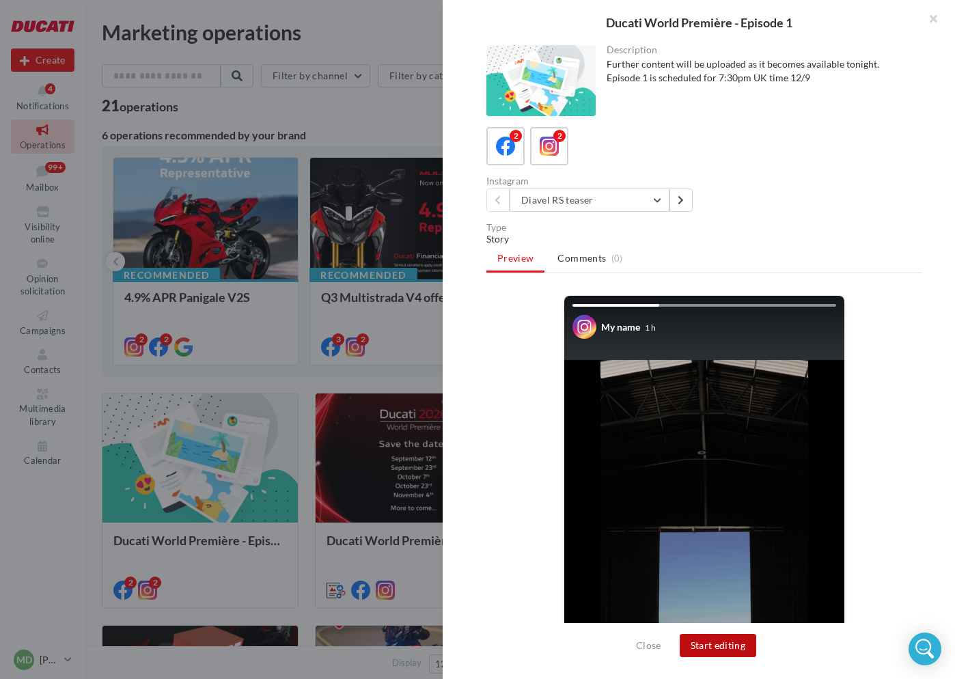
click at [730, 653] on button "Start editing" at bounding box center [718, 645] width 77 height 23
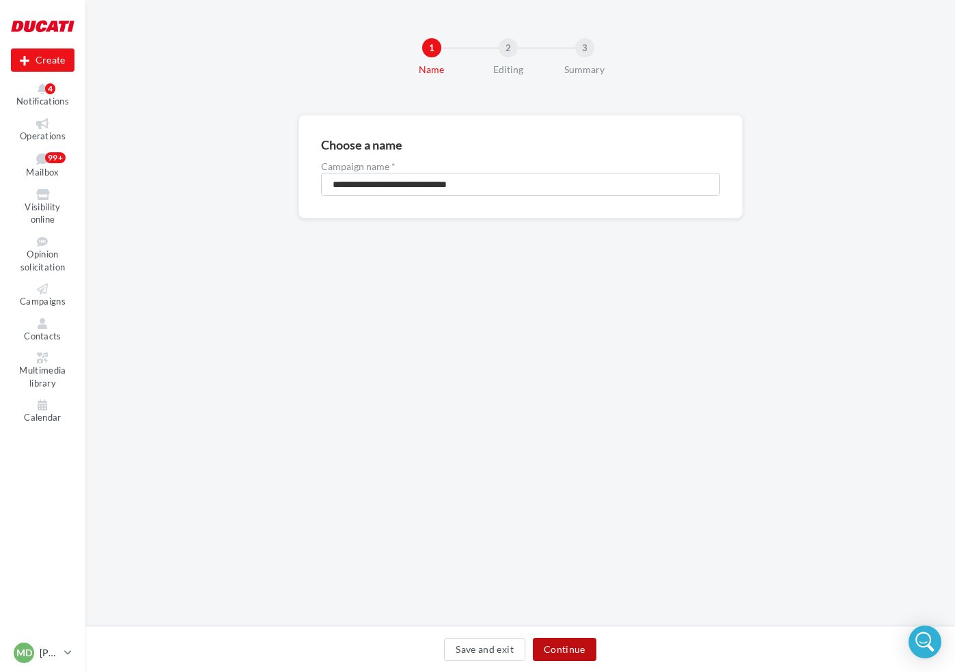
click at [570, 648] on button "Continue" at bounding box center [565, 649] width 64 height 23
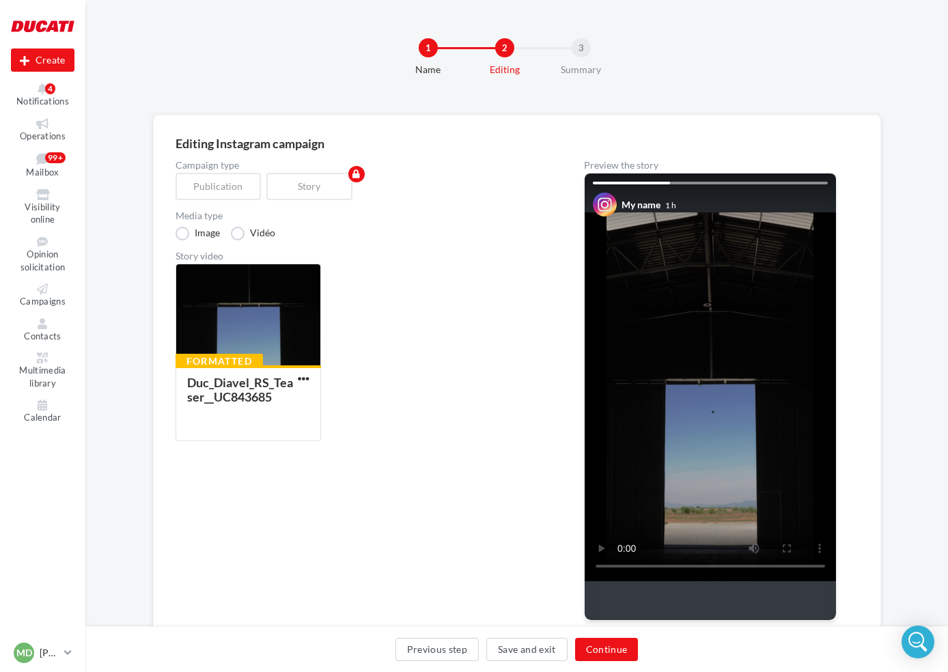
click at [570, 655] on div "Previous step Save and exit Continue" at bounding box center [516, 652] width 841 height 29
click at [601, 651] on button "Continue" at bounding box center [607, 649] width 64 height 23
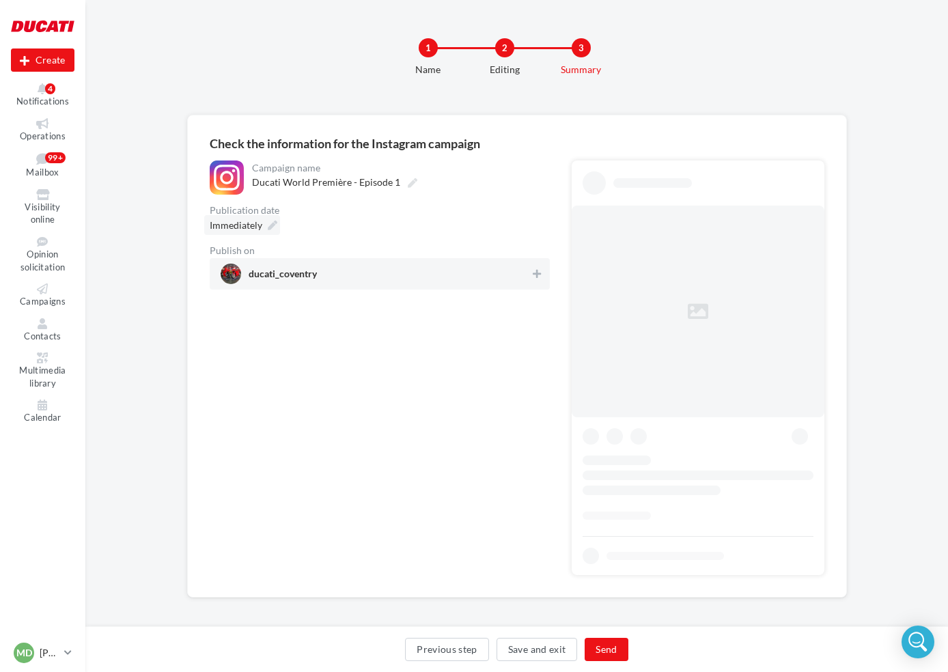
click at [265, 223] on div "Immediately" at bounding box center [242, 225] width 76 height 20
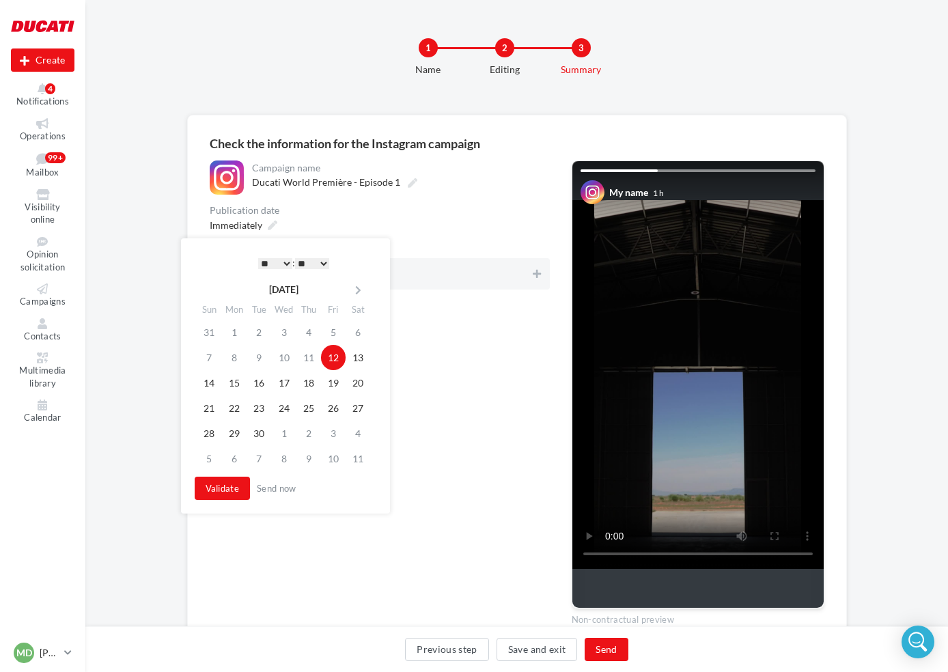
click at [268, 261] on select "* * * * * * * * * * ** ** ** ** ** ** ** ** ** ** ** ** ** **" at bounding box center [275, 263] width 34 height 11
click at [237, 491] on button "Validate" at bounding box center [223, 488] width 56 height 23
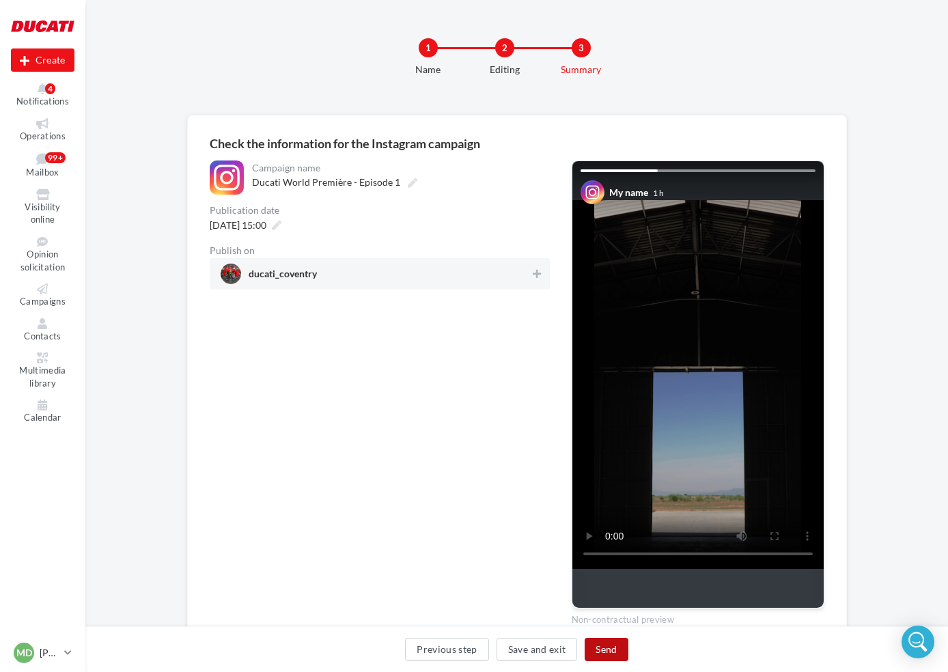
drag, startPoint x: 605, startPoint y: 648, endPoint x: 577, endPoint y: 417, distance: 232.6
click at [575, 454] on div "**********" at bounding box center [516, 409] width 863 height 589
click at [540, 277] on icon at bounding box center [537, 274] width 8 height 10
click at [611, 643] on button "Send" at bounding box center [606, 649] width 43 height 23
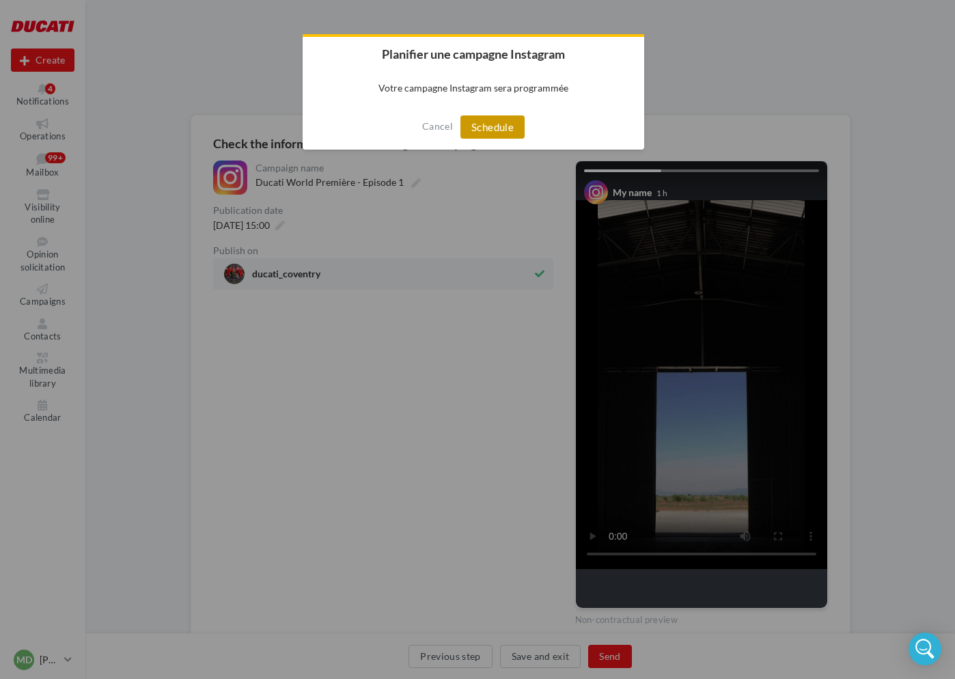
click at [497, 128] on button "Schedule" at bounding box center [492, 126] width 64 height 23
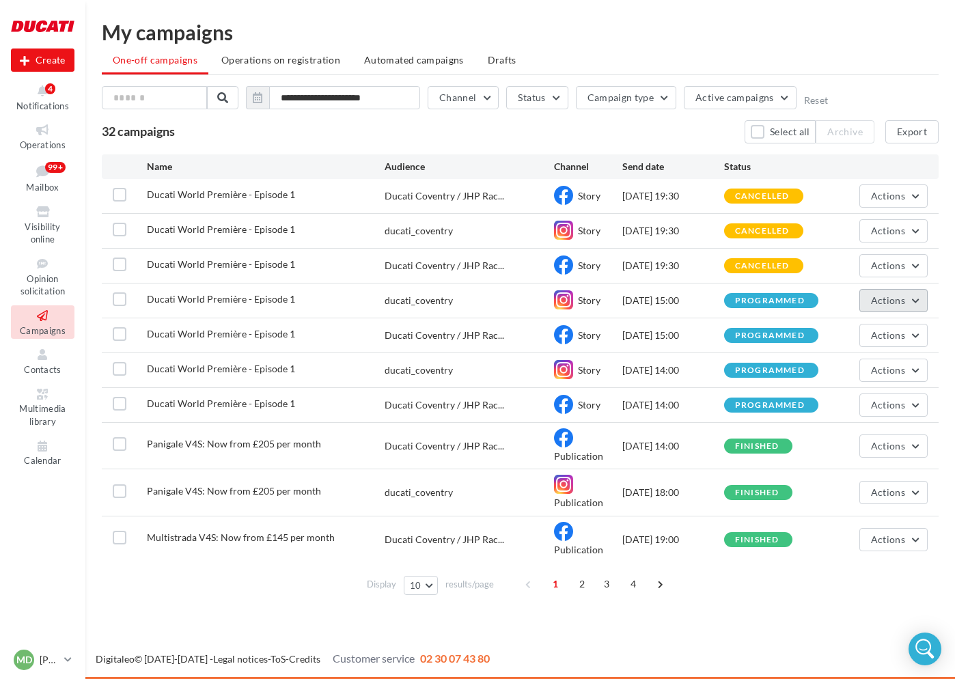
click at [866, 294] on button "Actions" at bounding box center [893, 300] width 68 height 23
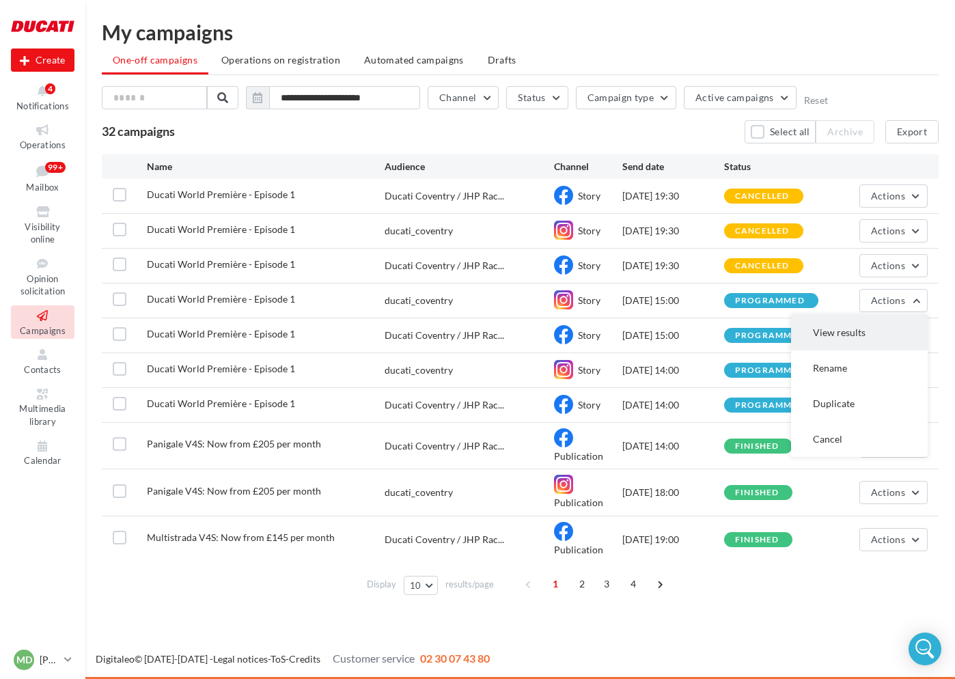
click at [861, 330] on button "View results" at bounding box center [859, 333] width 137 height 36
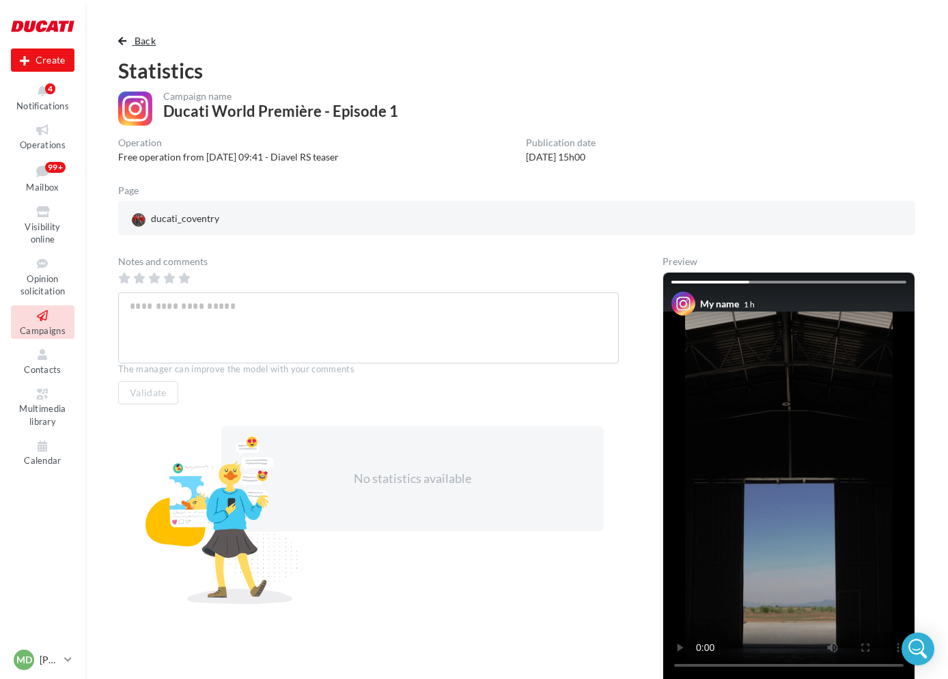
click at [139, 42] on span "Back" at bounding box center [145, 41] width 21 height 12
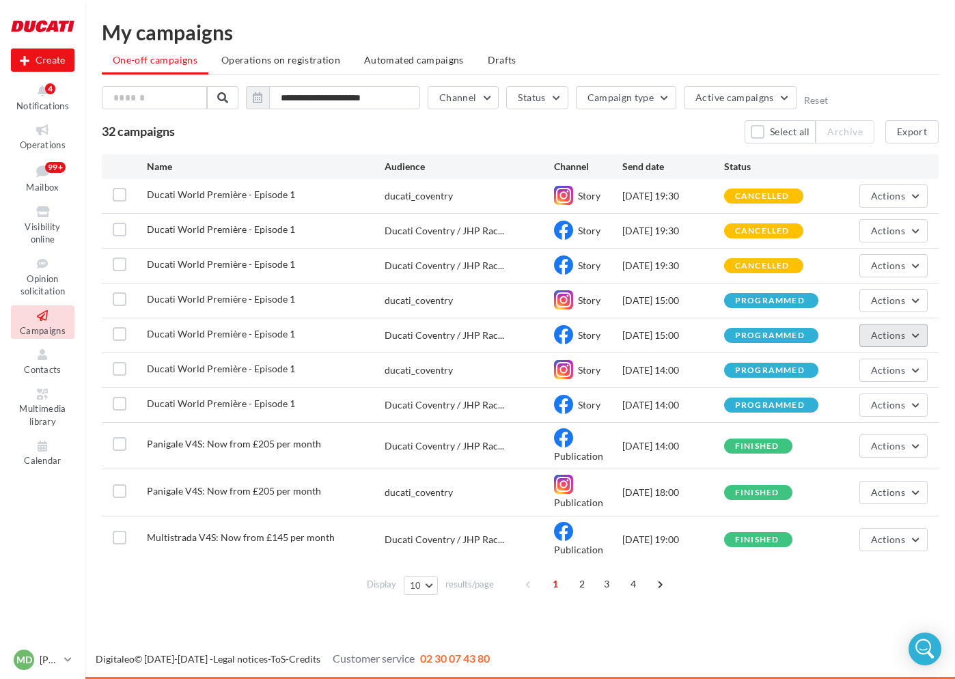
click at [892, 335] on span "Actions" at bounding box center [888, 335] width 34 height 12
click at [892, 363] on button "View results" at bounding box center [859, 368] width 137 height 36
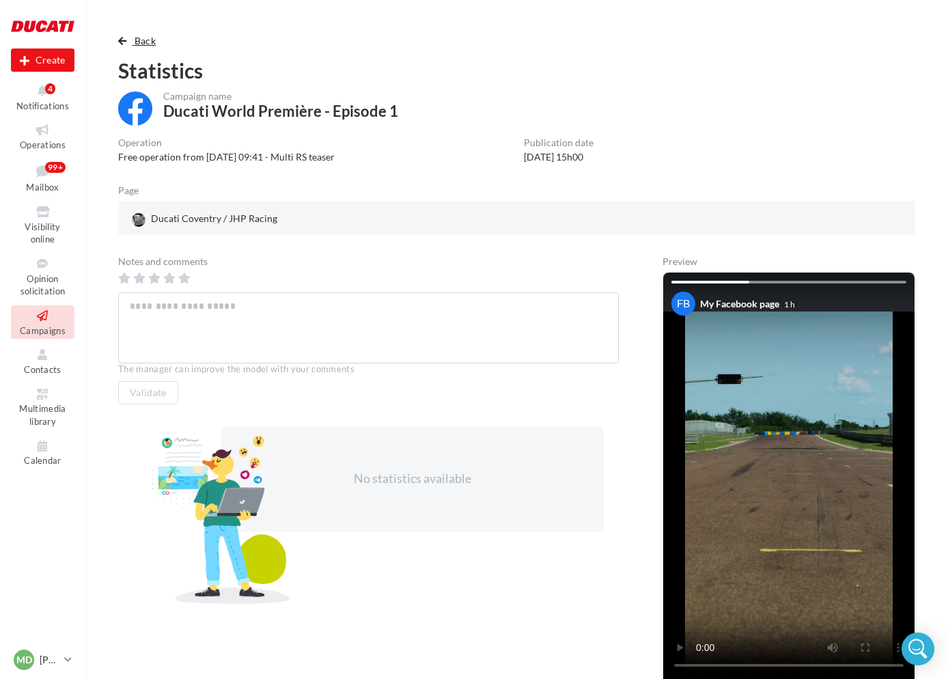
click at [133, 38] on button "Back" at bounding box center [139, 41] width 43 height 16
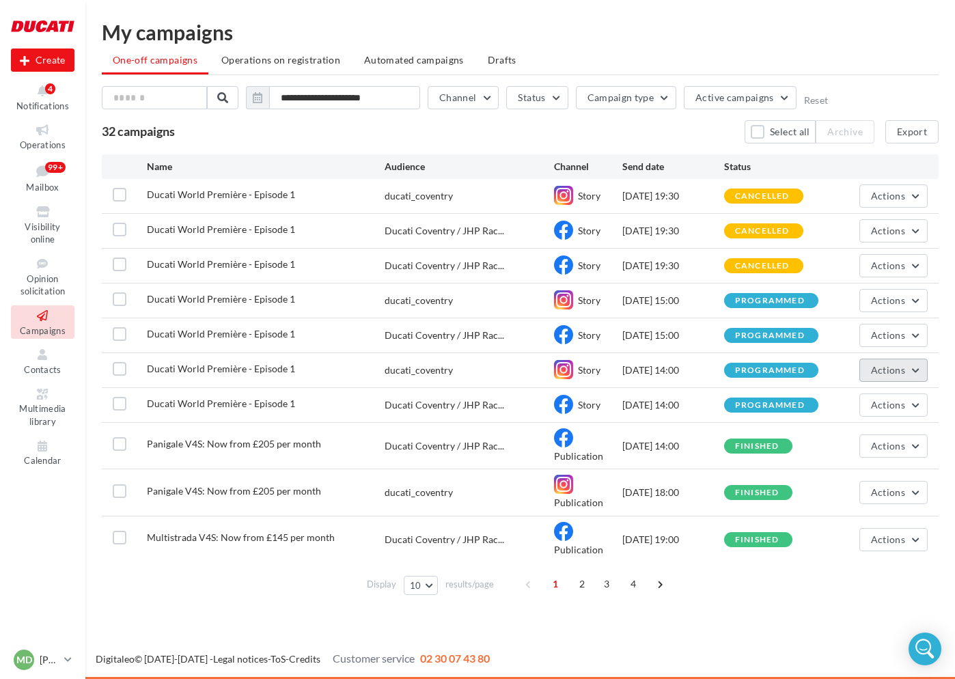
click at [918, 372] on button "Actions" at bounding box center [893, 370] width 68 height 23
click at [879, 406] on button "View results" at bounding box center [859, 403] width 137 height 36
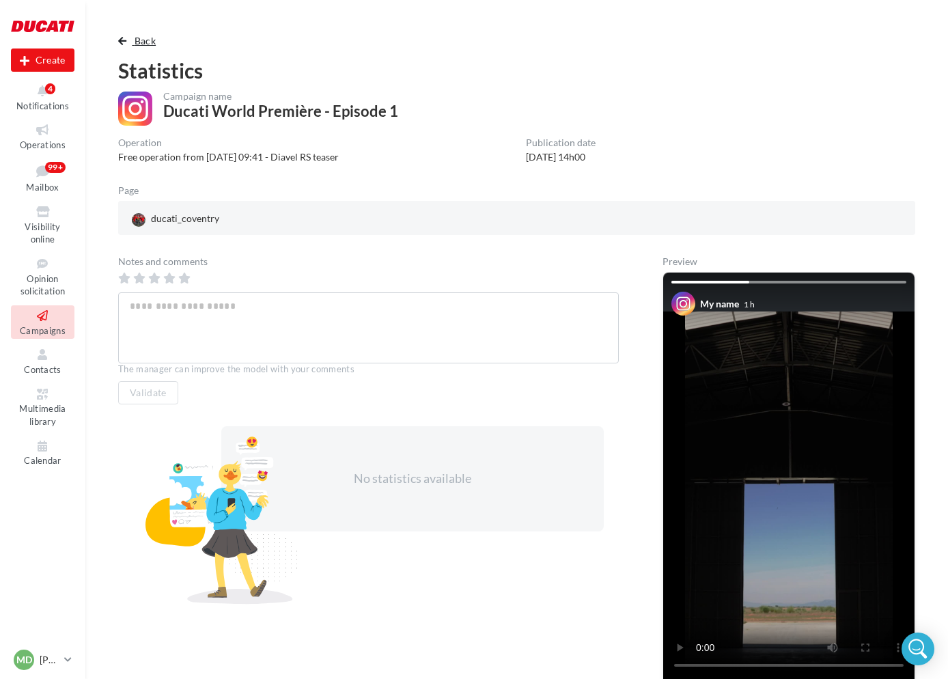
click at [129, 44] on button "Back" at bounding box center [139, 41] width 43 height 16
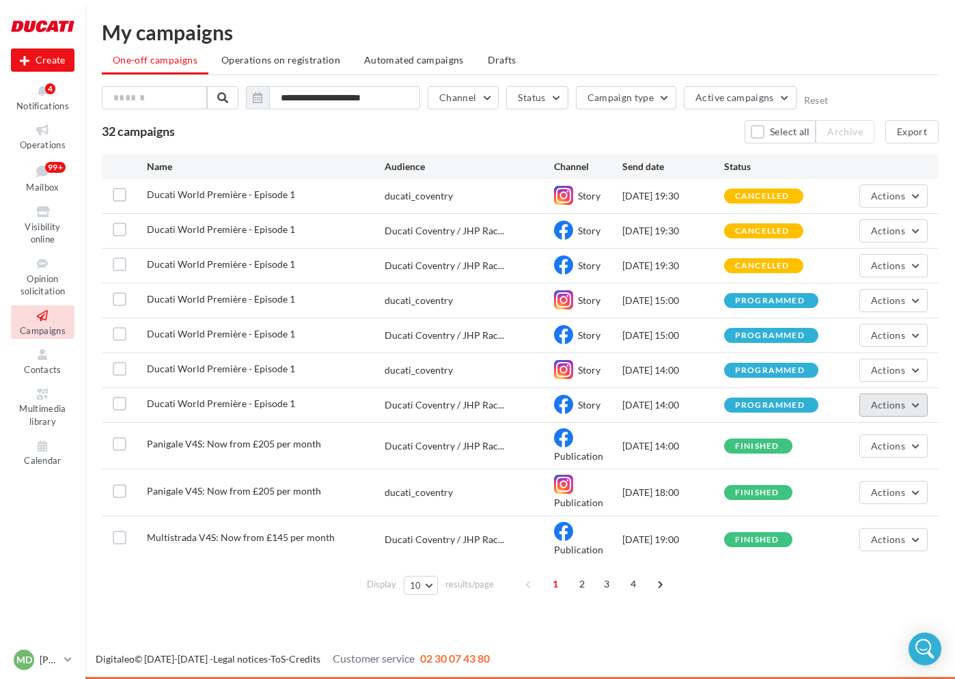
click at [911, 409] on button "Actions" at bounding box center [893, 405] width 68 height 23
click at [879, 432] on button "View results" at bounding box center [859, 437] width 137 height 36
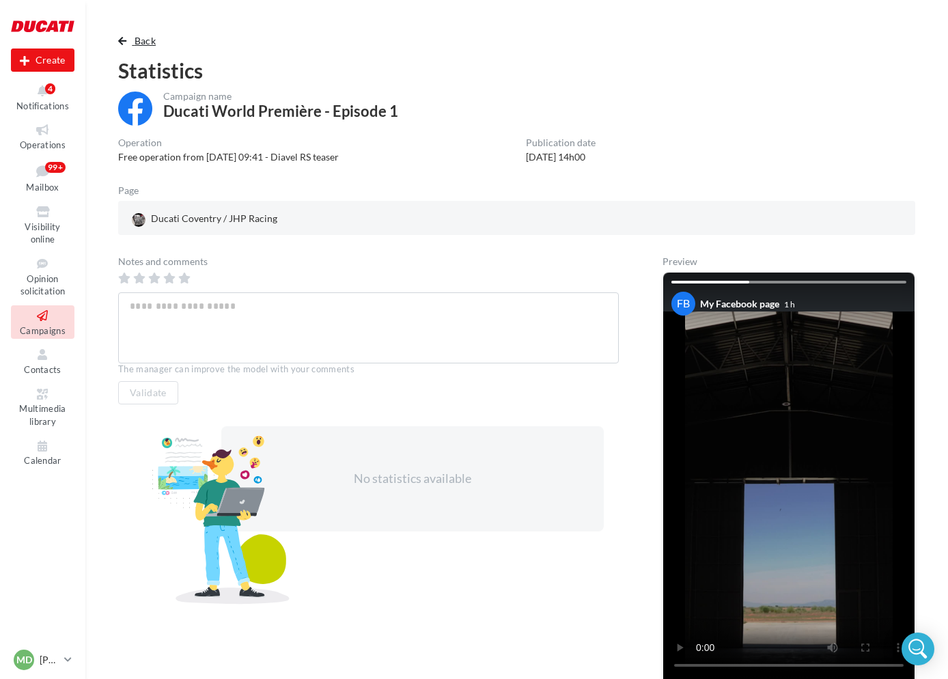
click at [119, 36] on span "button" at bounding box center [122, 41] width 8 height 10
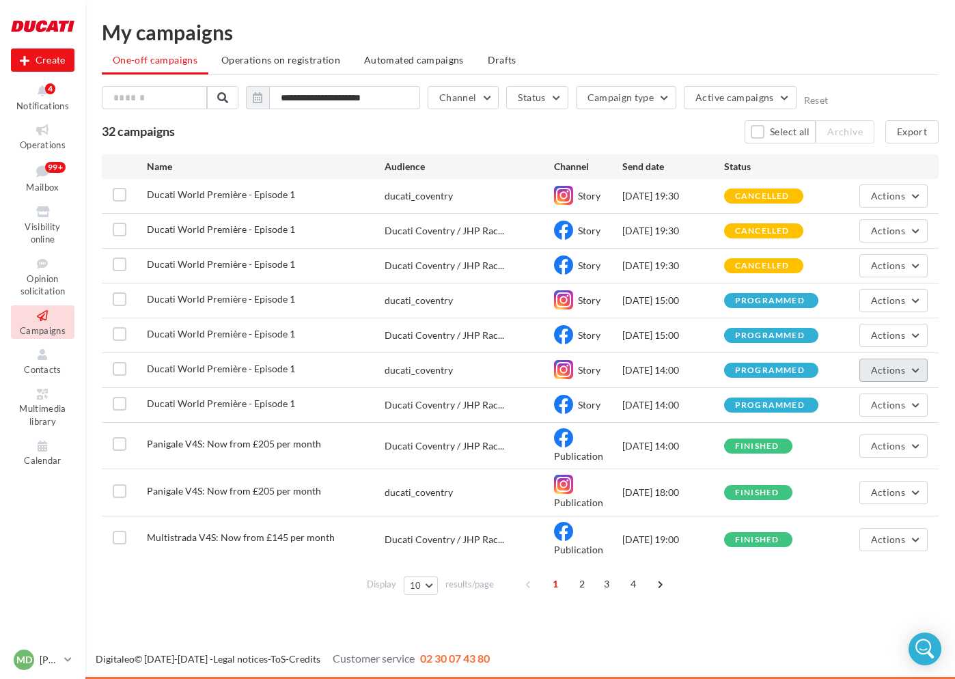
click at [900, 372] on span "Actions" at bounding box center [888, 370] width 34 height 12
click at [881, 394] on button "View results" at bounding box center [859, 403] width 137 height 36
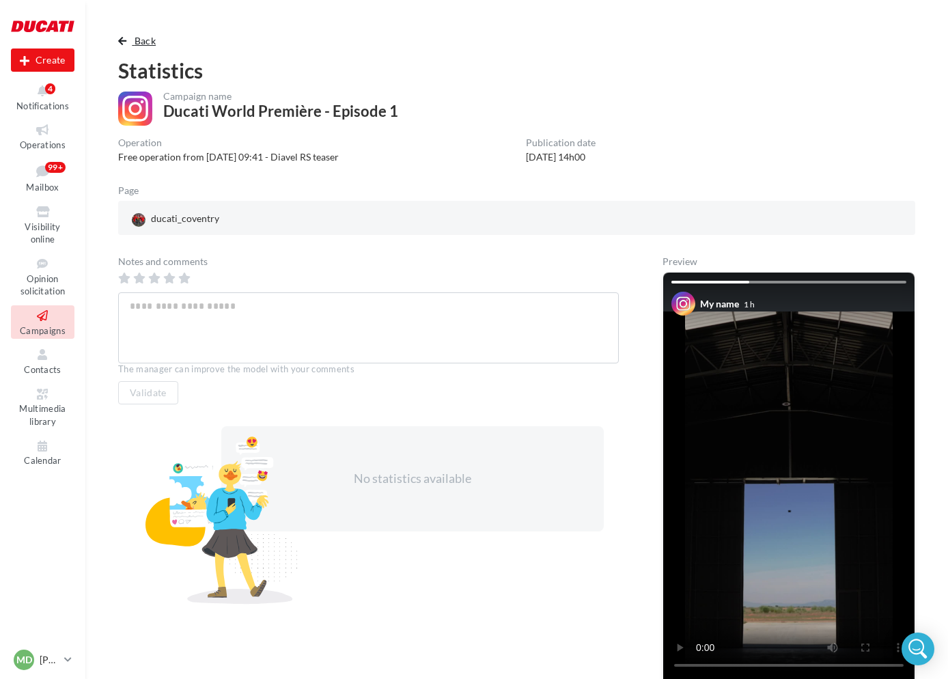
click at [128, 38] on button "Back" at bounding box center [139, 41] width 43 height 16
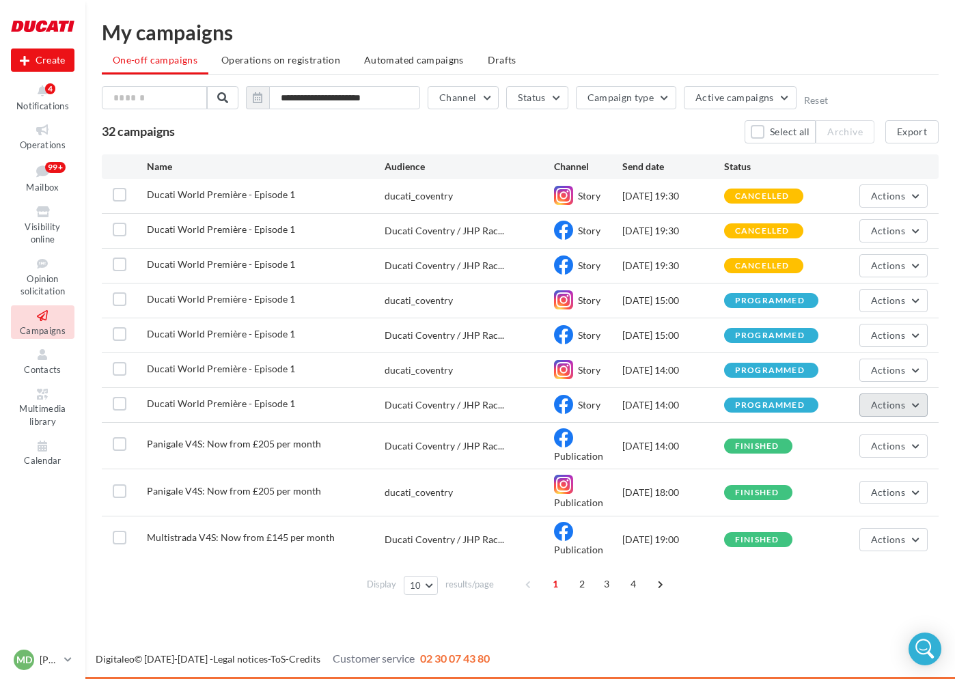
click at [906, 402] on button "Actions" at bounding box center [893, 405] width 68 height 23
drag, startPoint x: 848, startPoint y: 543, endPoint x: 732, endPoint y: 581, distance: 122.9
click at [732, 581] on div "Name Audience Channel Send date Status Ducati World Première - Episode 1 ducati…" at bounding box center [520, 377] width 837 height 446
click at [732, 583] on div "Display 10 10 25 50 100 results/page 1 2 3 4" at bounding box center [520, 584] width 837 height 33
click at [894, 299] on span "Actions" at bounding box center [888, 300] width 34 height 12
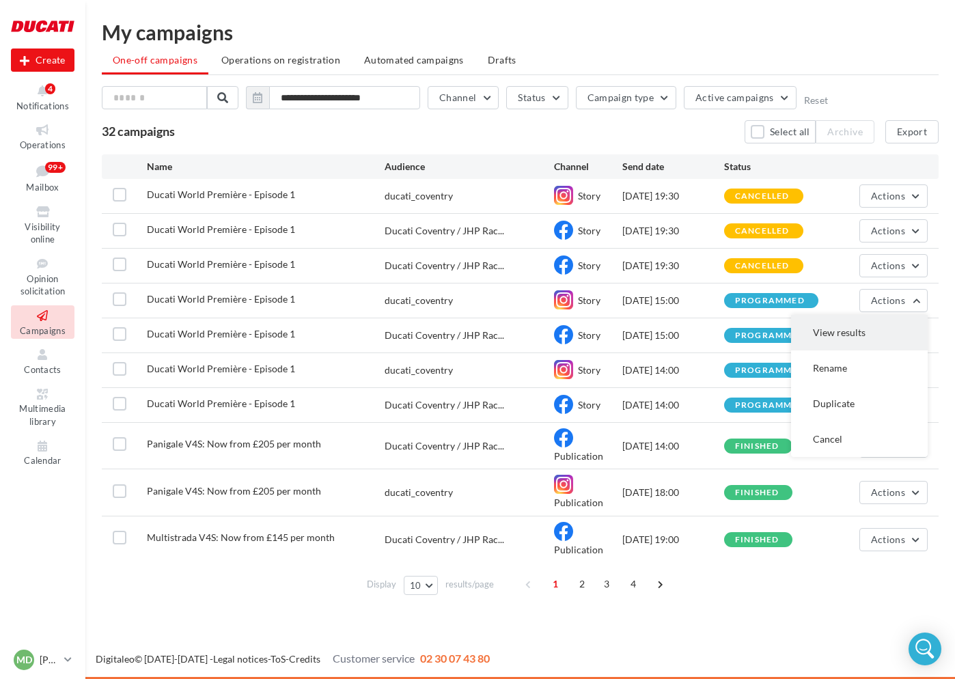
click at [848, 333] on button "View results" at bounding box center [859, 333] width 137 height 36
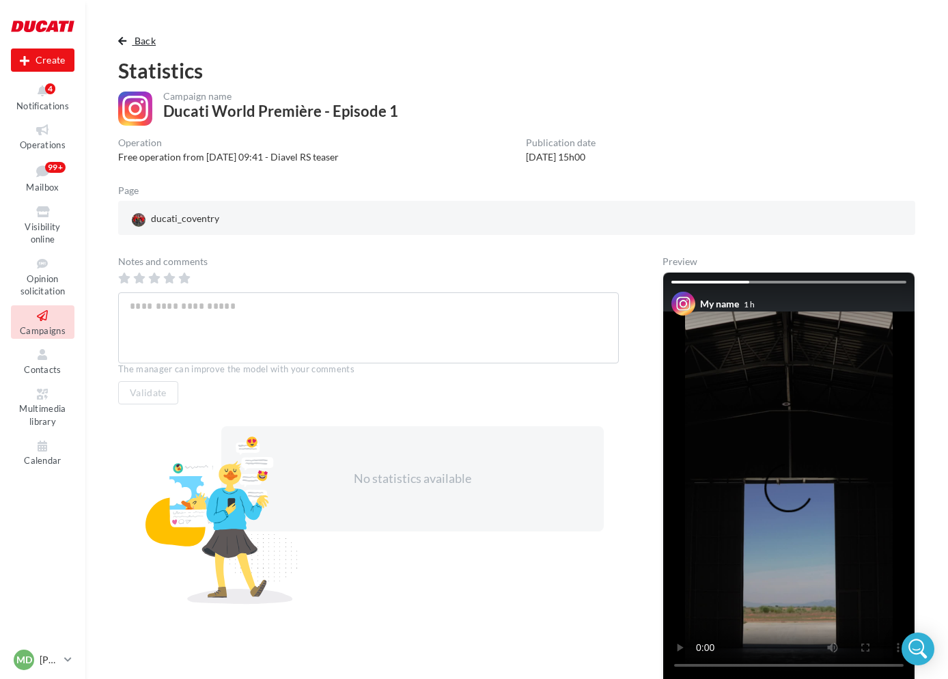
click at [130, 44] on button "Back" at bounding box center [139, 41] width 43 height 16
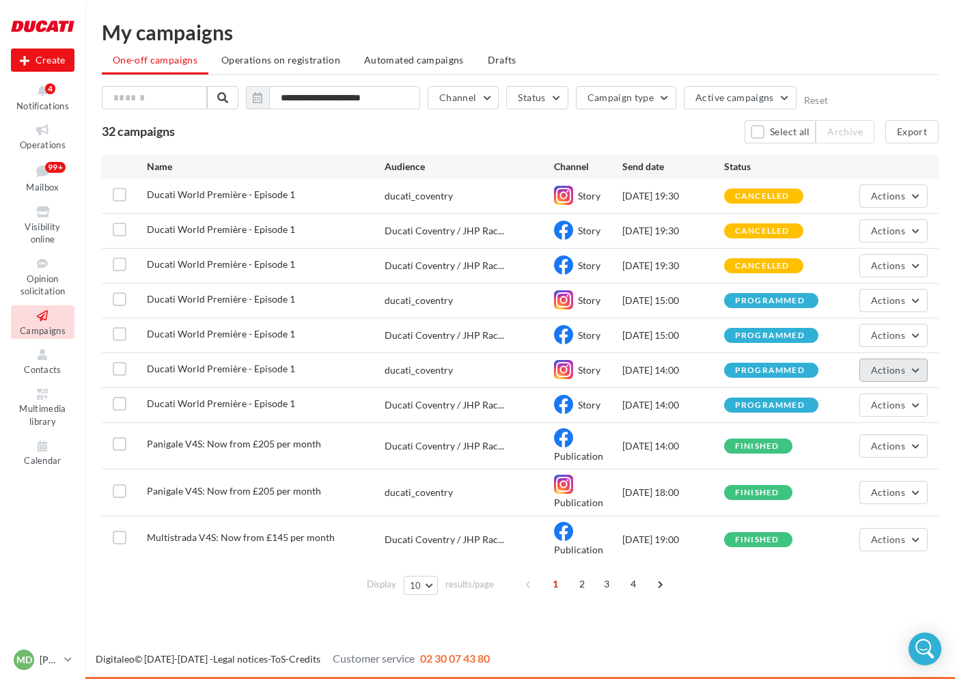
click at [888, 374] on span "Actions" at bounding box center [888, 370] width 34 height 12
click at [870, 395] on button "View results" at bounding box center [859, 403] width 137 height 36
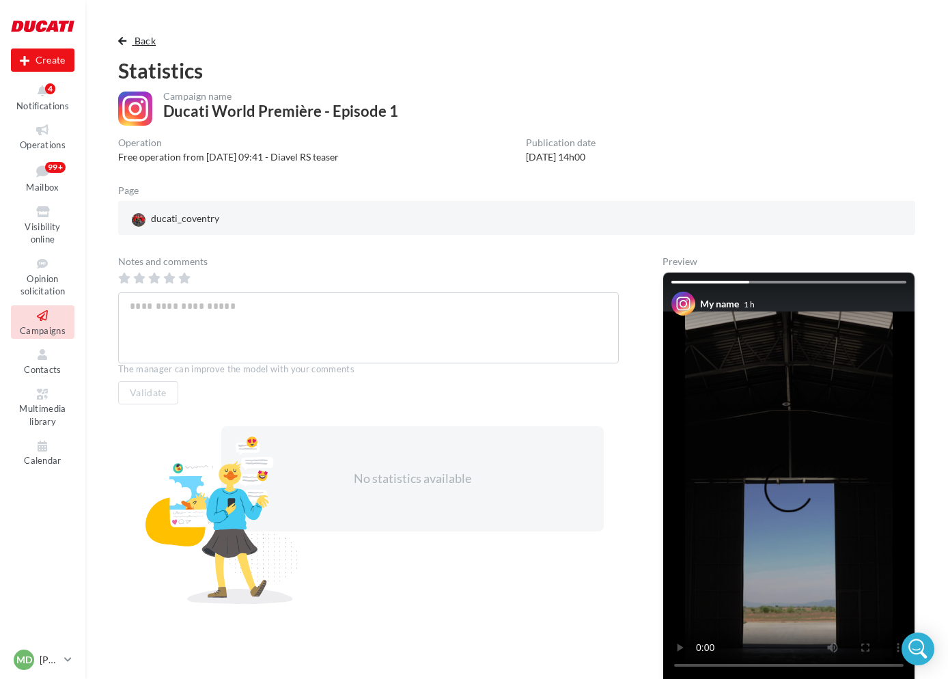
click at [124, 44] on span "button" at bounding box center [122, 41] width 8 height 10
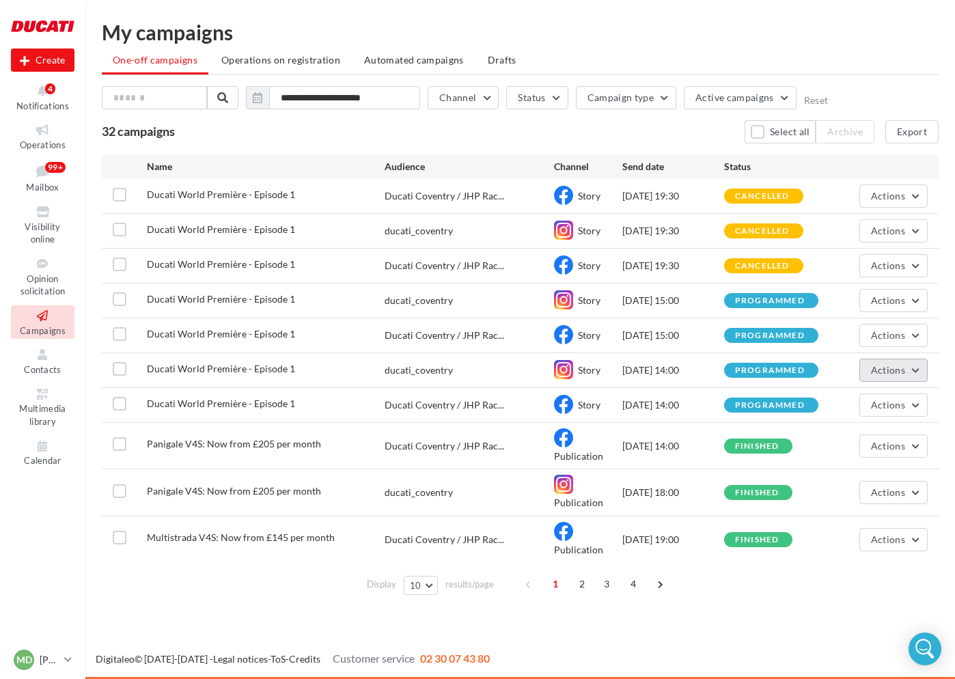
click at [885, 370] on span "Actions" at bounding box center [888, 370] width 34 height 12
click at [861, 396] on button "View results" at bounding box center [859, 403] width 137 height 36
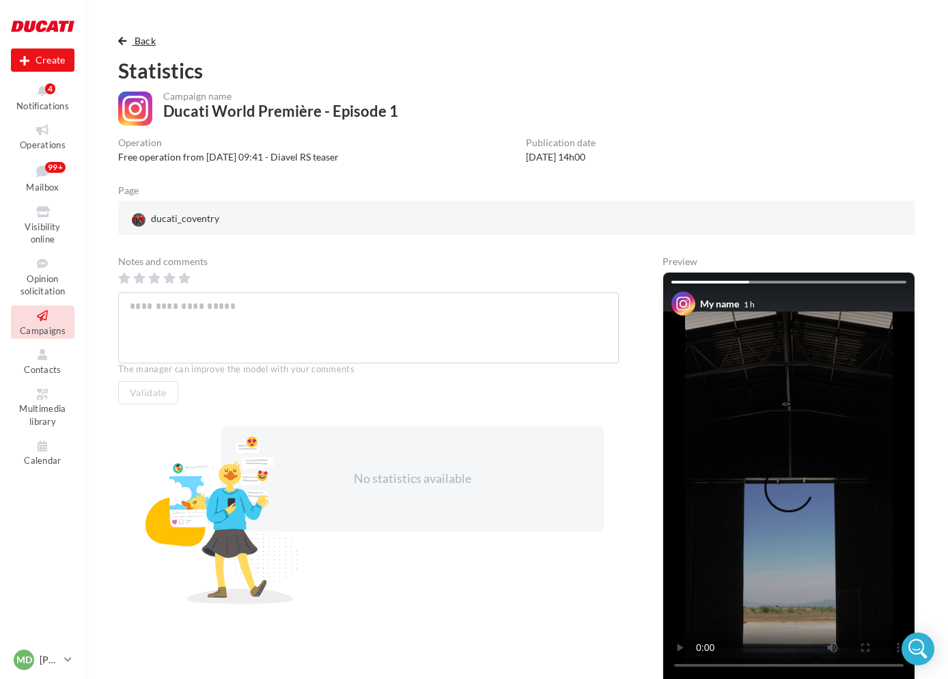
click at [146, 42] on span "Back" at bounding box center [145, 41] width 21 height 12
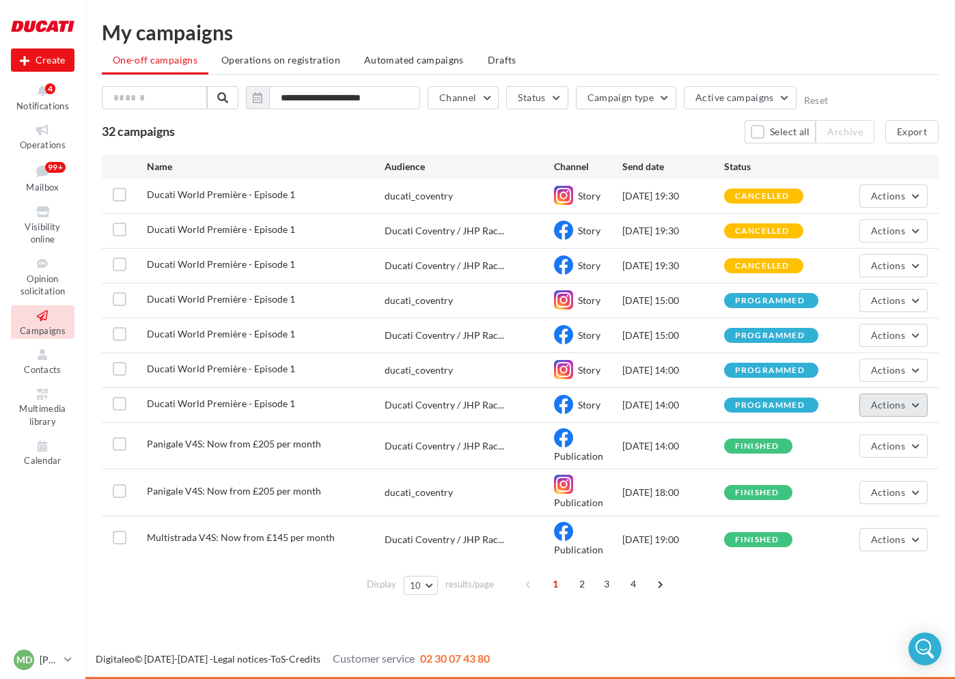
click at [897, 401] on span "Actions" at bounding box center [888, 405] width 34 height 12
click at [848, 430] on button "View results" at bounding box center [859, 437] width 137 height 36
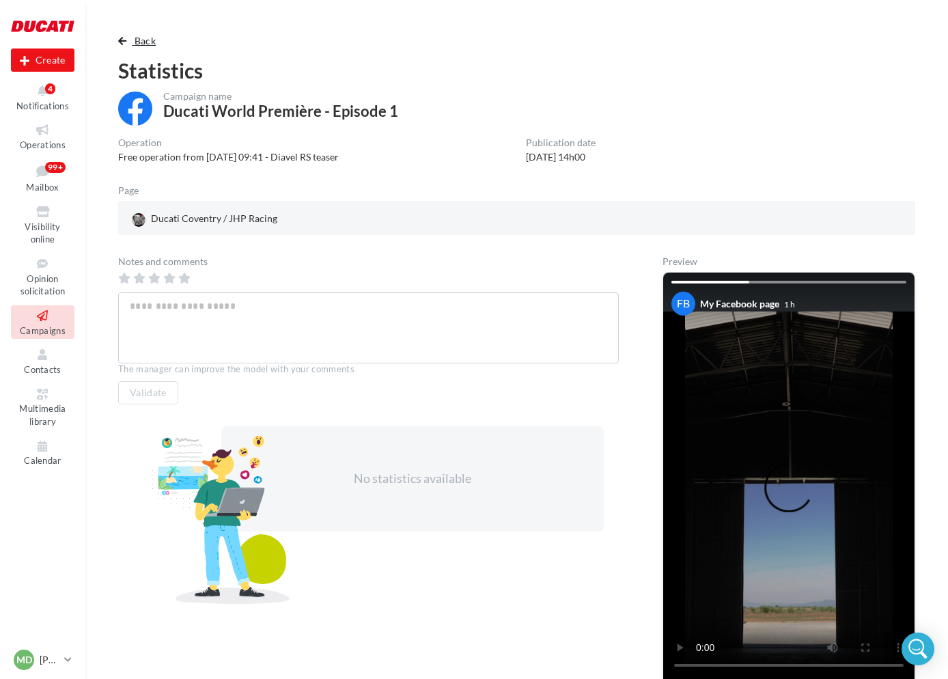
click at [123, 43] on span "button" at bounding box center [122, 41] width 8 height 10
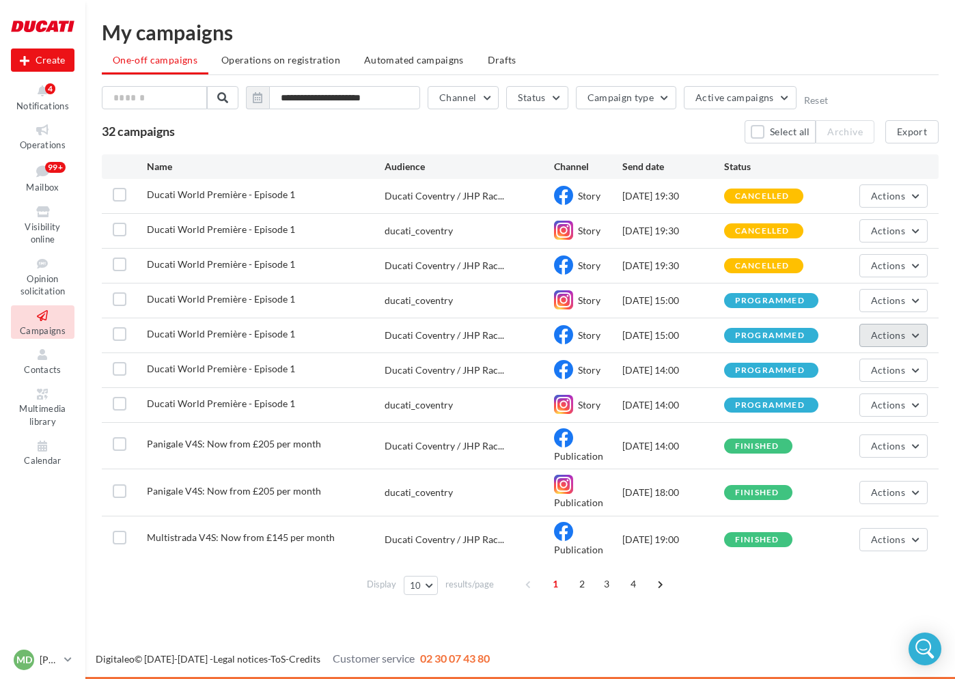
click at [892, 340] on button "Actions" at bounding box center [893, 335] width 68 height 23
click at [855, 357] on button "View results" at bounding box center [859, 368] width 137 height 36
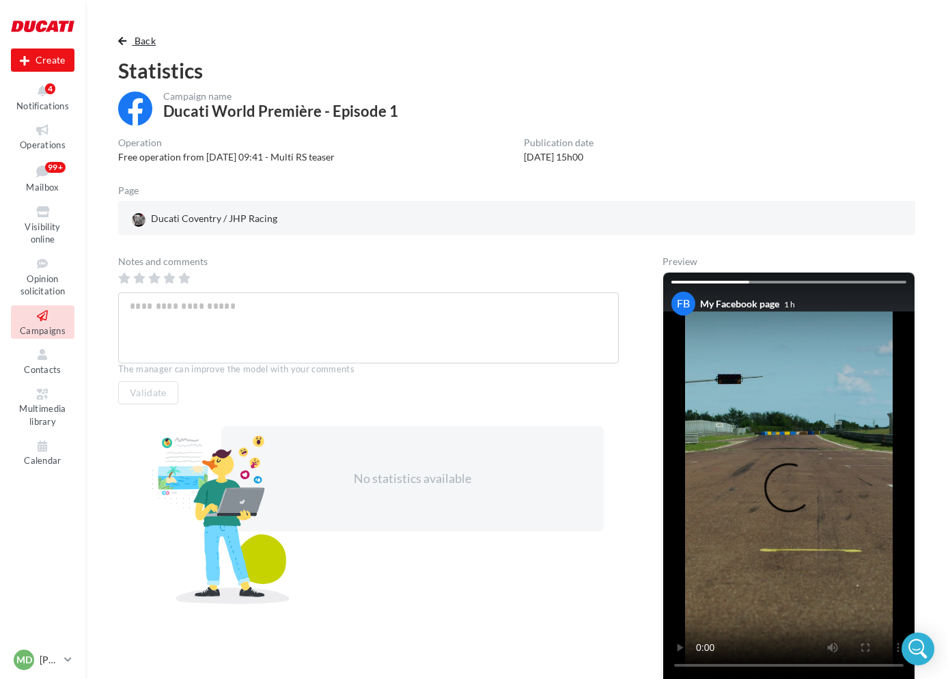
click at [124, 40] on span "button" at bounding box center [122, 41] width 8 height 10
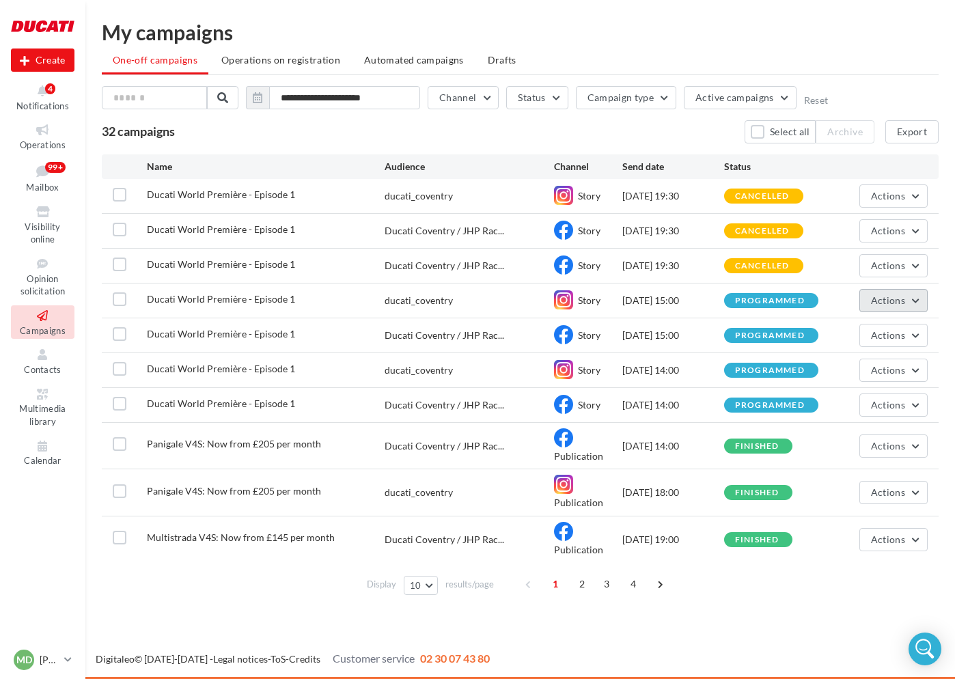
click at [919, 303] on button "Actions" at bounding box center [893, 300] width 68 height 23
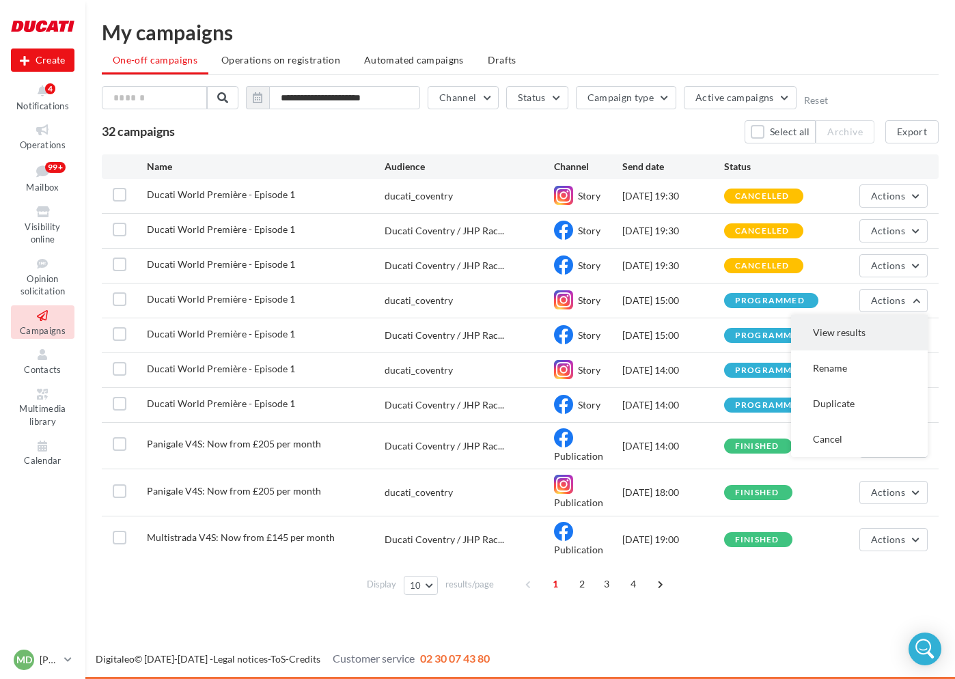
click at [876, 327] on button "View results" at bounding box center [859, 333] width 137 height 36
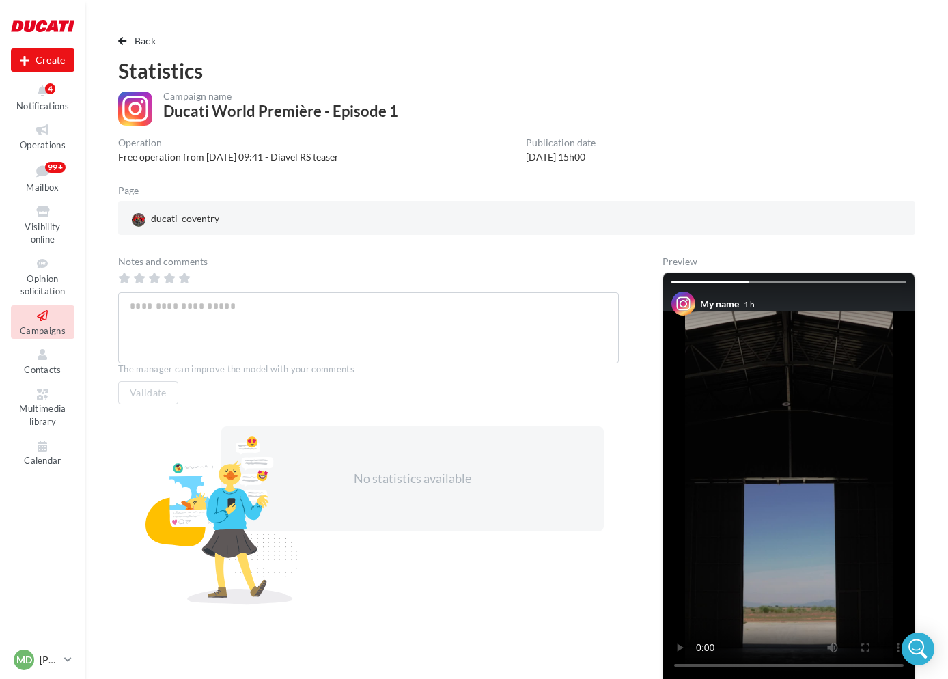
click at [126, 49] on div "Back Statistics Campaign name Ducati World Première - Episode 1 Operation Free …" at bounding box center [517, 385] width 830 height 705
click at [124, 43] on span "button" at bounding box center [122, 41] width 8 height 10
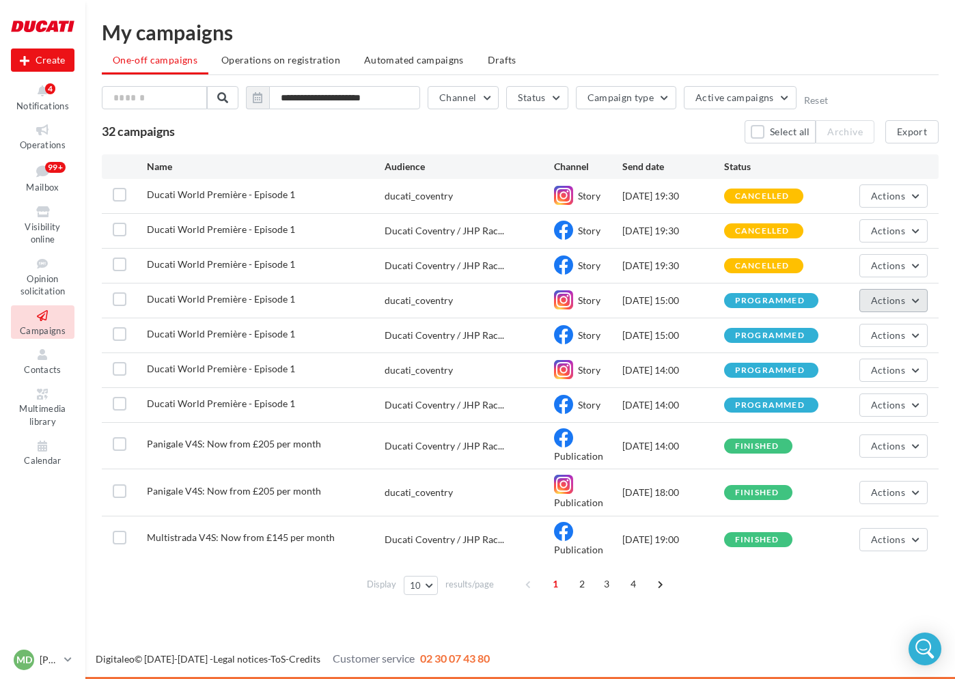
click at [879, 296] on span "Actions" at bounding box center [888, 300] width 34 height 12
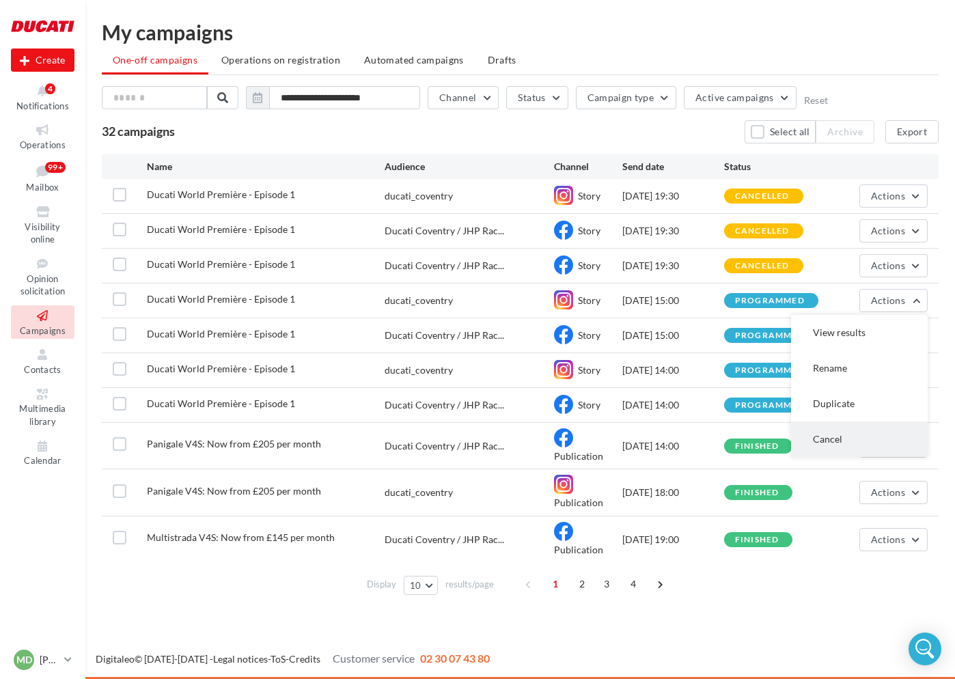
click at [843, 431] on button "Cancel" at bounding box center [859, 440] width 137 height 36
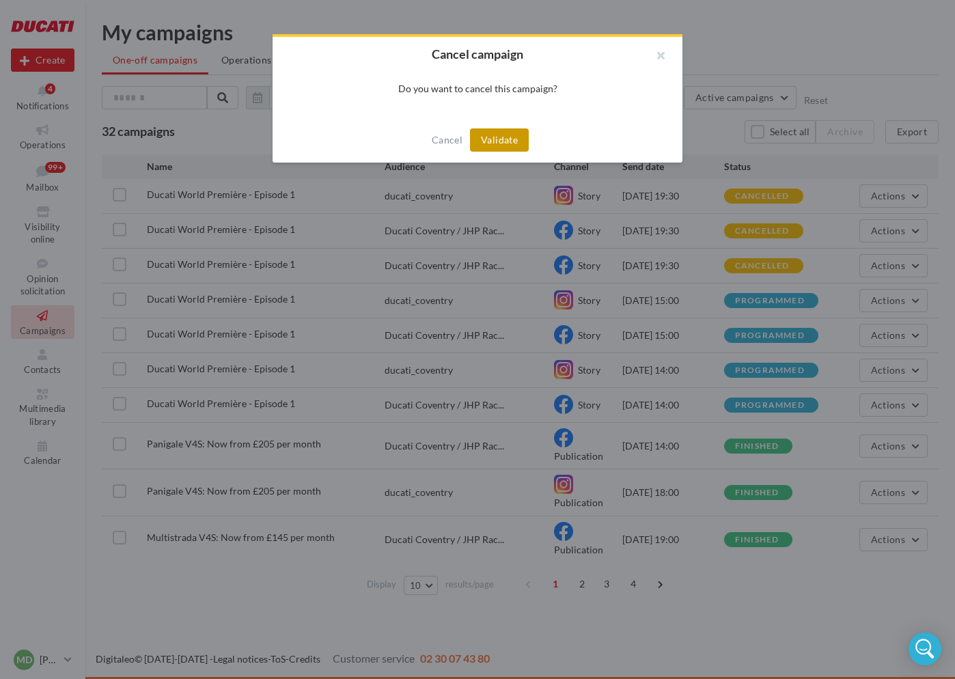
click at [489, 137] on button "Validate" at bounding box center [499, 139] width 59 height 23
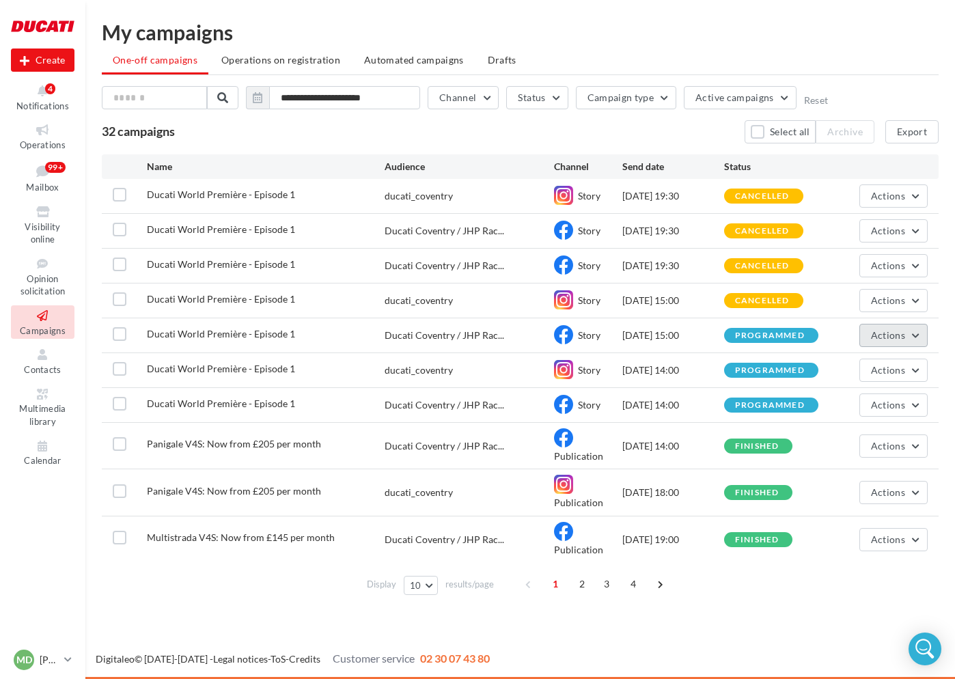
click at [891, 330] on span "Actions" at bounding box center [888, 335] width 34 height 12
click at [858, 370] on button "View results" at bounding box center [859, 368] width 137 height 36
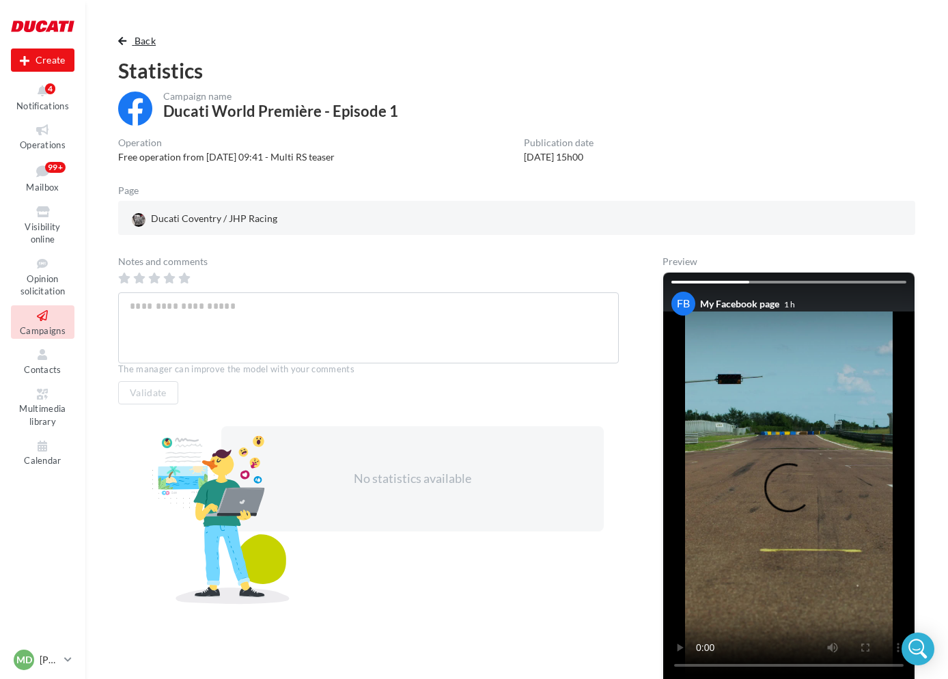
click at [123, 38] on span "button" at bounding box center [122, 41] width 8 height 10
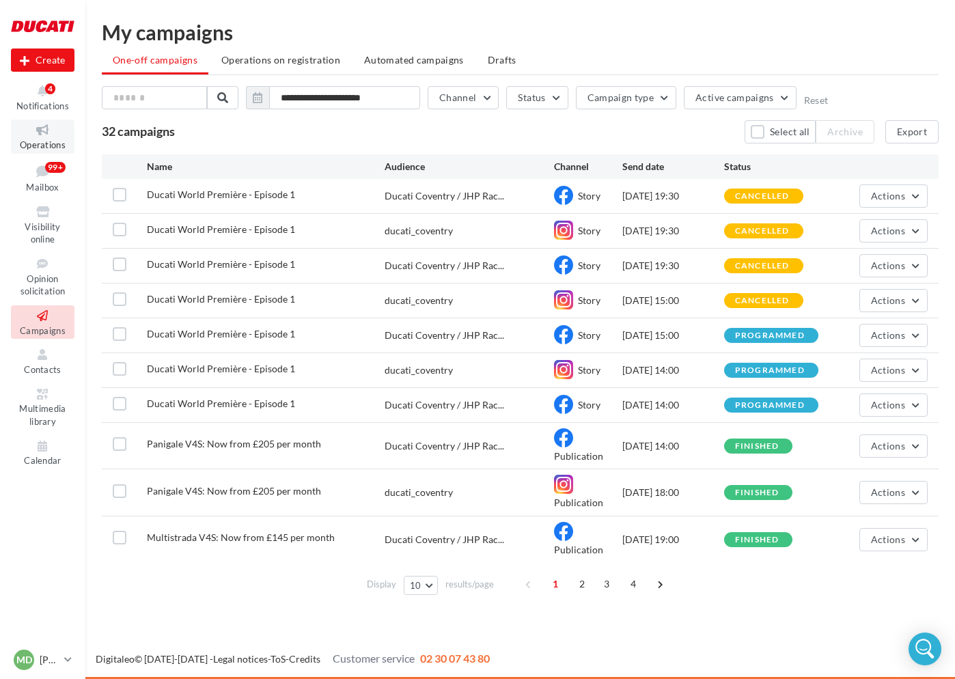
click at [46, 138] on link "Operations" at bounding box center [43, 136] width 64 height 33
click at [51, 135] on icon at bounding box center [42, 130] width 55 height 16
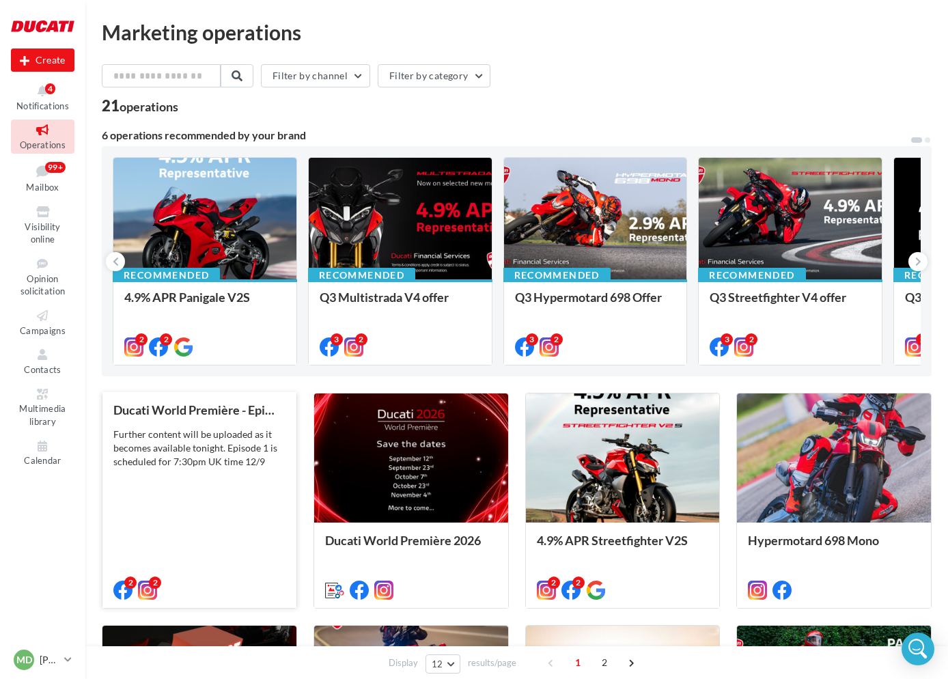
click at [221, 440] on div "Further content will be uploaded as it becomes available tonight. Episode 1 is …" at bounding box center [199, 448] width 172 height 41
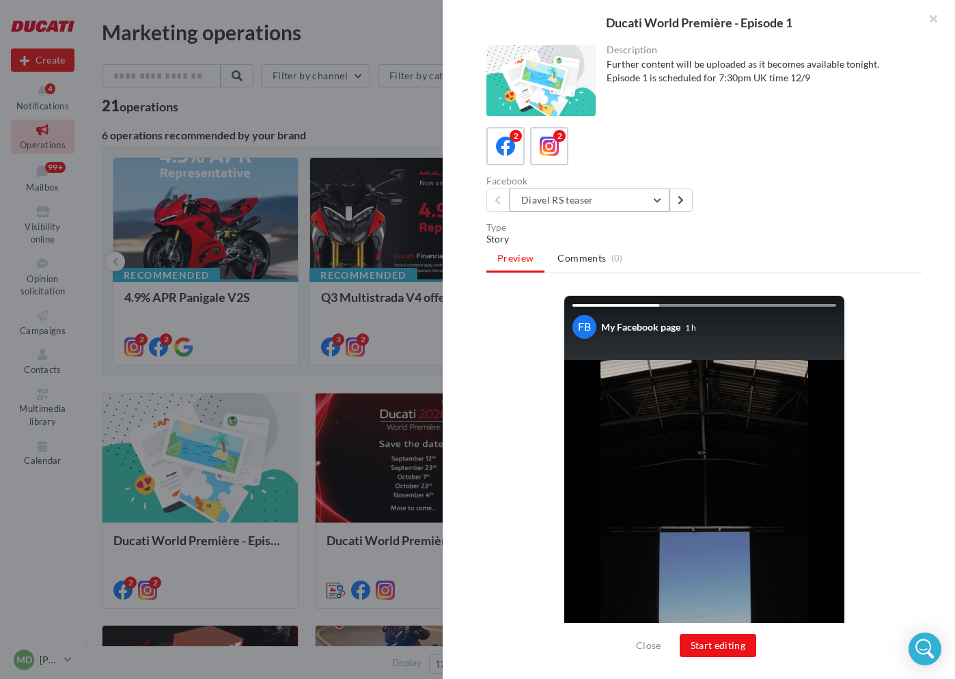
click at [577, 200] on button "Diavel RS teaser" at bounding box center [590, 200] width 160 height 23
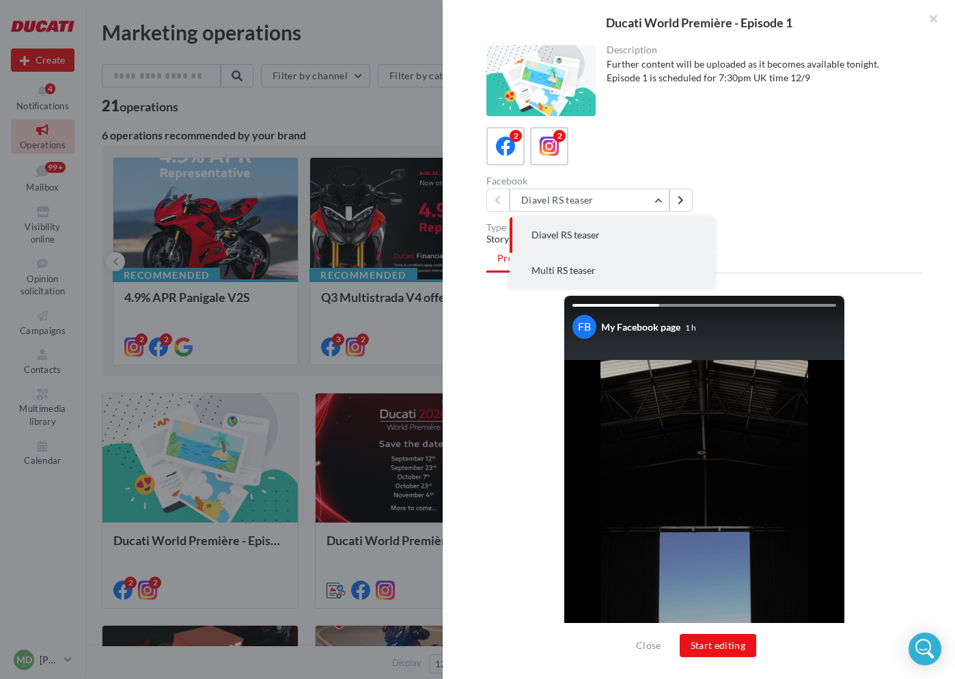
click at [562, 272] on span "Multi RS teaser" at bounding box center [564, 270] width 64 height 12
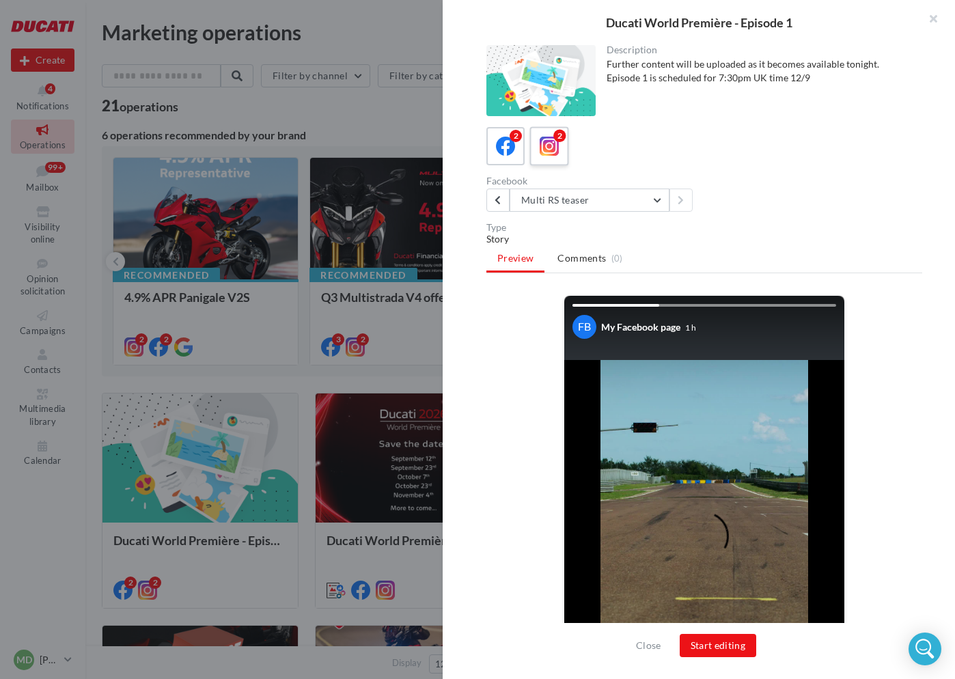
click at [551, 155] on icon at bounding box center [550, 147] width 20 height 20
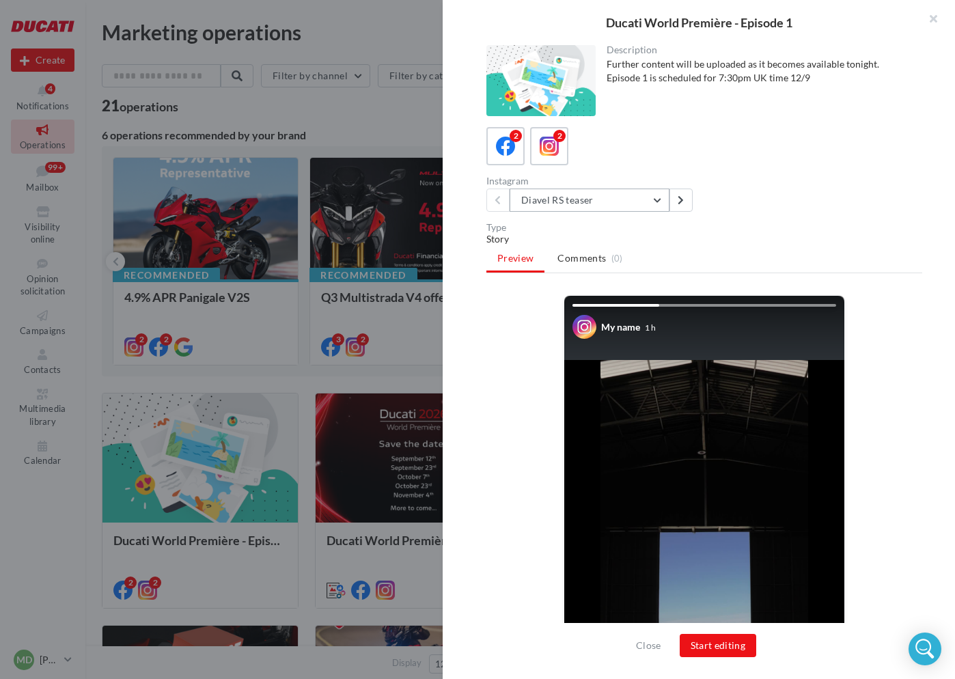
click at [571, 197] on button "Diavel RS teaser" at bounding box center [590, 200] width 160 height 23
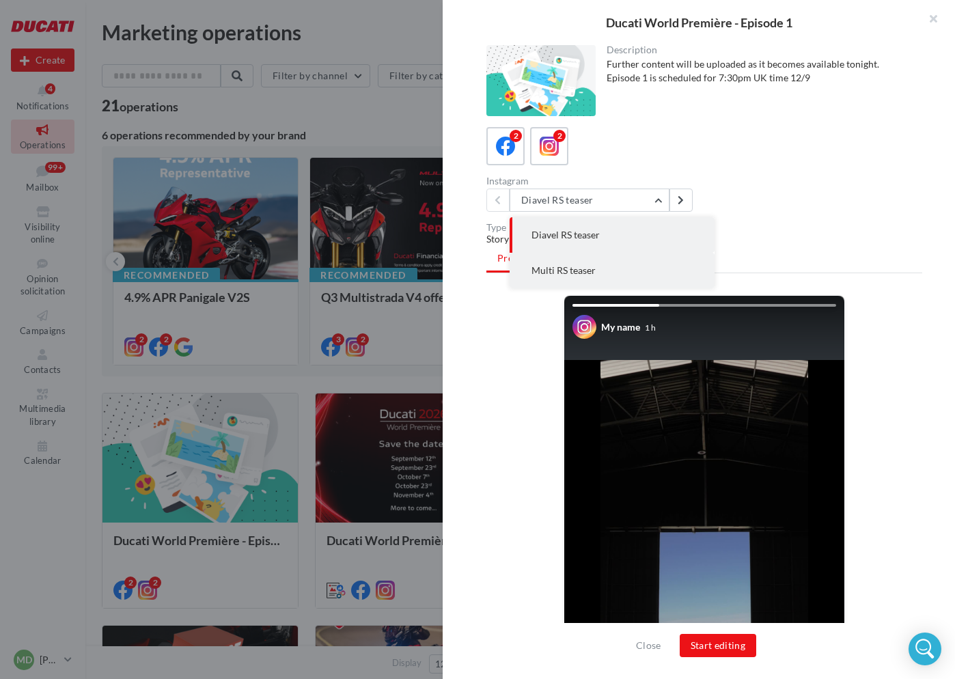
click at [572, 268] on span "Multi RS teaser" at bounding box center [564, 270] width 64 height 12
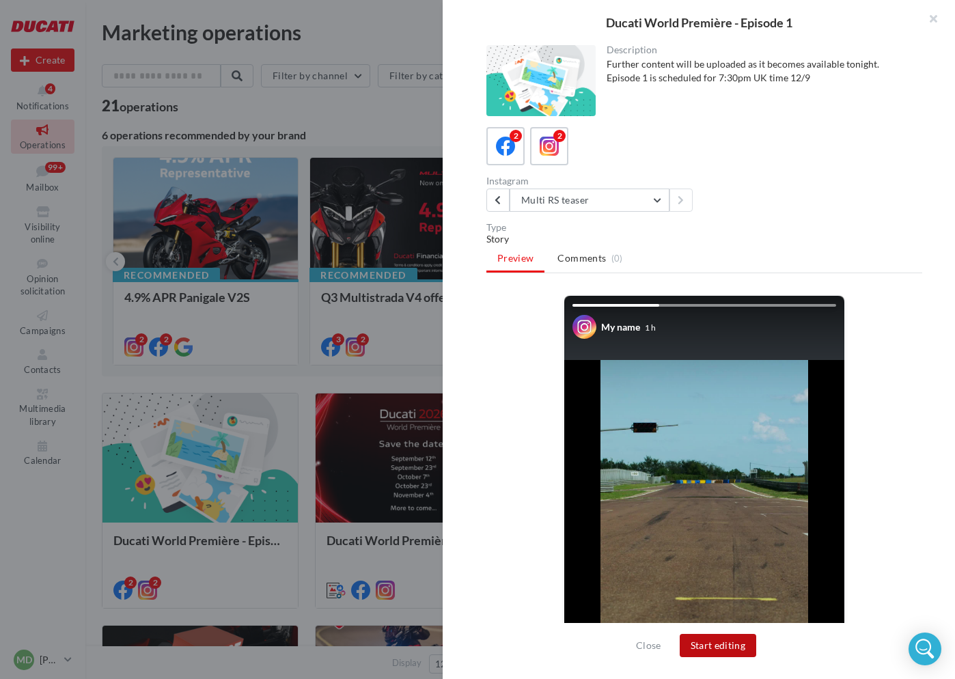
click at [729, 642] on button "Start editing" at bounding box center [718, 645] width 77 height 23
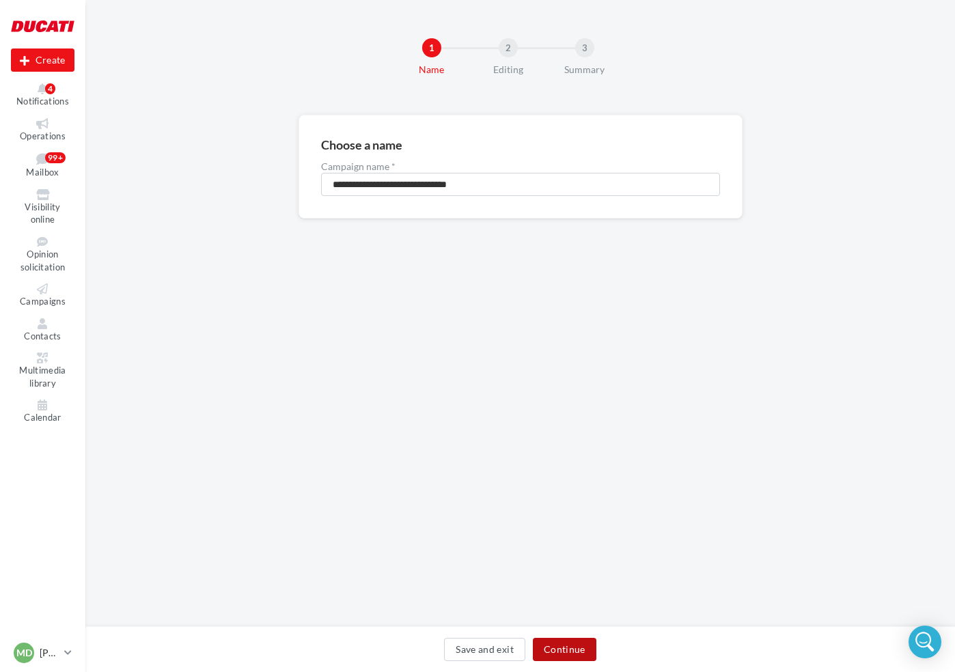
click at [559, 651] on button "Continue" at bounding box center [565, 649] width 64 height 23
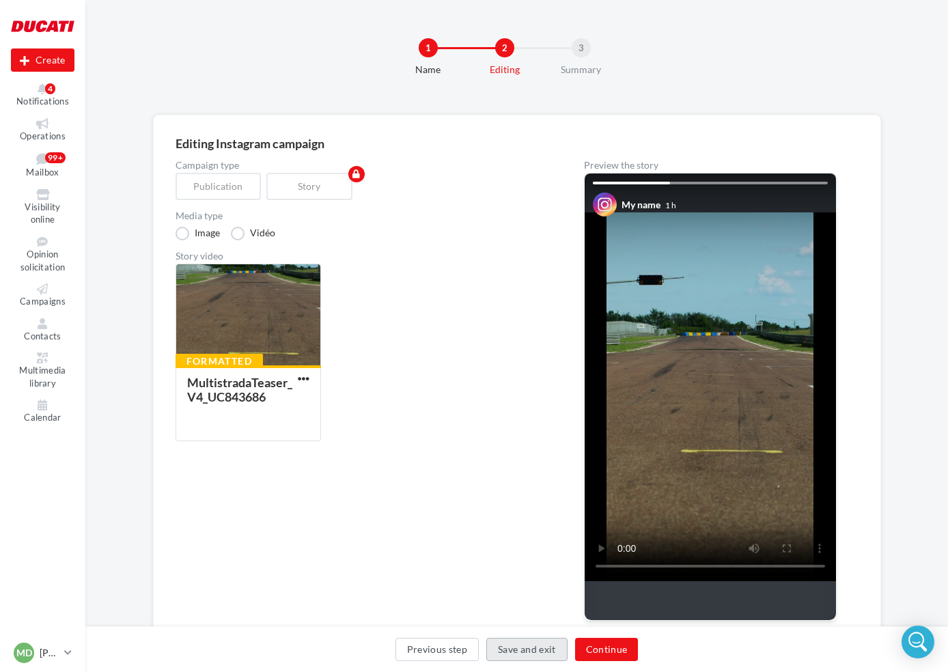
click at [559, 651] on button "Save and exit" at bounding box center [526, 649] width 81 height 23
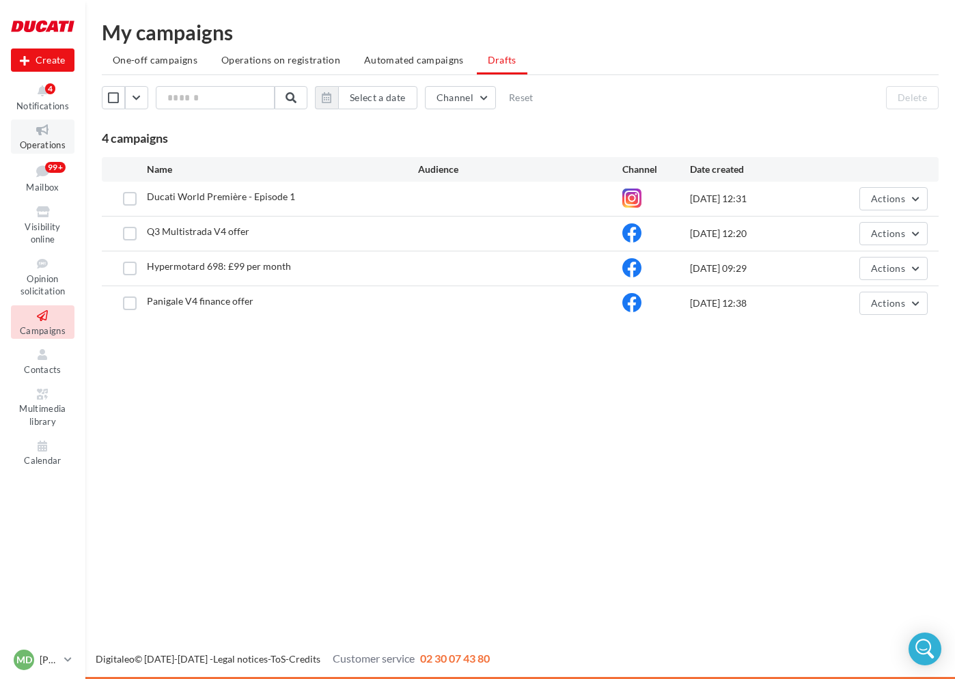
click at [55, 128] on icon at bounding box center [42, 130] width 55 height 16
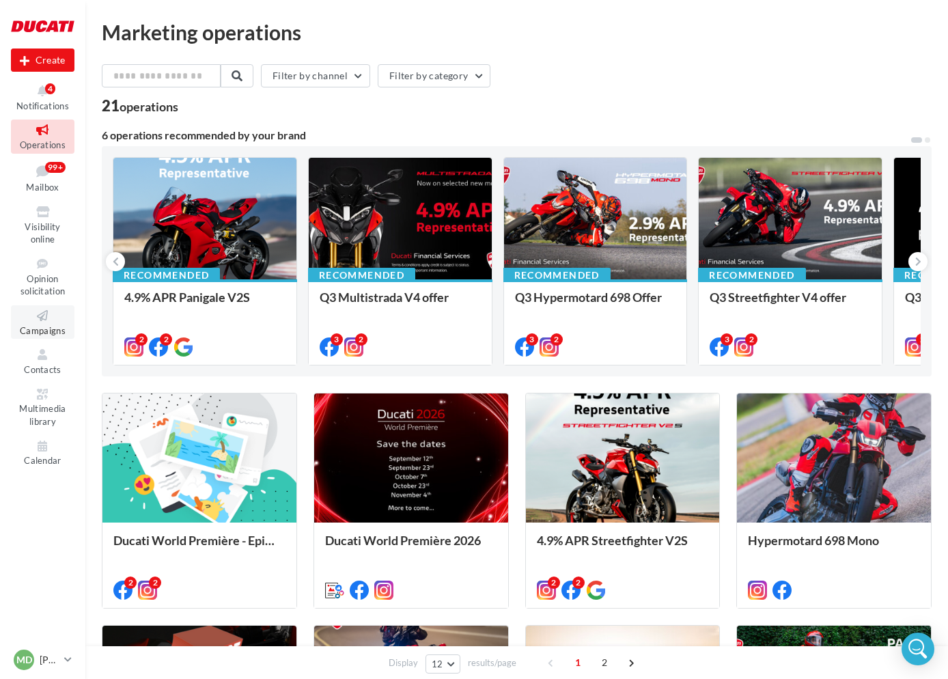
click at [48, 318] on icon at bounding box center [42, 316] width 55 height 16
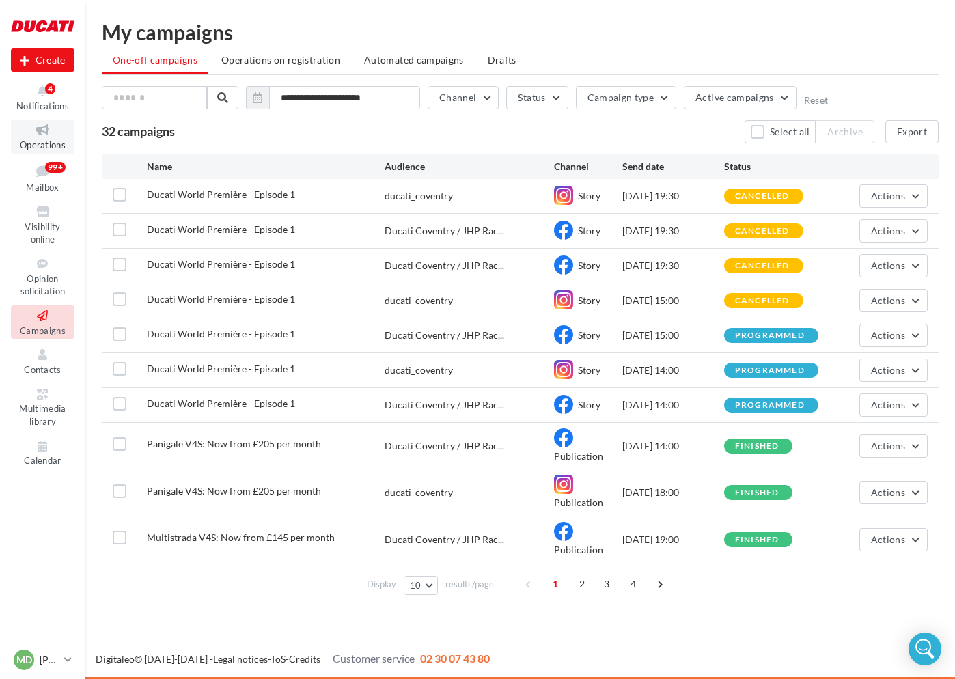
click at [30, 128] on icon at bounding box center [42, 130] width 55 height 16
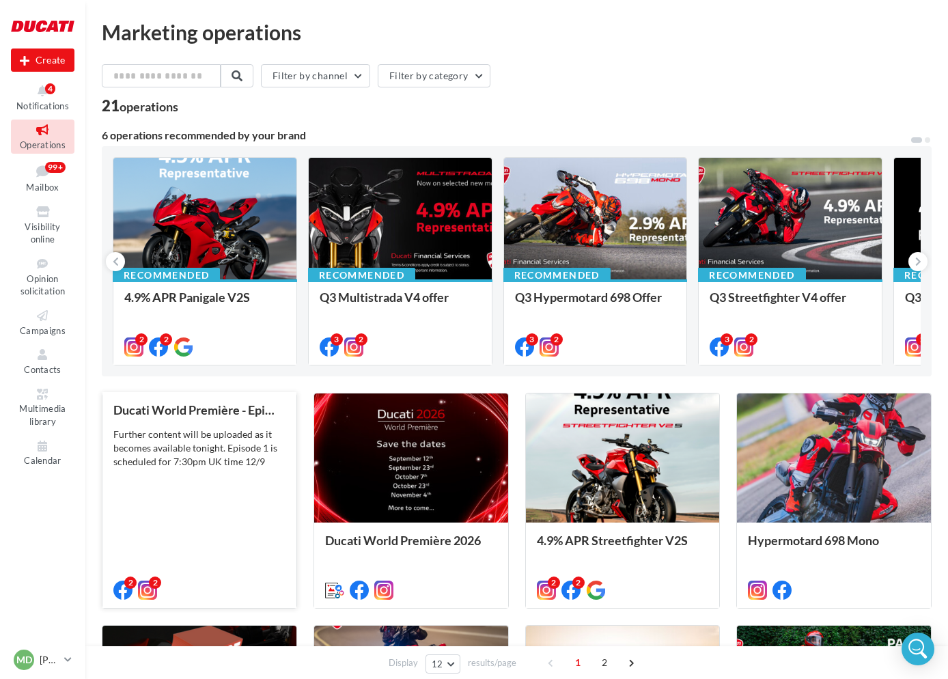
click at [189, 432] on div "Further content will be uploaded as it becomes available tonight. Episode 1 is …" at bounding box center [199, 448] width 172 height 41
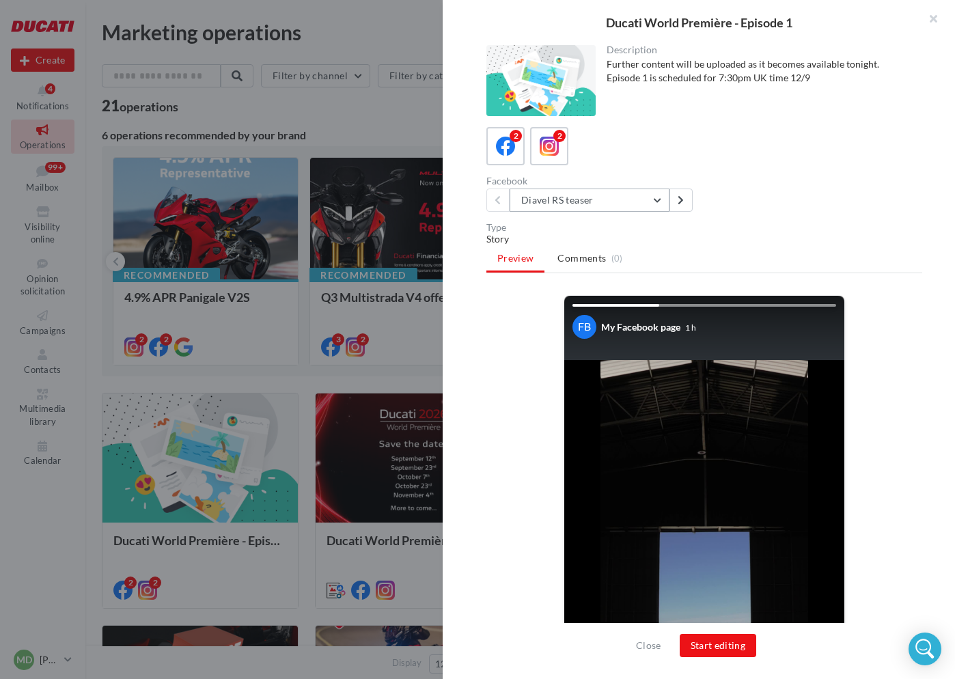
click at [586, 201] on button "Diavel RS teaser" at bounding box center [590, 200] width 160 height 23
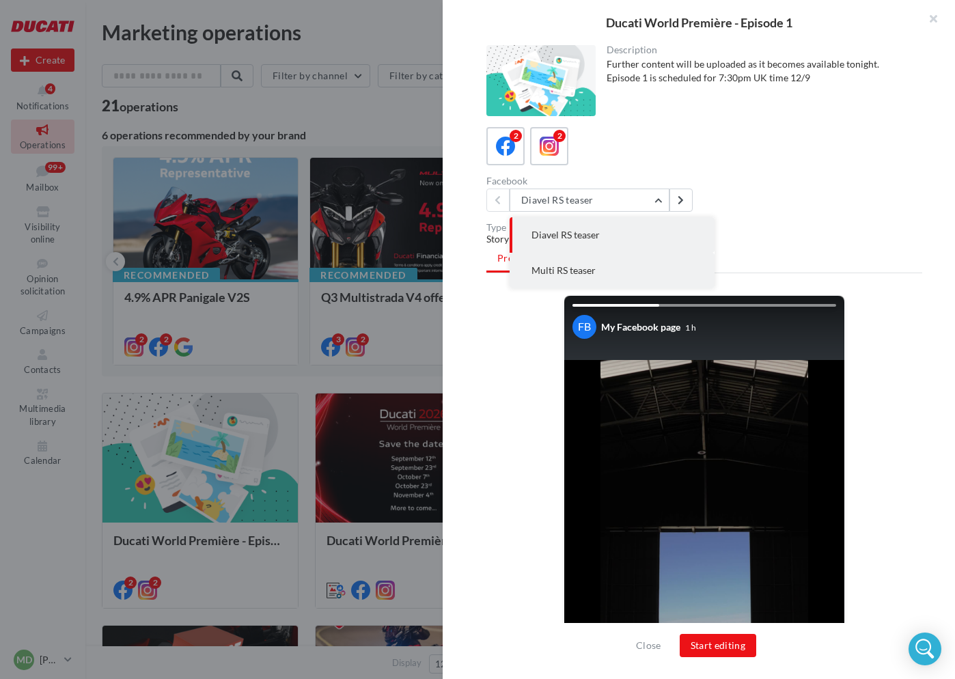
click at [582, 272] on span "Multi RS teaser" at bounding box center [564, 270] width 64 height 12
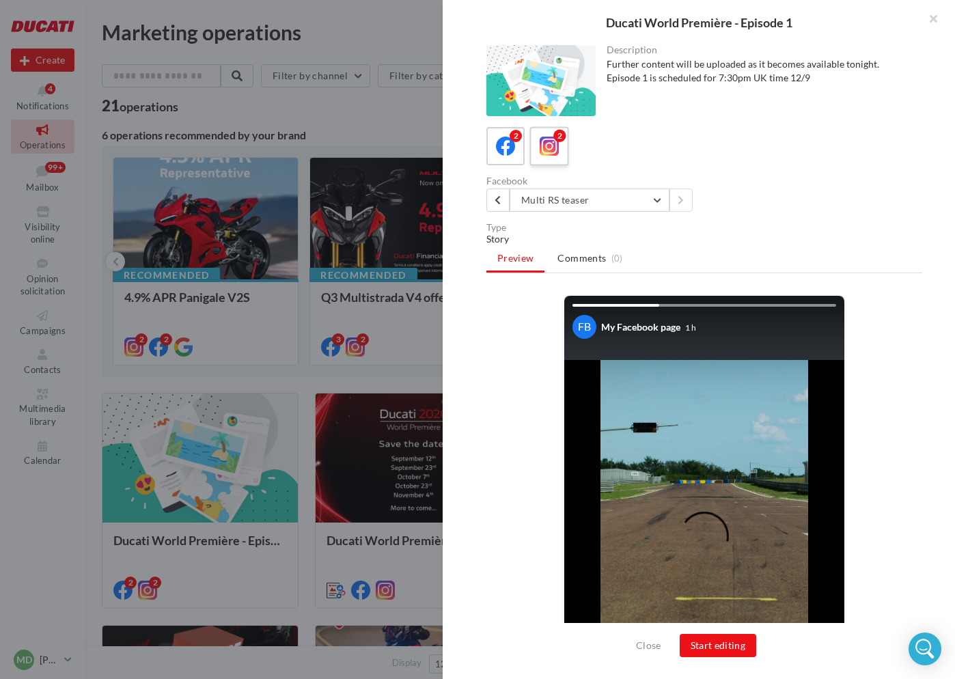
click at [548, 159] on label "2" at bounding box center [548, 145] width 39 height 39
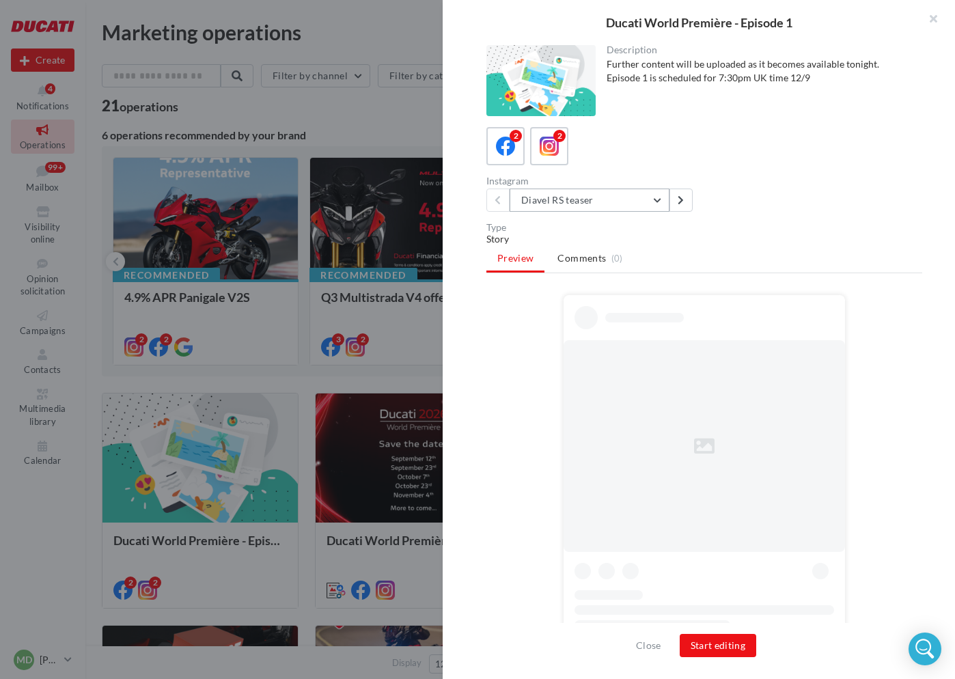
click at [555, 198] on button "Diavel RS teaser" at bounding box center [590, 200] width 160 height 23
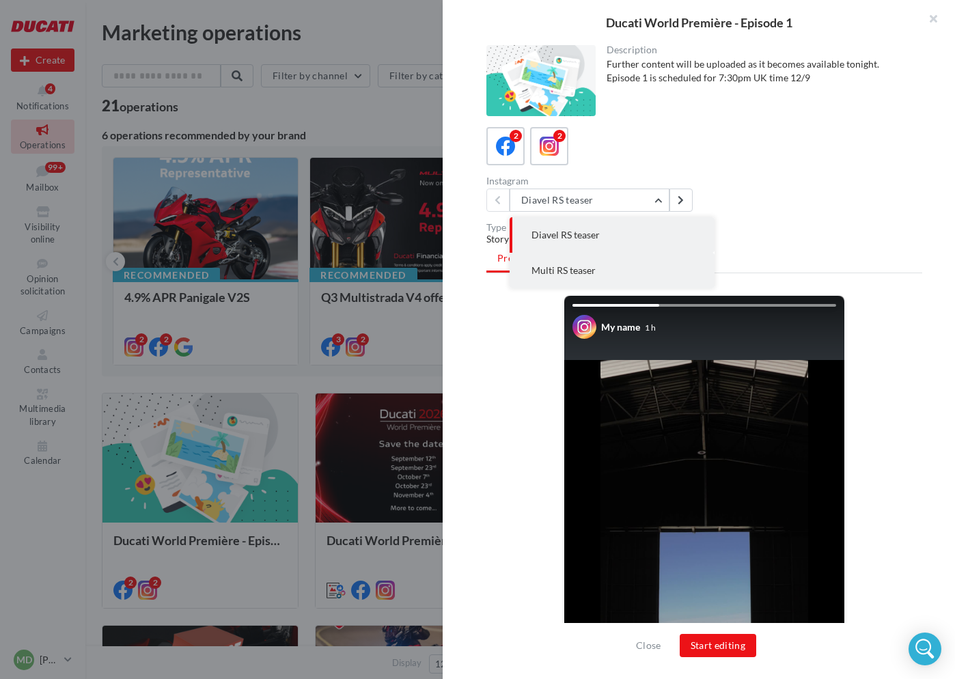
click at [557, 267] on span "Multi RS teaser" at bounding box center [564, 270] width 64 height 12
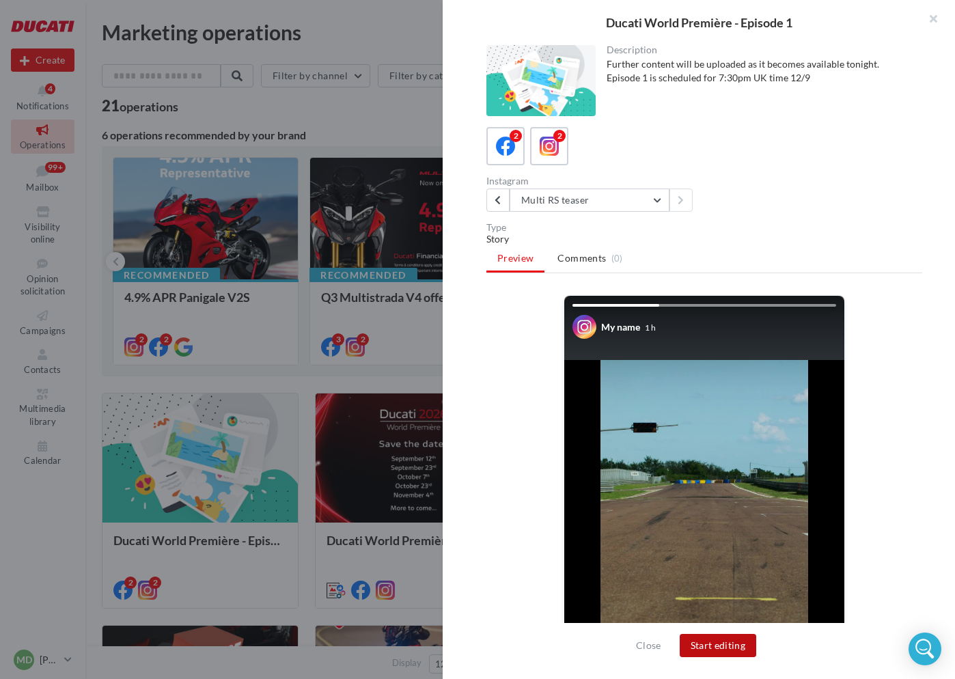
click at [721, 648] on button "Start editing" at bounding box center [718, 645] width 77 height 23
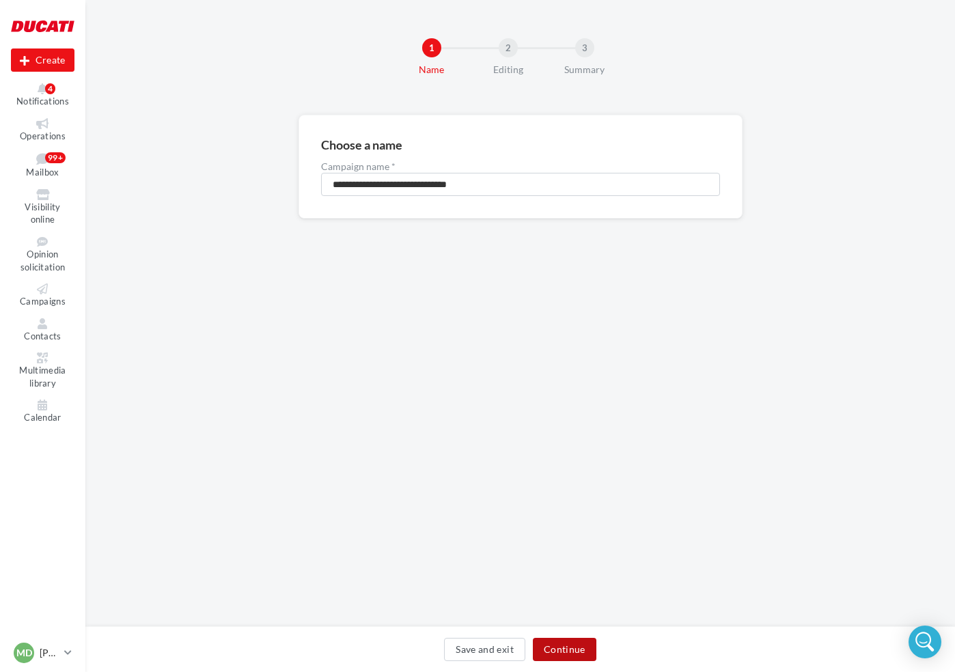
click at [579, 650] on button "Continue" at bounding box center [565, 649] width 64 height 23
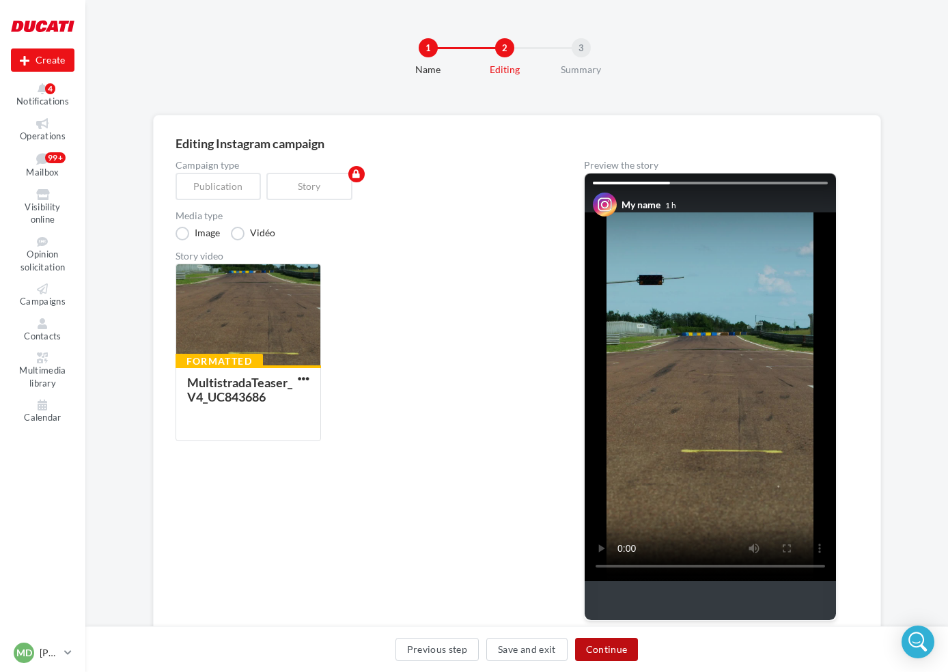
click at [600, 650] on button "Continue" at bounding box center [607, 649] width 64 height 23
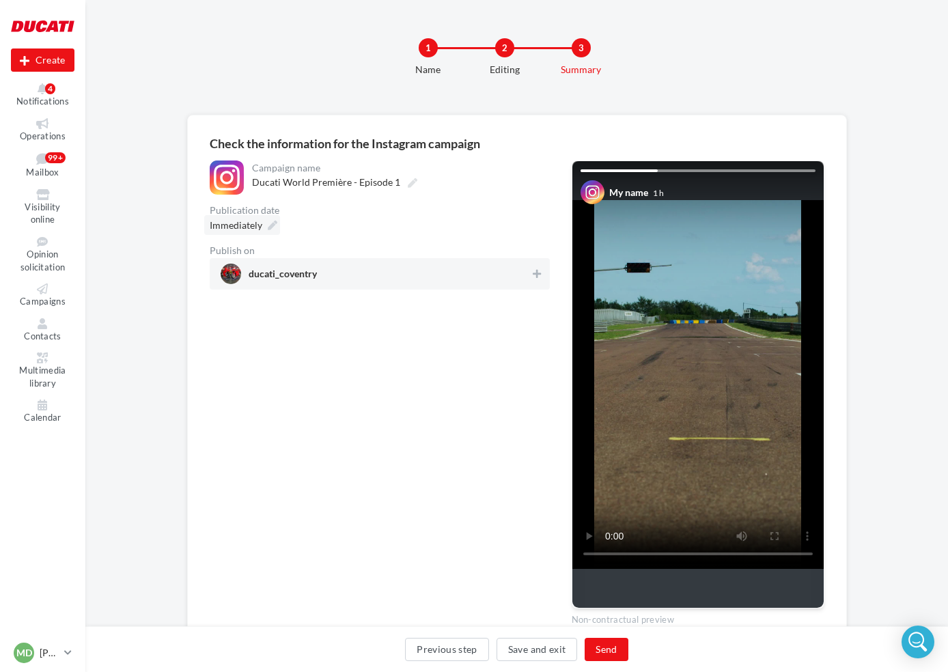
click at [252, 221] on span "Immediately" at bounding box center [236, 225] width 53 height 12
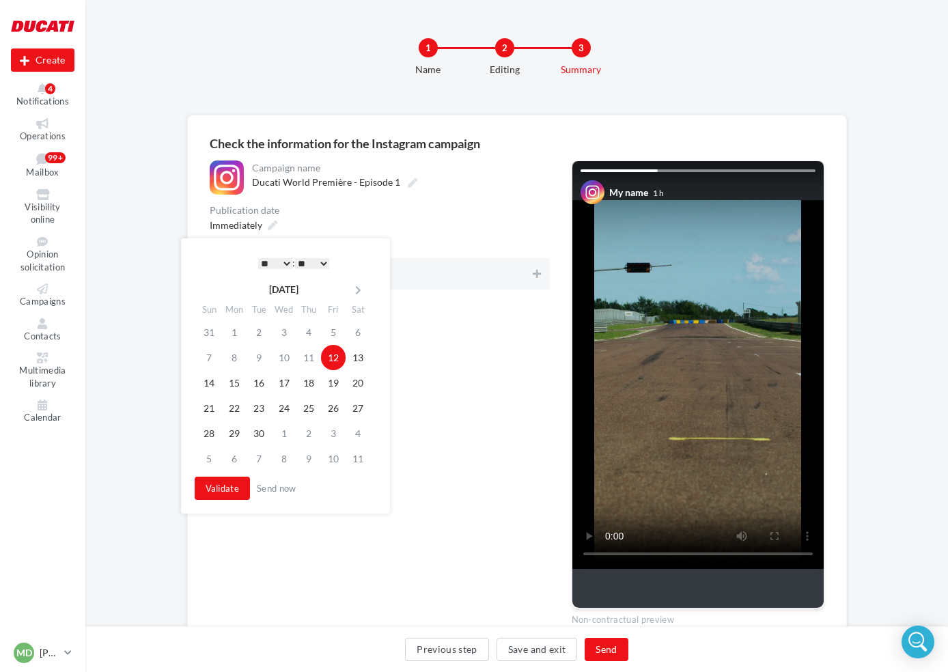
click at [273, 262] on select "* * * * * * * * * * ** ** ** ** ** ** ** ** ** ** ** ** ** **" at bounding box center [275, 263] width 34 height 11
click at [227, 482] on button "Validate" at bounding box center [223, 488] width 56 height 23
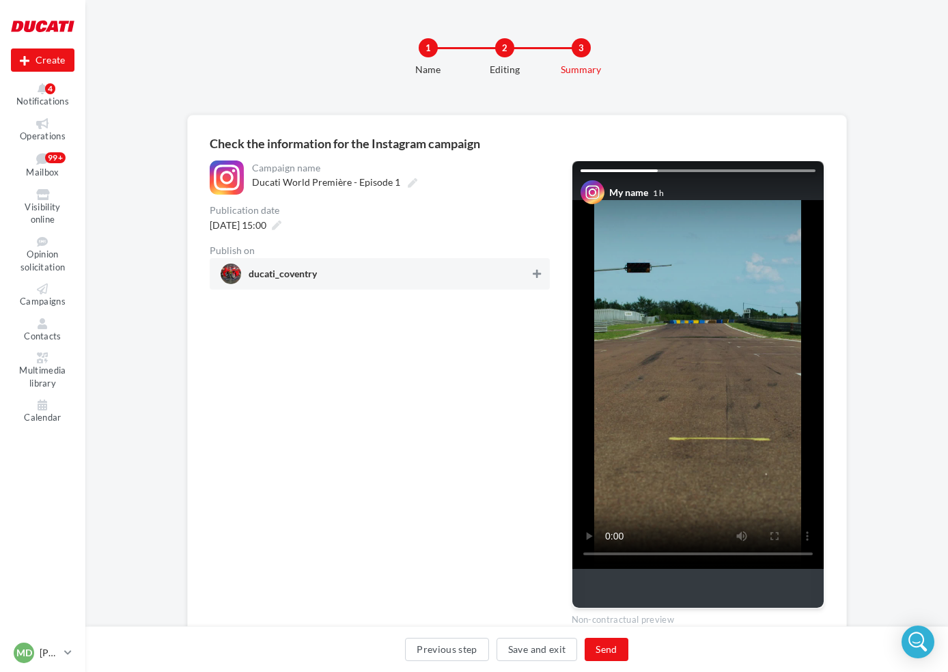
click at [537, 271] on icon at bounding box center [537, 274] width 8 height 10
click at [607, 652] on button "Send" at bounding box center [606, 649] width 43 height 23
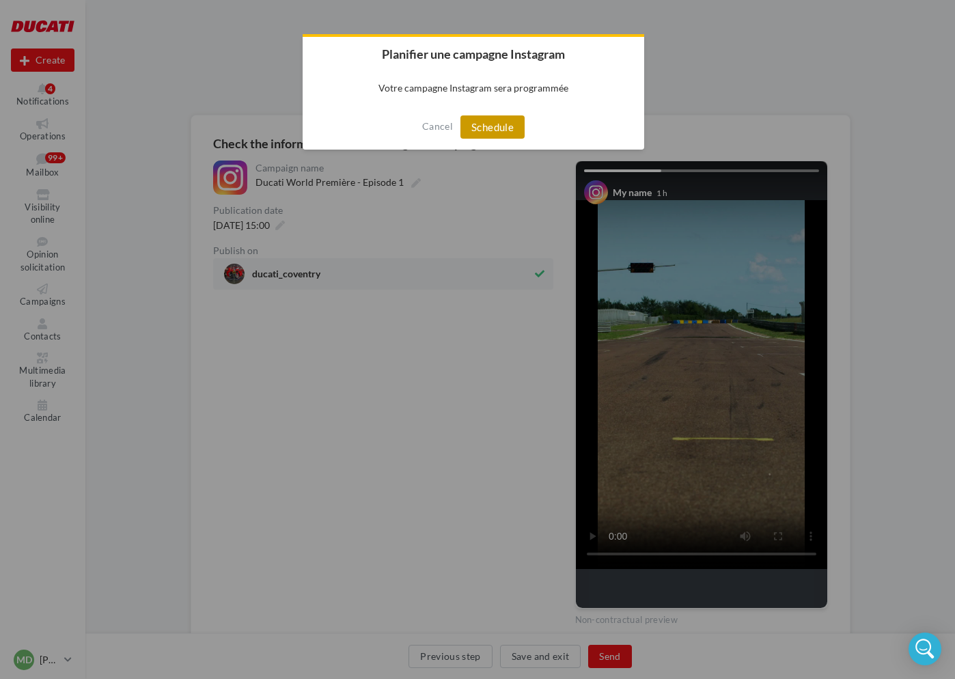
click at [514, 120] on button "Schedule" at bounding box center [492, 126] width 64 height 23
